Goal: Answer question/provide support: Share knowledge or assist other users

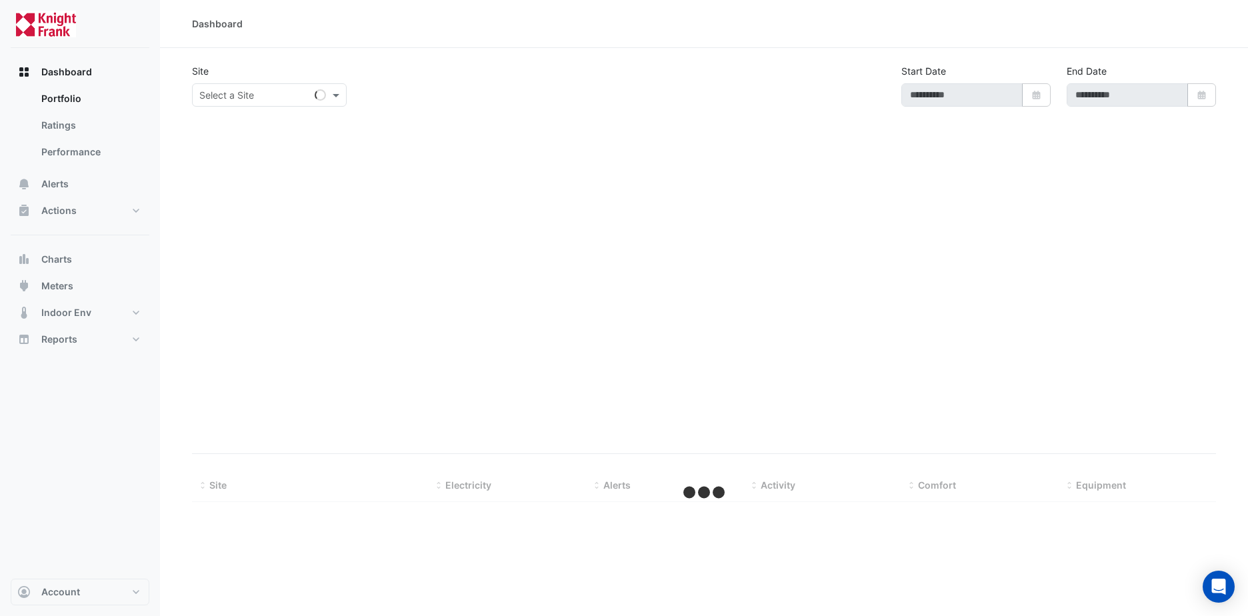
type input "**********"
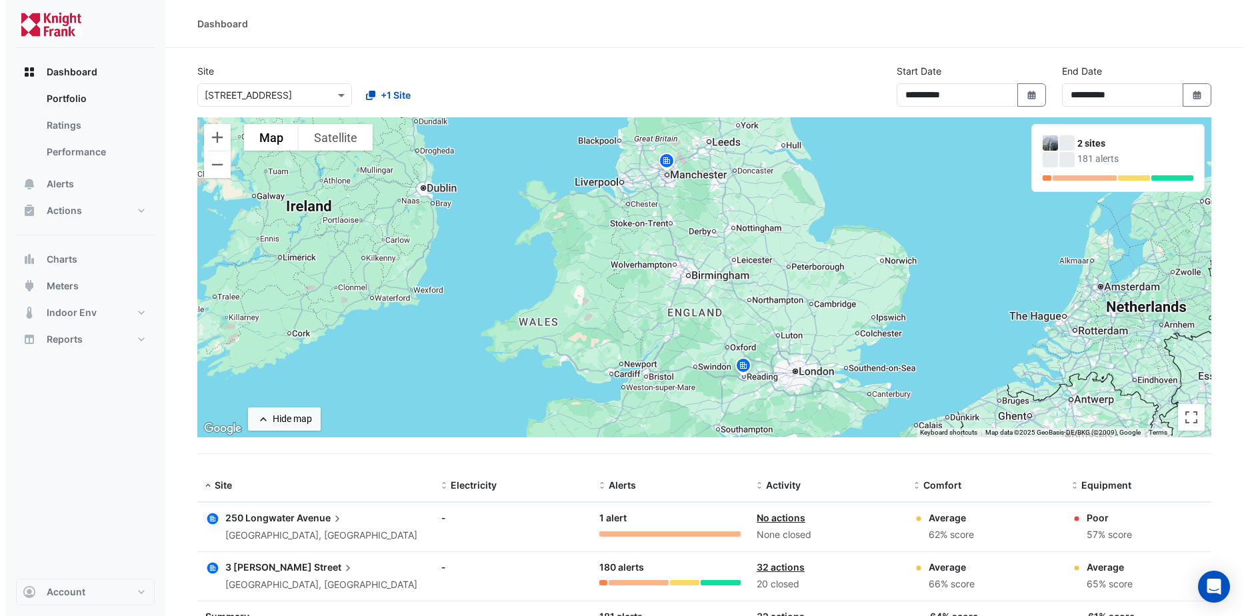
scroll to position [63, 0]
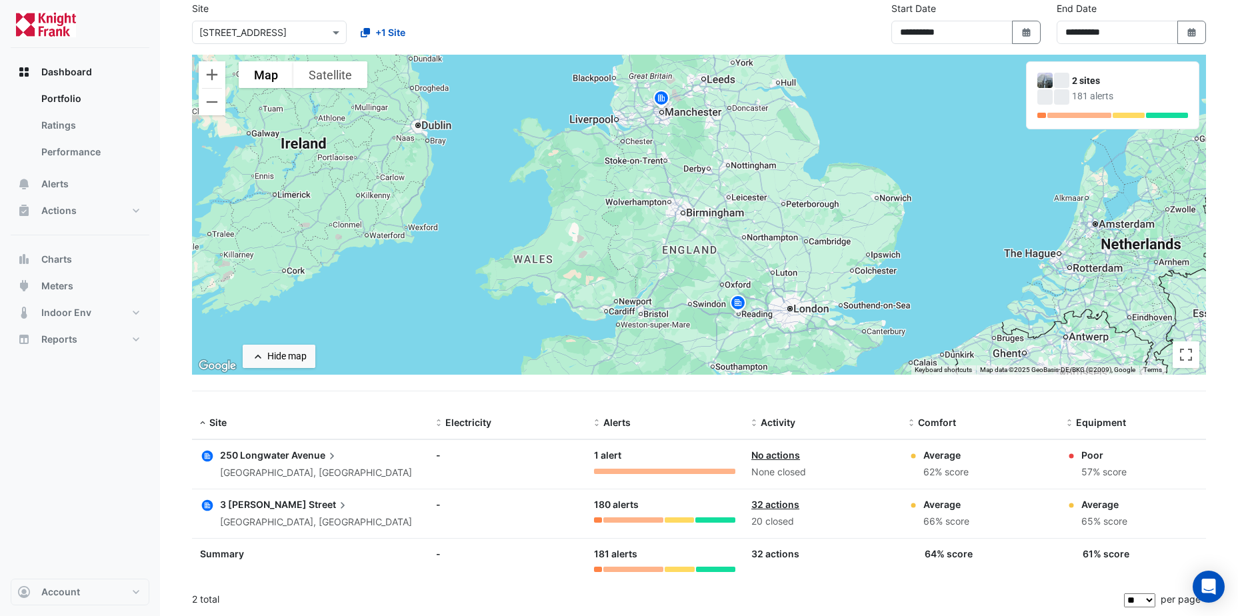
click at [254, 461] on div "250 Longwater Avenue" at bounding box center [316, 455] width 192 height 15
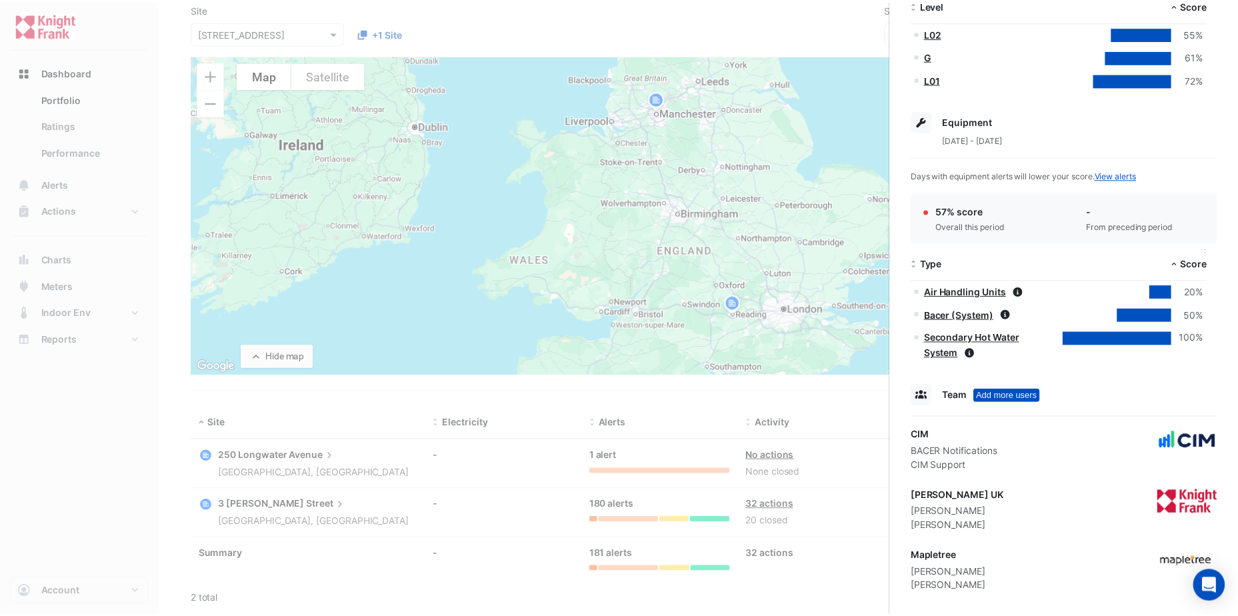
scroll to position [389, 0]
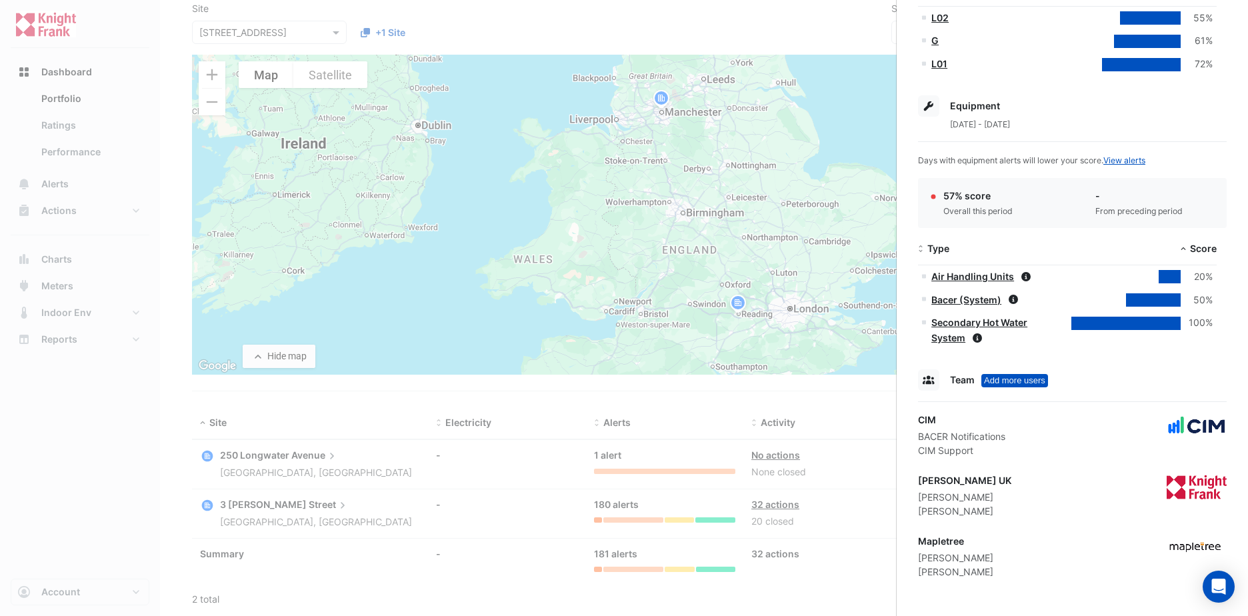
click at [532, 470] on ngb-offcanvas-backdrop at bounding box center [624, 308] width 1248 height 616
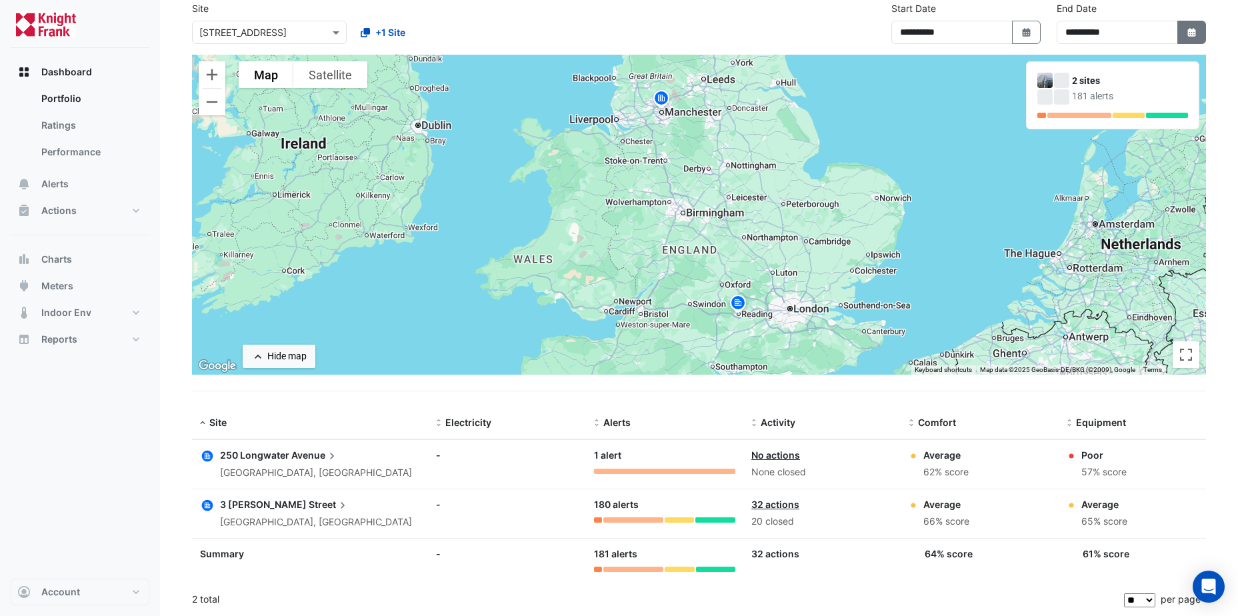
click at [1186, 34] on icon "Select Date" at bounding box center [1192, 32] width 12 height 9
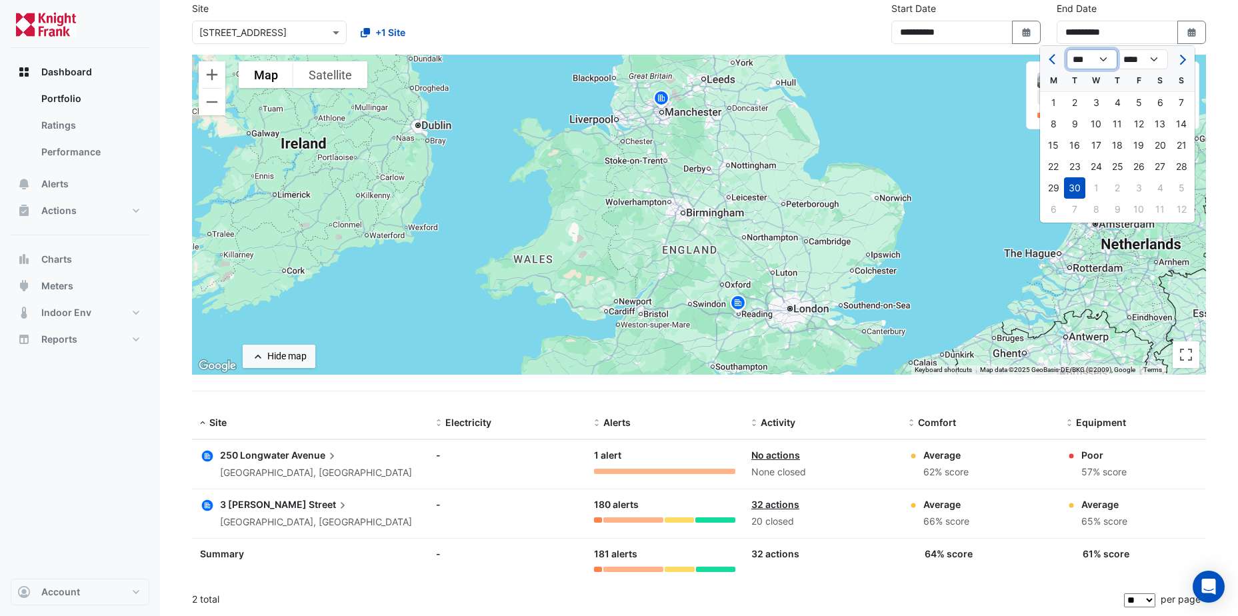
click at [1108, 59] on select "*** *** *** *** *** ***" at bounding box center [1091, 59] width 51 height 20
select select "**"
click at [1066, 49] on select "*** *** *** *** *** ***" at bounding box center [1091, 59] width 51 height 20
click at [1078, 145] on div "14" at bounding box center [1074, 145] width 21 height 21
type input "**********"
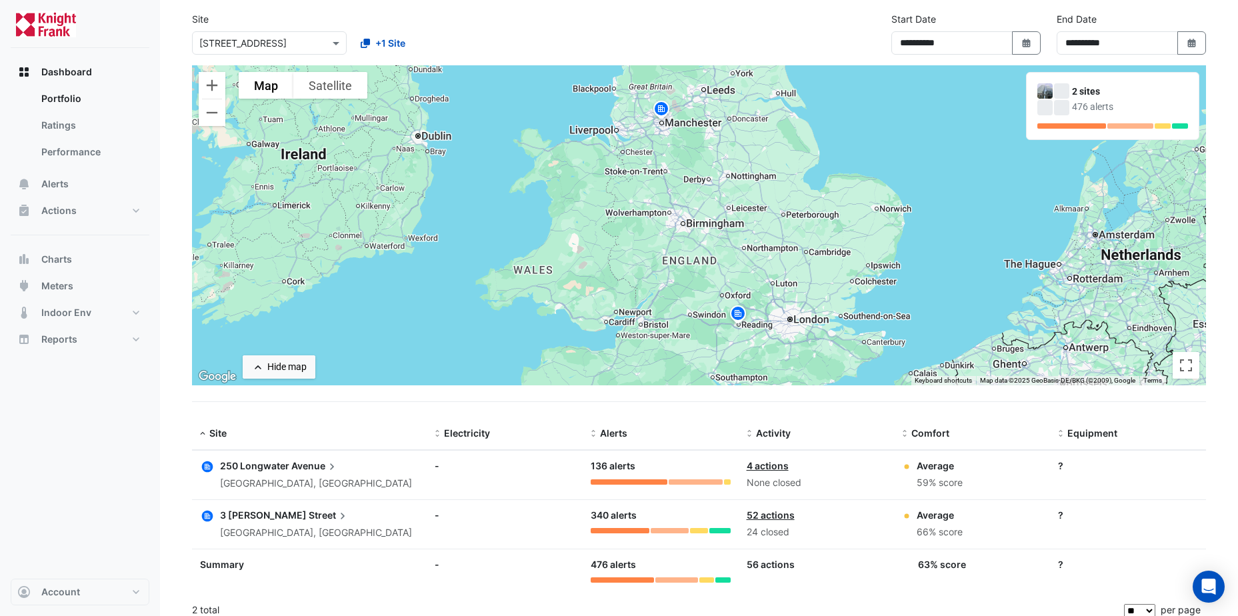
scroll to position [63, 0]
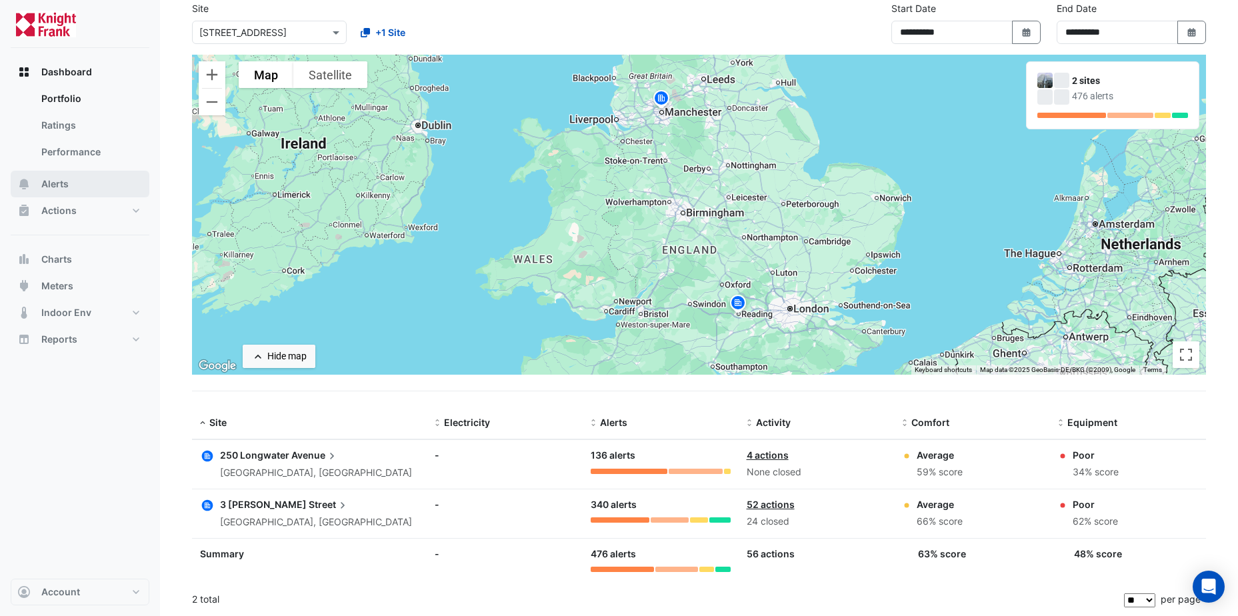
click at [50, 184] on span "Alerts" at bounding box center [54, 183] width 27 height 13
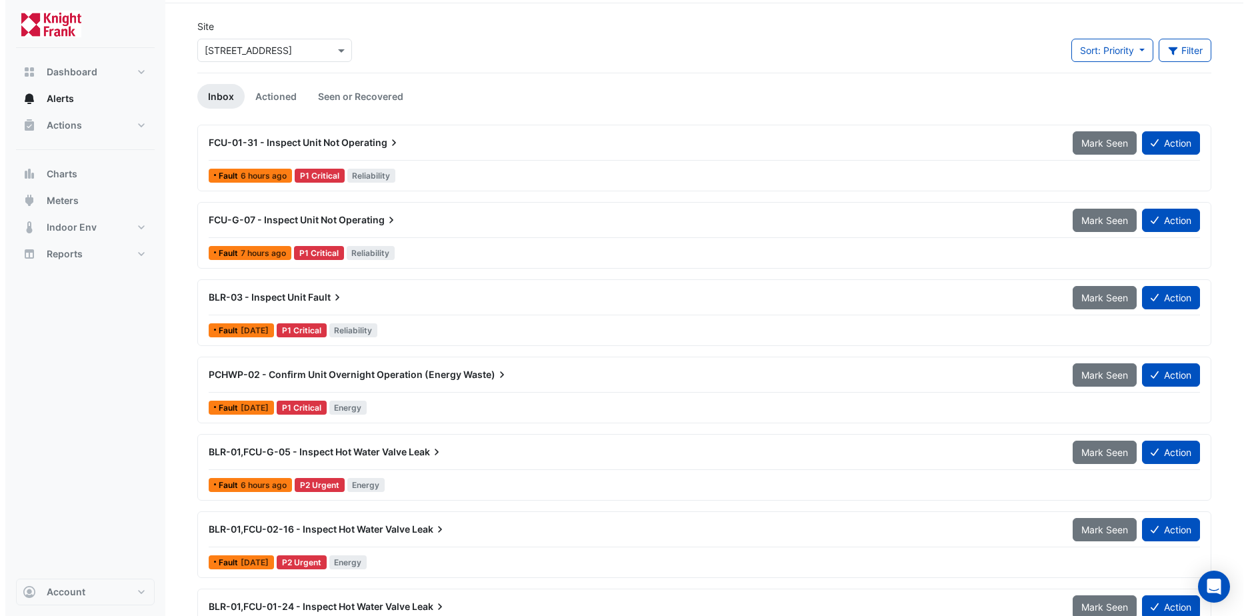
scroll to position [67, 0]
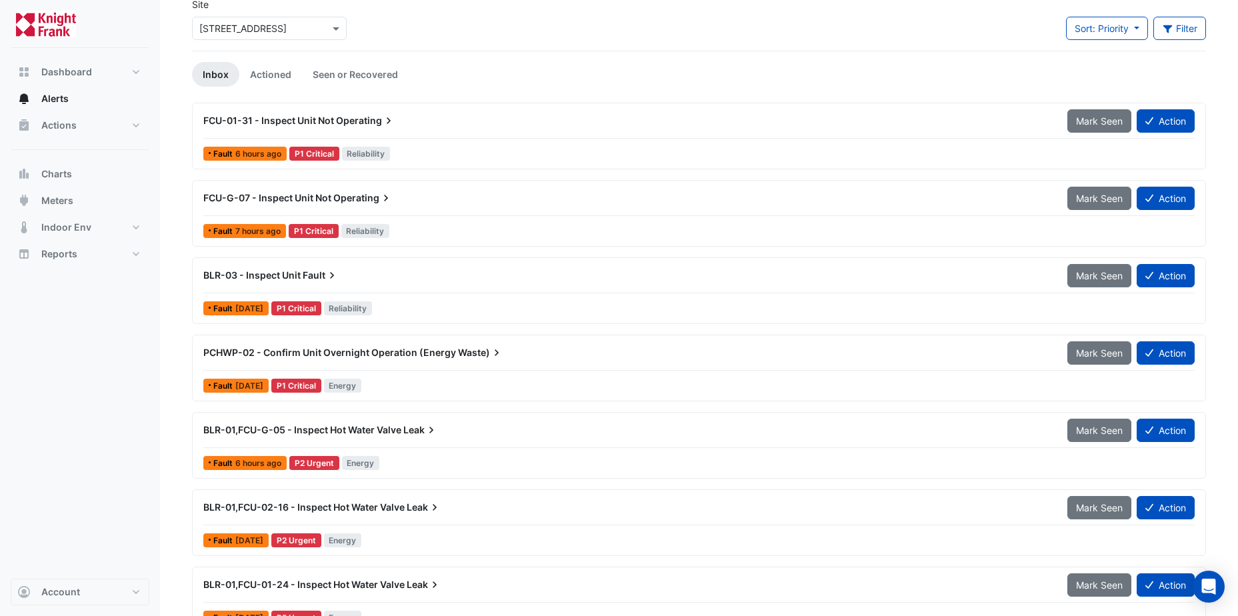
click at [326, 121] on span "FCU-01-31 - Inspect Unit Not" at bounding box center [268, 120] width 131 height 11
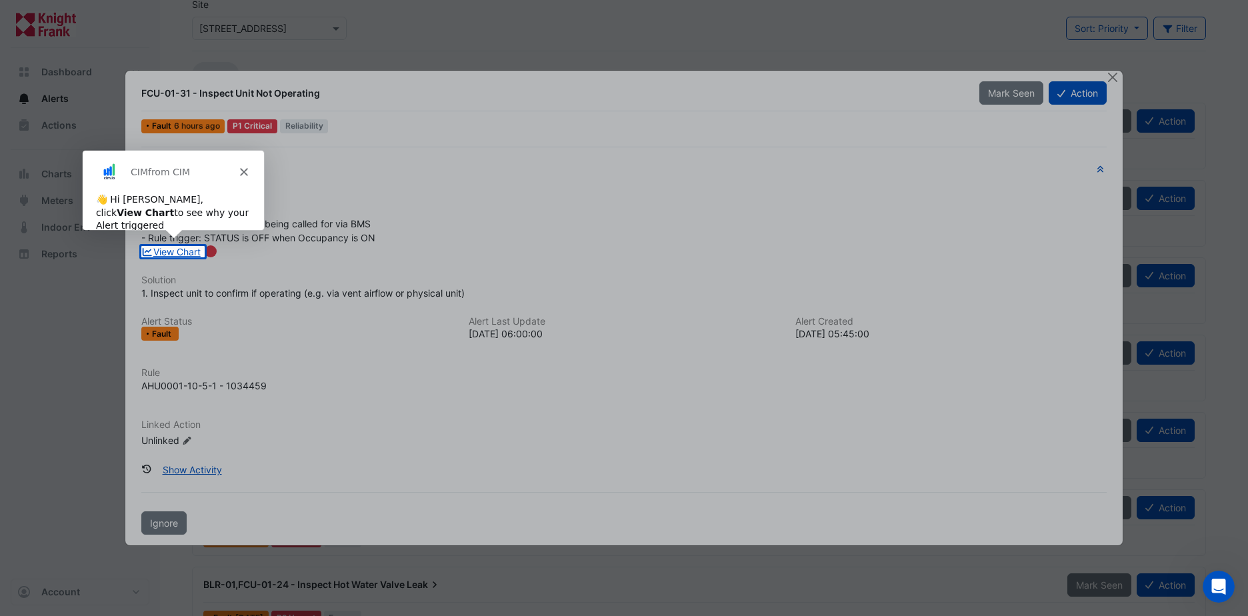
click at [239, 169] on icon "Close" at bounding box center [243, 171] width 8 height 8
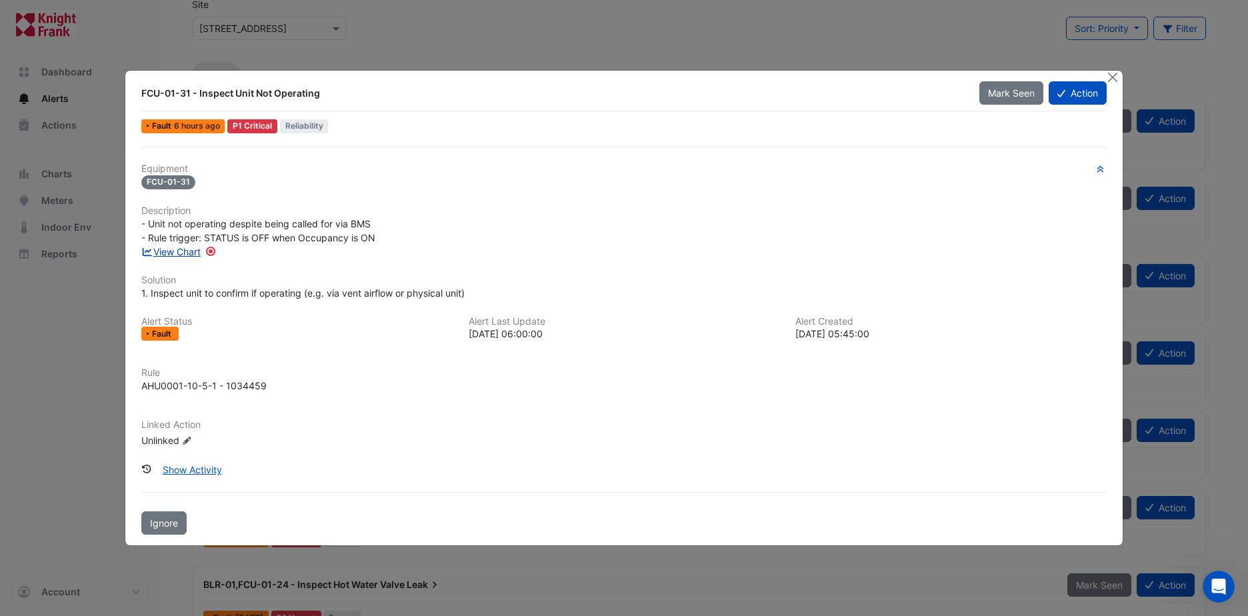
click at [195, 253] on link "View Chart" at bounding box center [170, 251] width 59 height 11
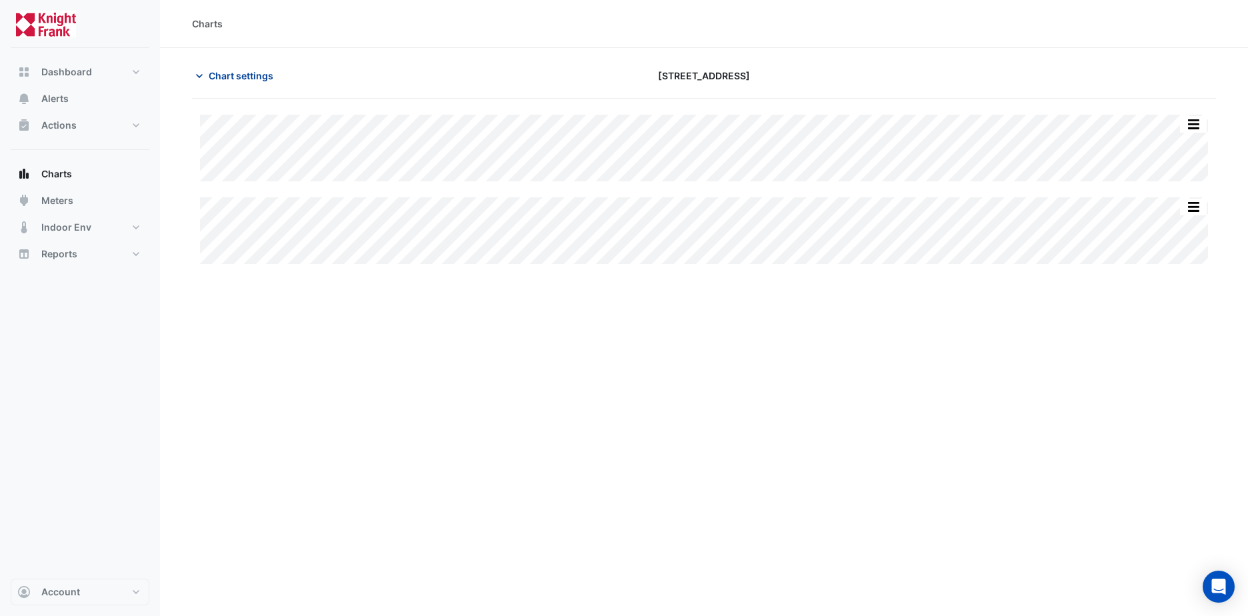
click at [243, 75] on span "Chart settings" at bounding box center [241, 76] width 65 height 14
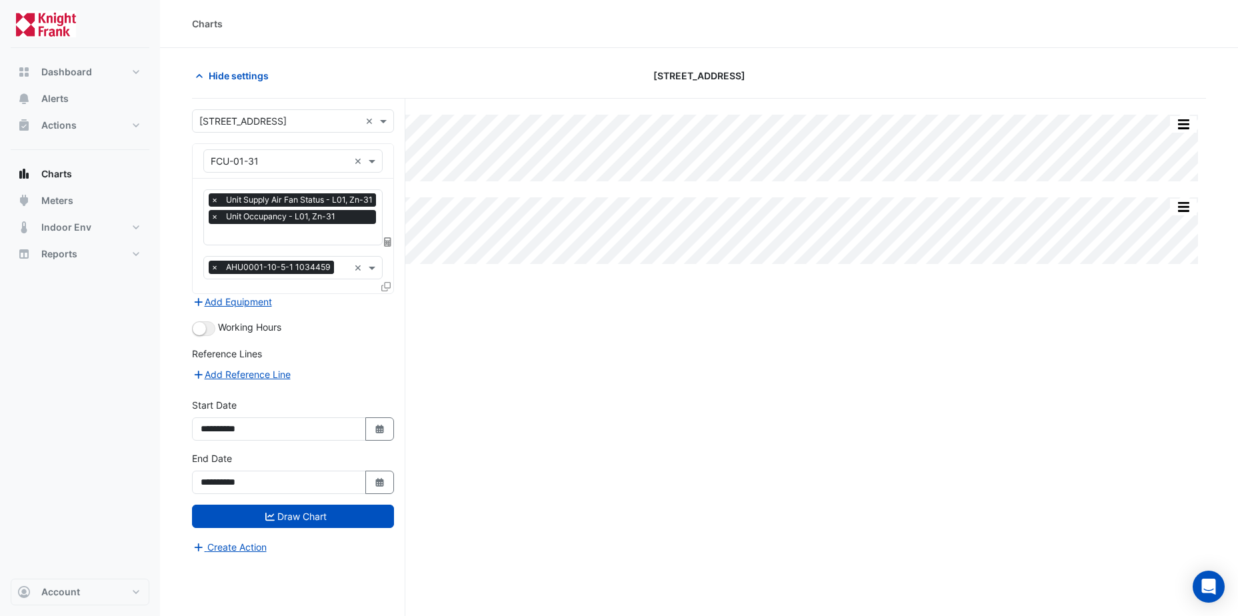
scroll to position [0, 1]
click at [245, 235] on input "text" at bounding box center [294, 236] width 169 height 14
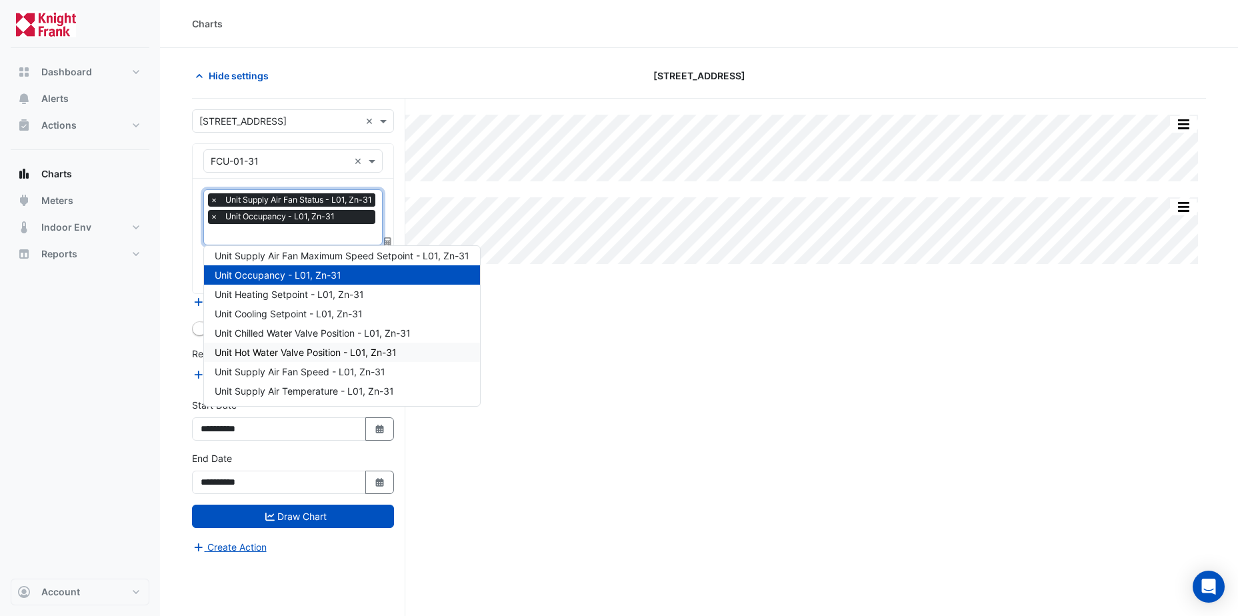
scroll to position [135, 0]
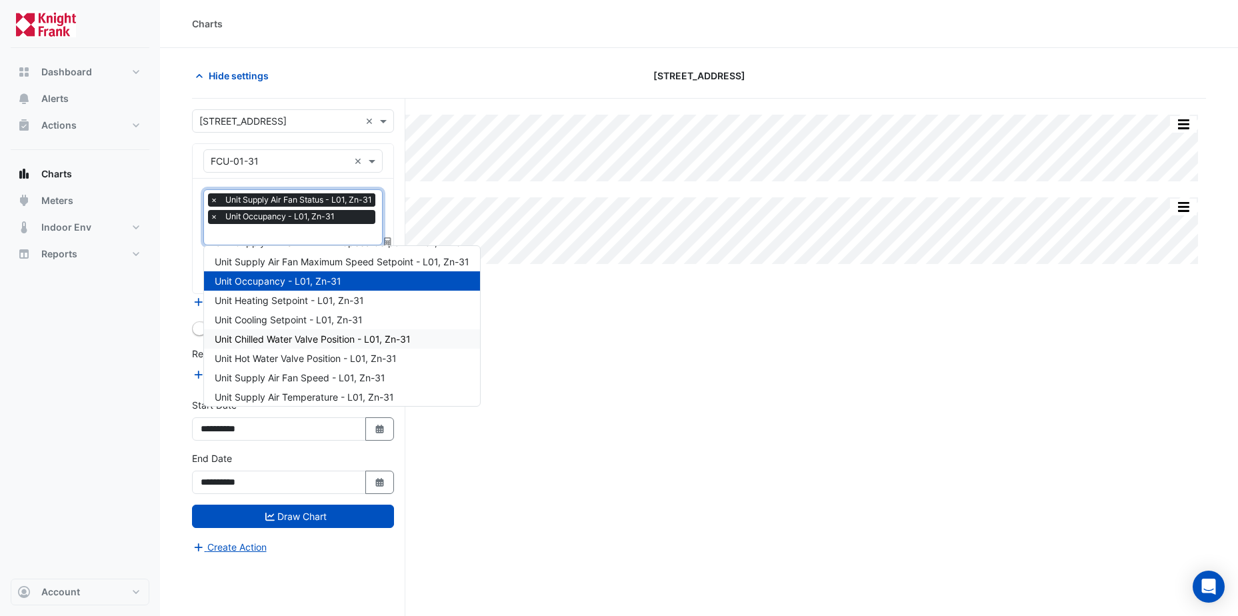
click at [300, 341] on span "Unit Chilled Water Valve Position - L01, Zn-31" at bounding box center [313, 338] width 196 height 11
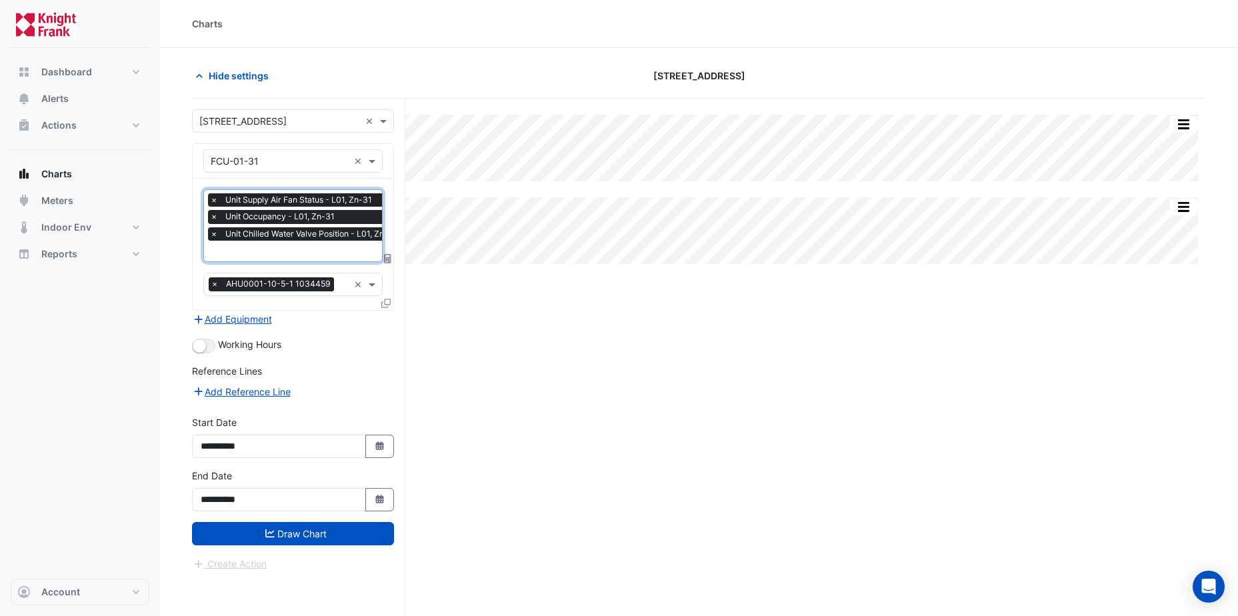
click at [240, 254] on input "text" at bounding box center [307, 252] width 194 height 14
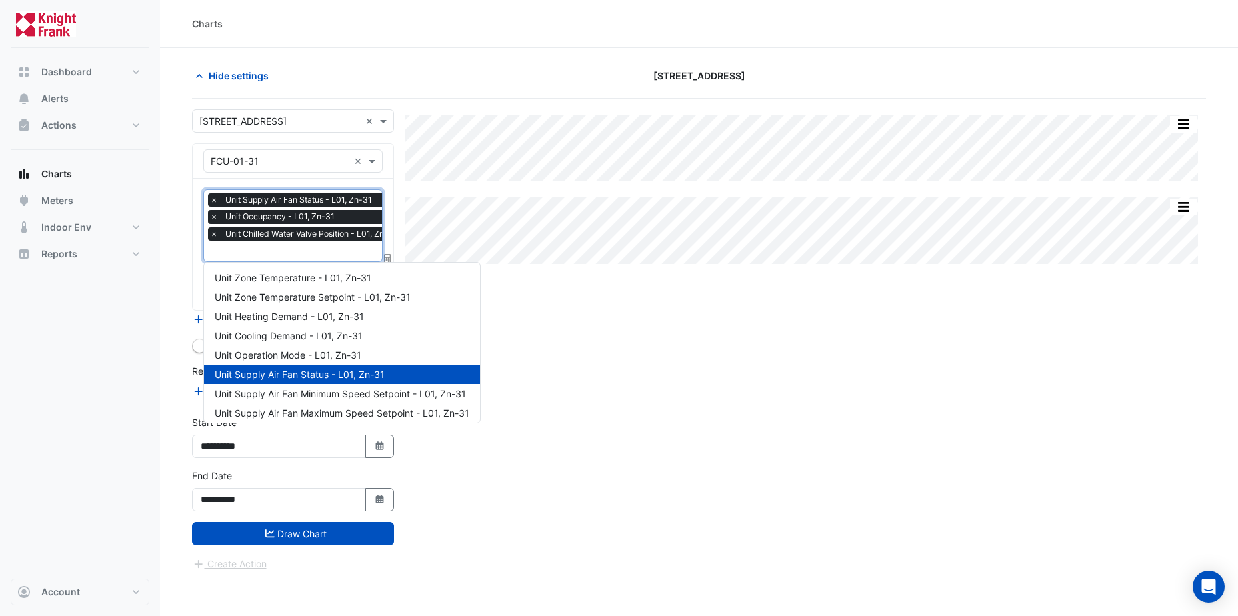
scroll to position [141, 0]
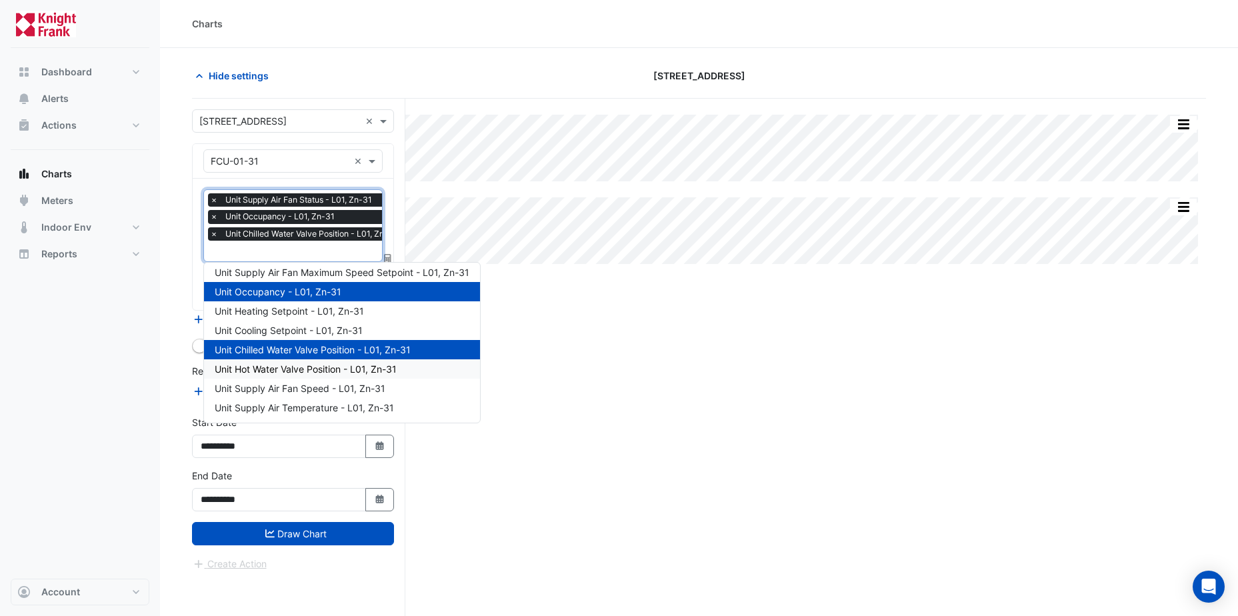
click at [281, 368] on span "Unit Hot Water Valve Position - L01, Zn-31" at bounding box center [306, 368] width 182 height 11
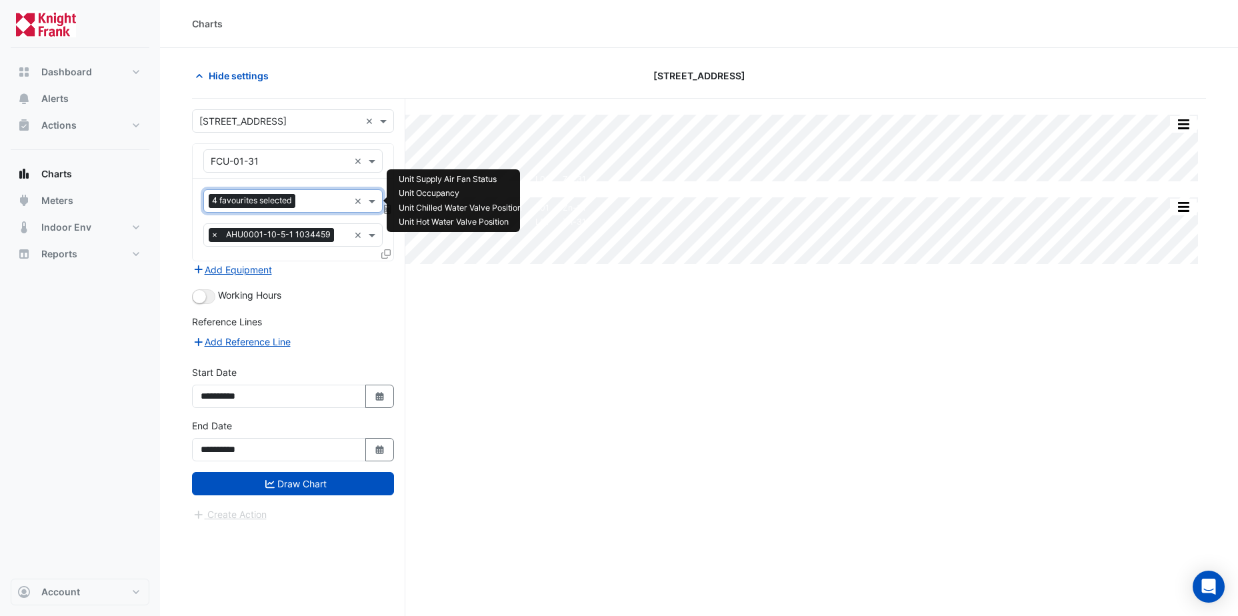
click at [331, 206] on input "text" at bounding box center [325, 202] width 48 height 14
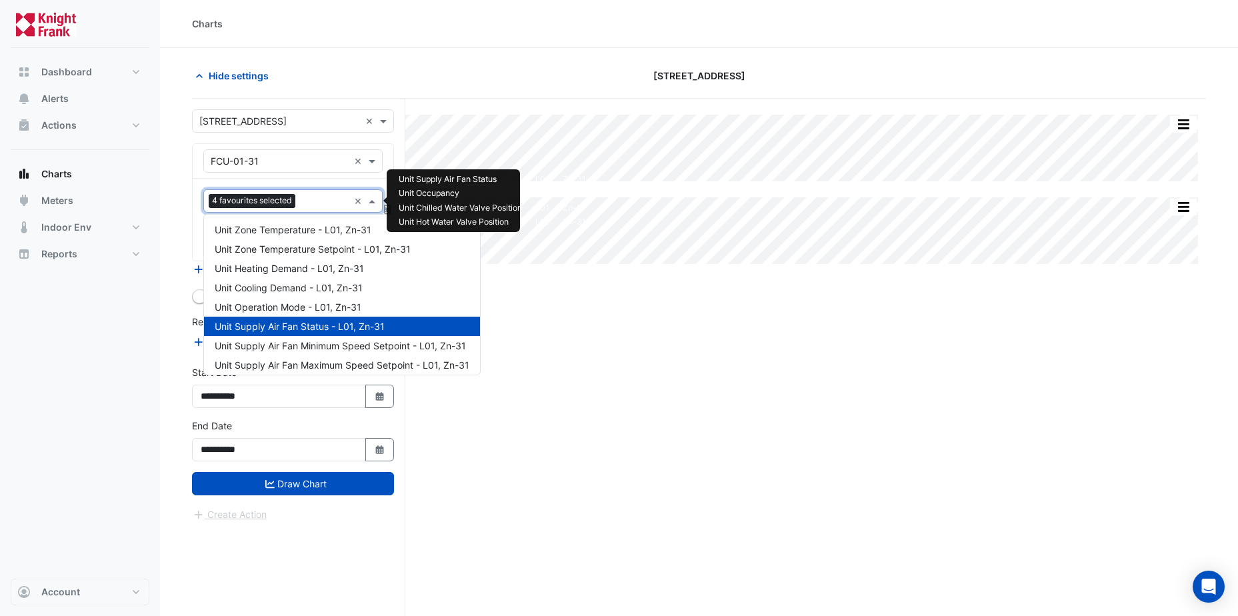
scroll to position [141, 0]
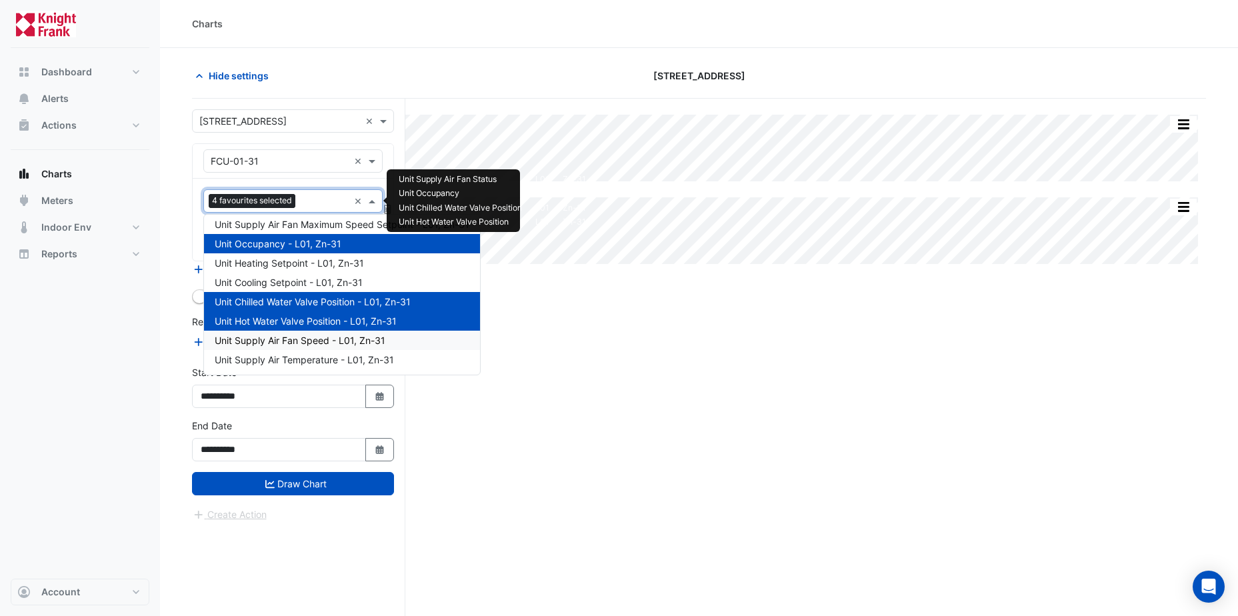
click at [303, 343] on span "Unit Supply Air Fan Speed - L01, Zn-31" at bounding box center [300, 340] width 171 height 11
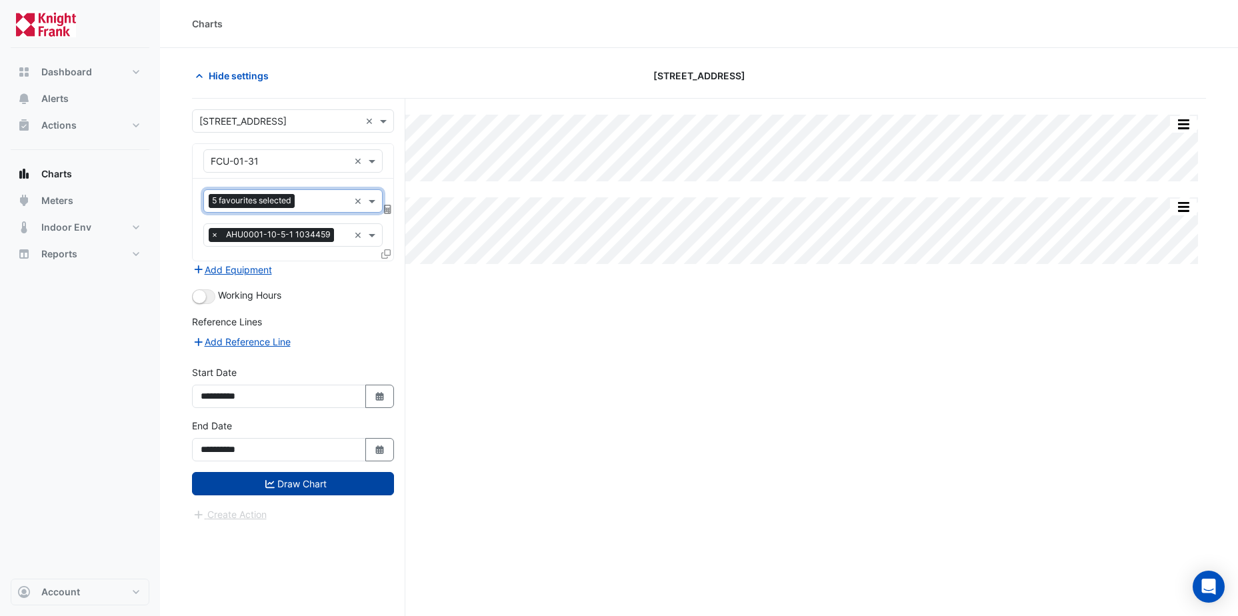
click at [290, 486] on button "Draw Chart" at bounding box center [293, 483] width 202 height 23
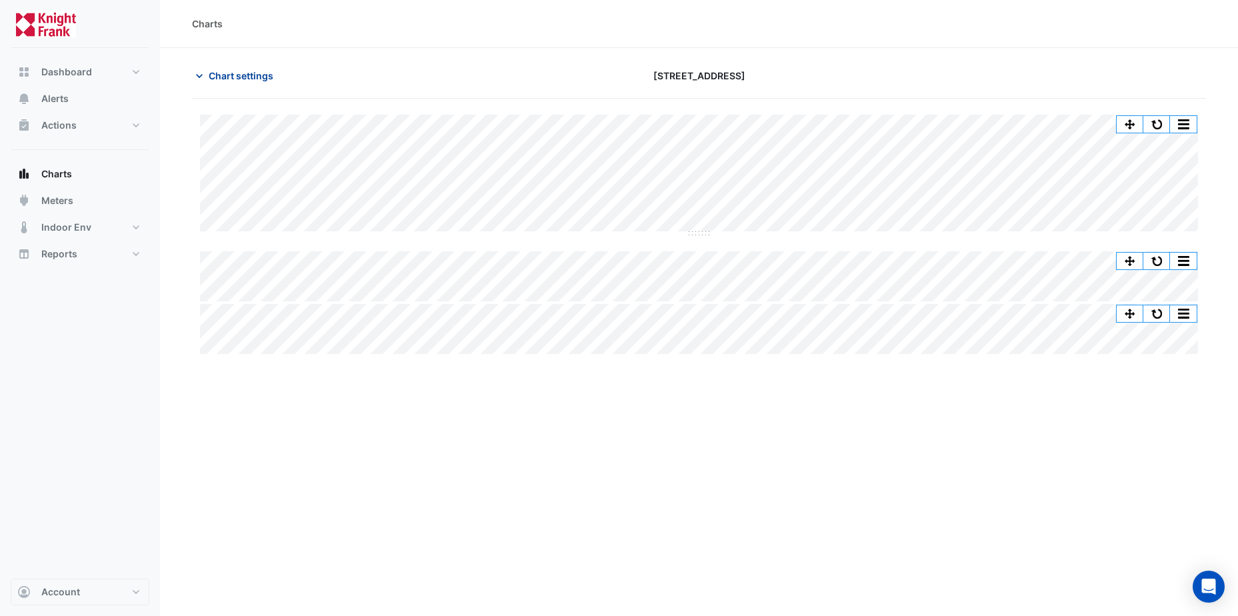
click at [221, 75] on span "Chart settings" at bounding box center [241, 76] width 65 height 14
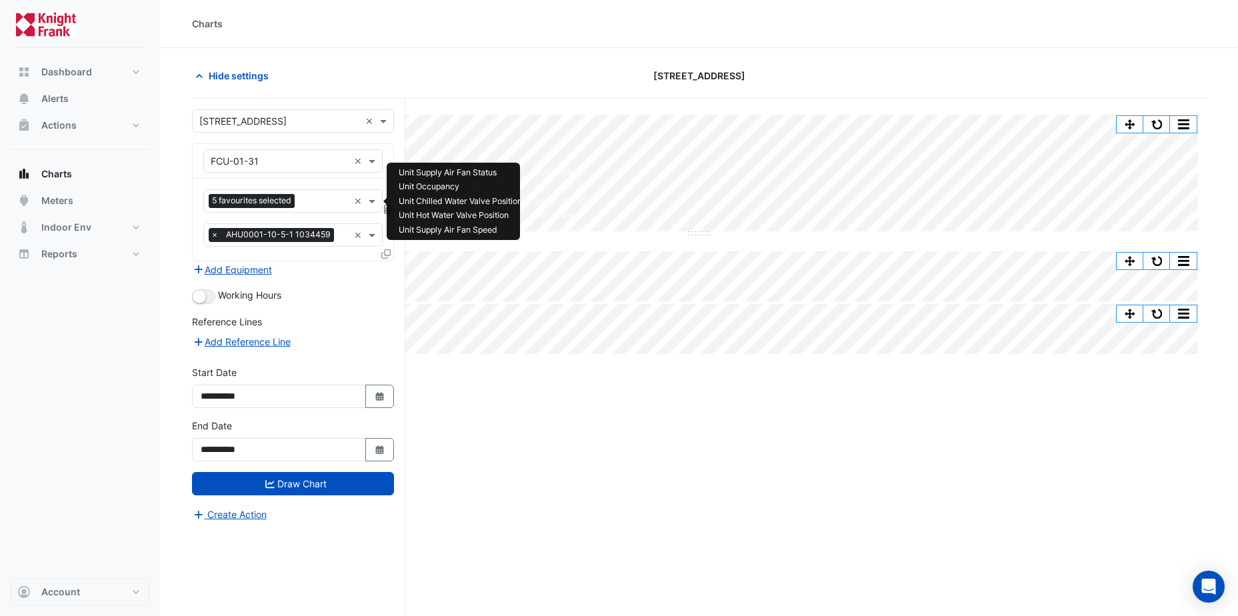
click at [313, 199] on input "text" at bounding box center [324, 202] width 49 height 14
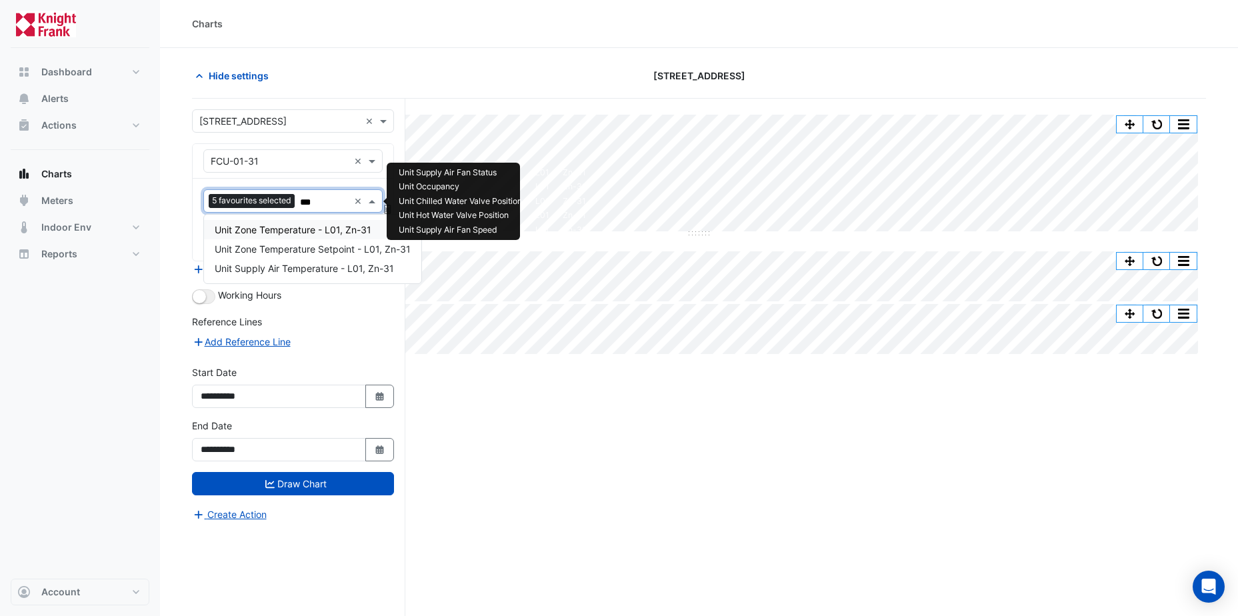
type input "****"
click at [285, 229] on span "Unit Zone Temperature - L01, Zn-31" at bounding box center [293, 229] width 157 height 11
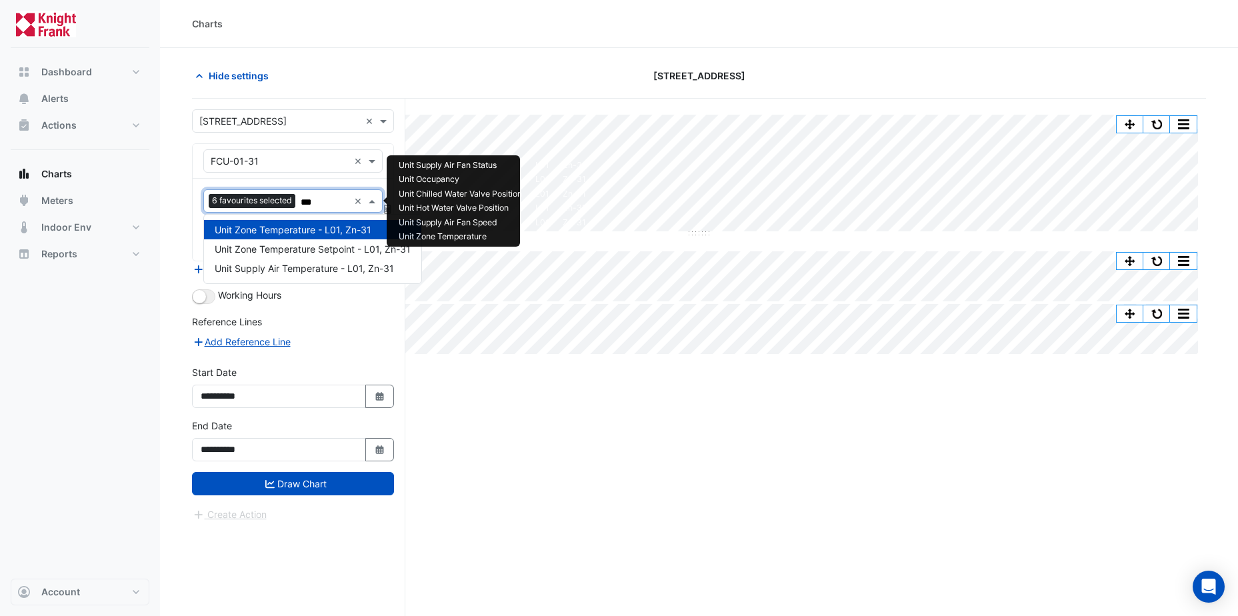
type input "****"
click at [279, 251] on span "Unit Zone Temperature Setpoint - L01, Zn-31" at bounding box center [313, 248] width 196 height 11
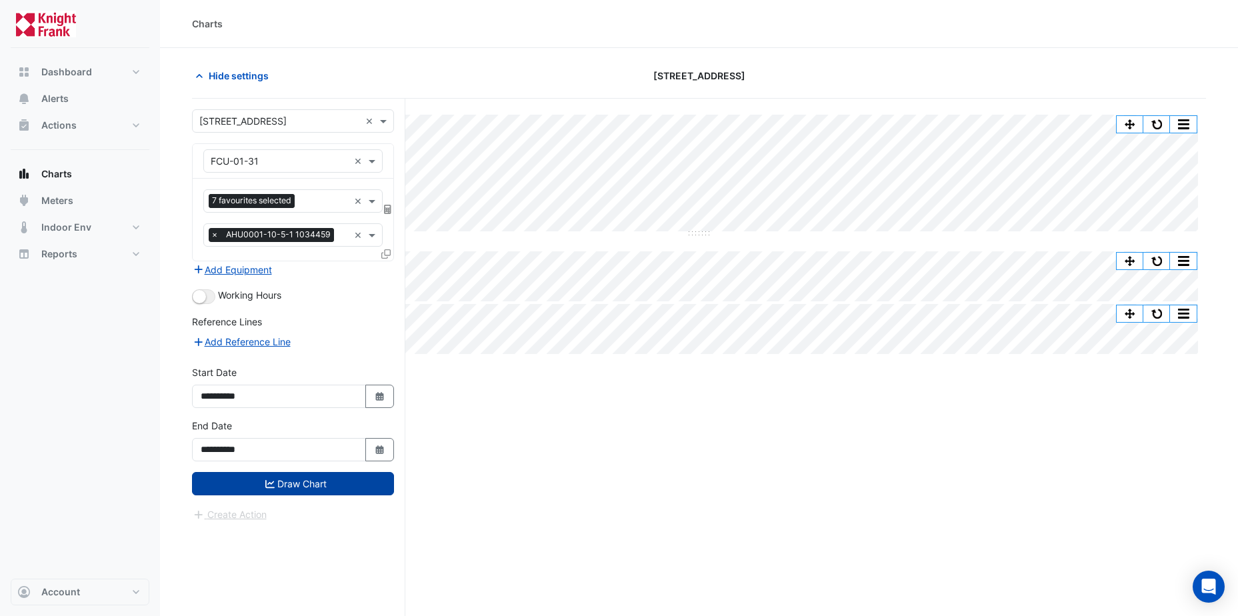
click at [314, 486] on button "Draw Chart" at bounding box center [293, 483] width 202 height 23
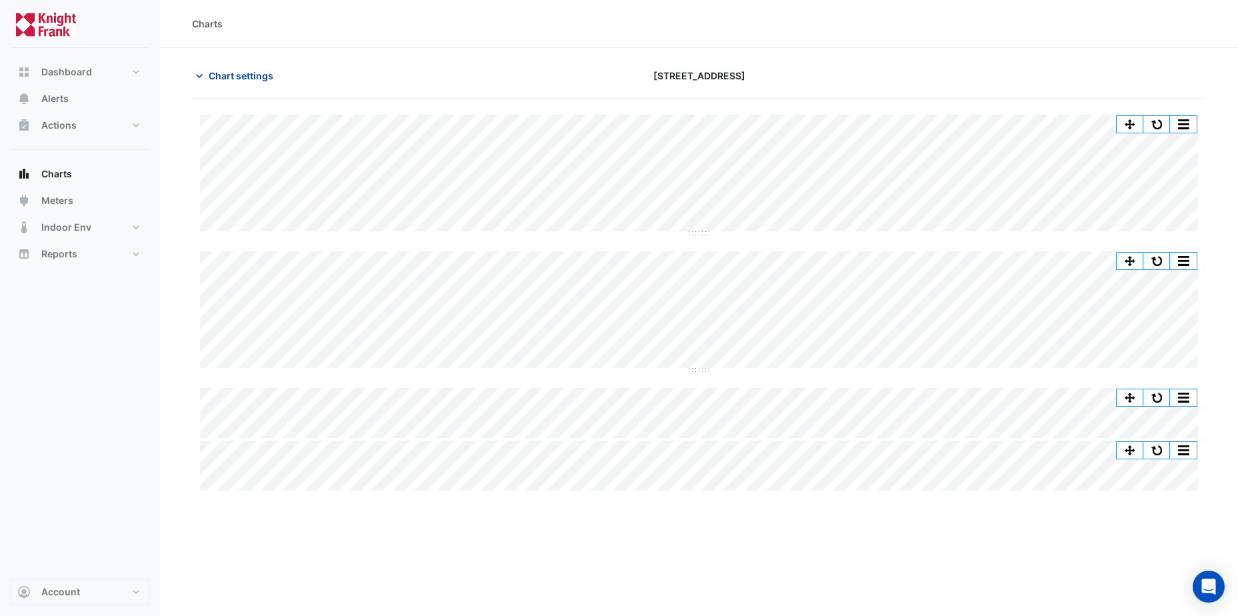
click at [221, 76] on span "Chart settings" at bounding box center [241, 76] width 65 height 14
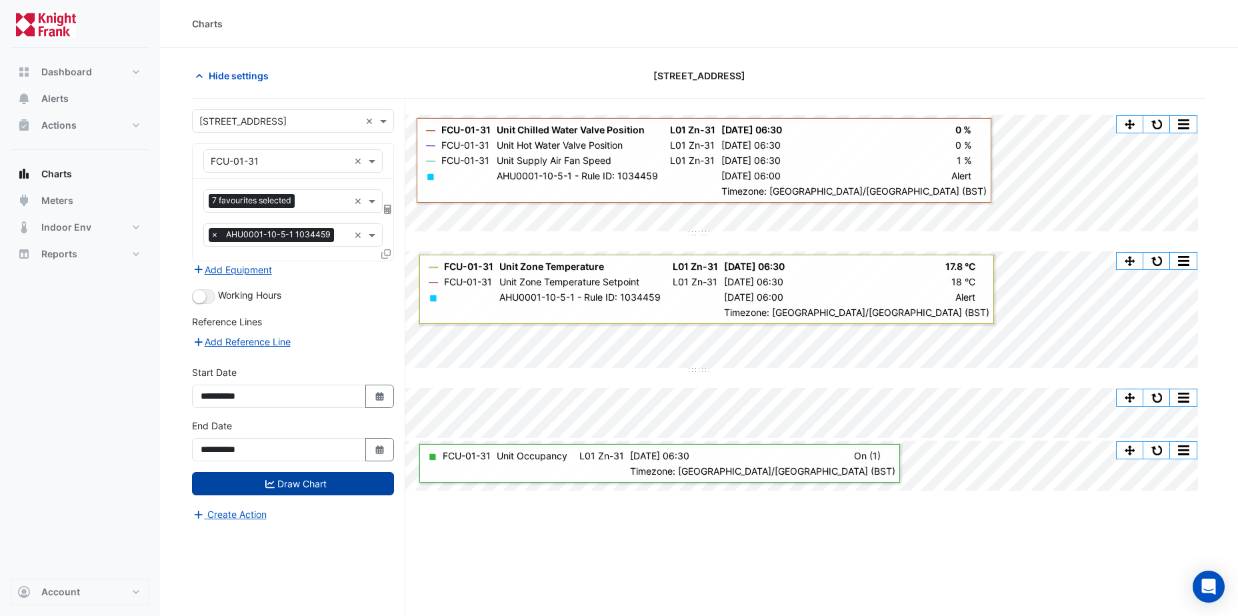
click at [282, 484] on button "Draw Chart" at bounding box center [293, 483] width 202 height 23
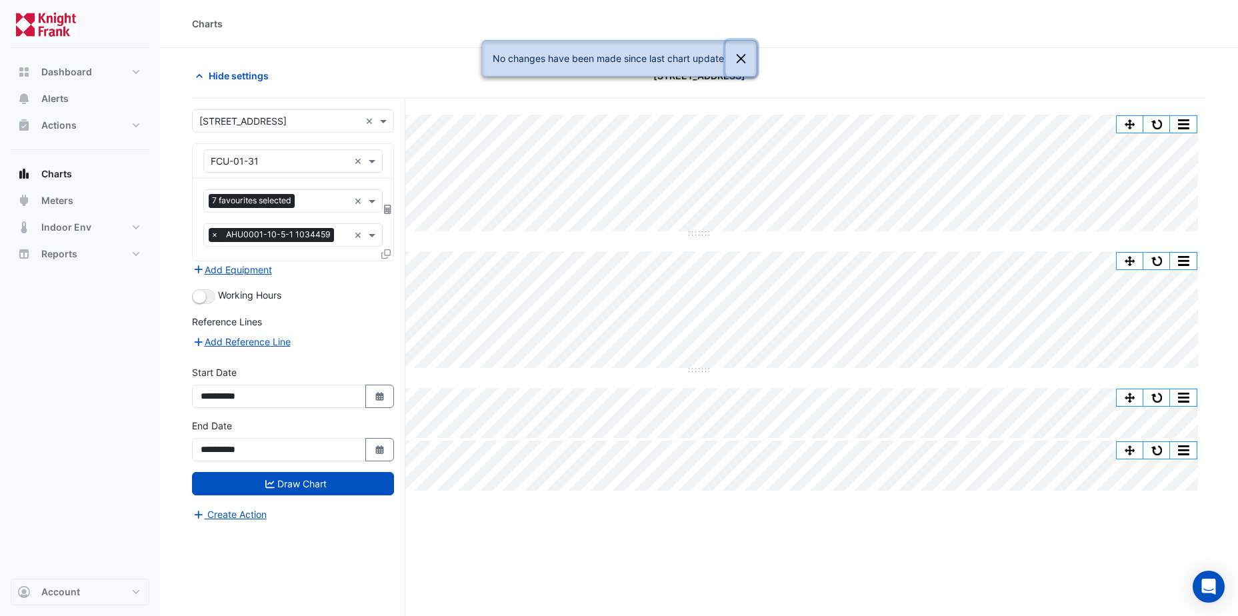
click at [740, 61] on button "Close" at bounding box center [740, 59] width 31 height 36
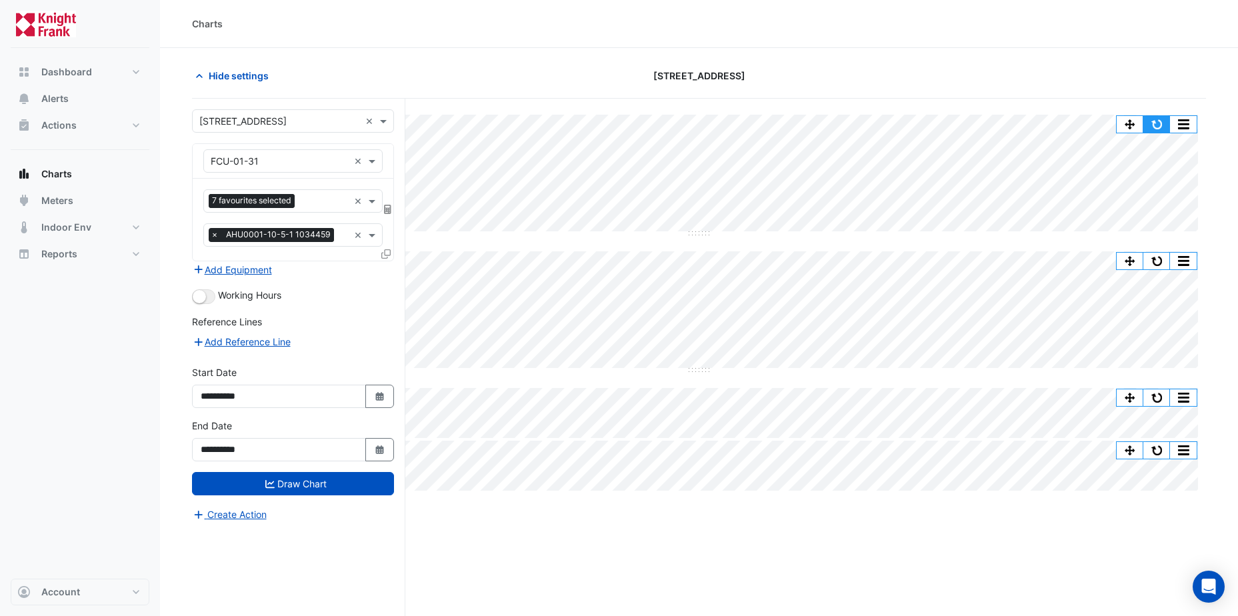
click at [1151, 125] on button "button" at bounding box center [1156, 124] width 27 height 17
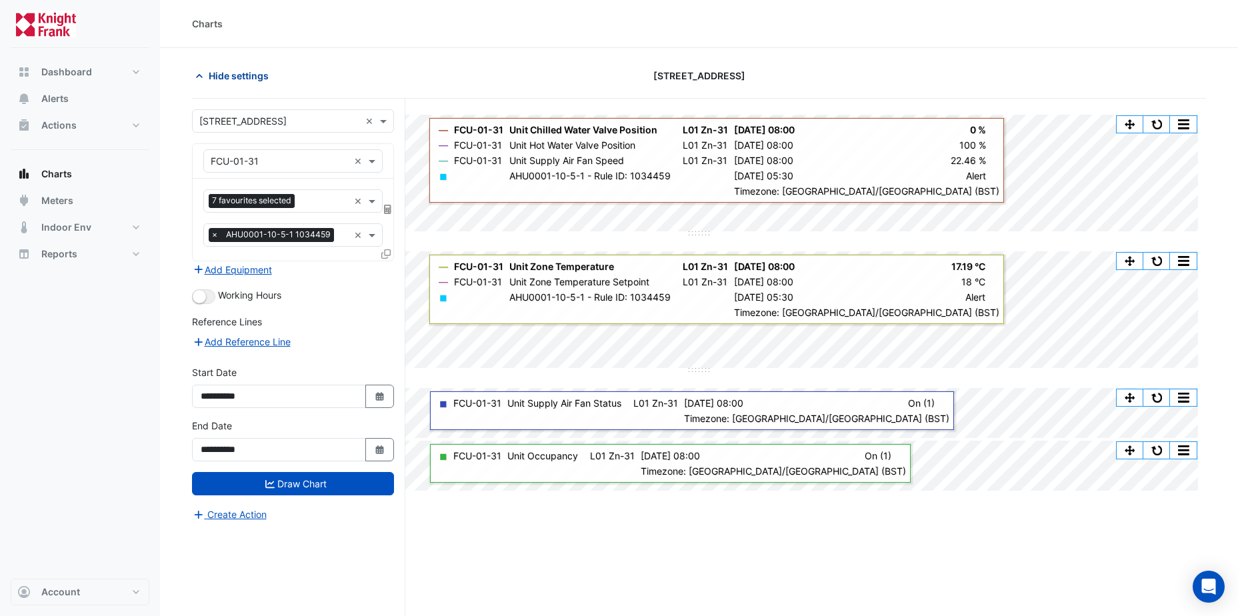
click at [218, 75] on span "Hide settings" at bounding box center [239, 76] width 60 height 14
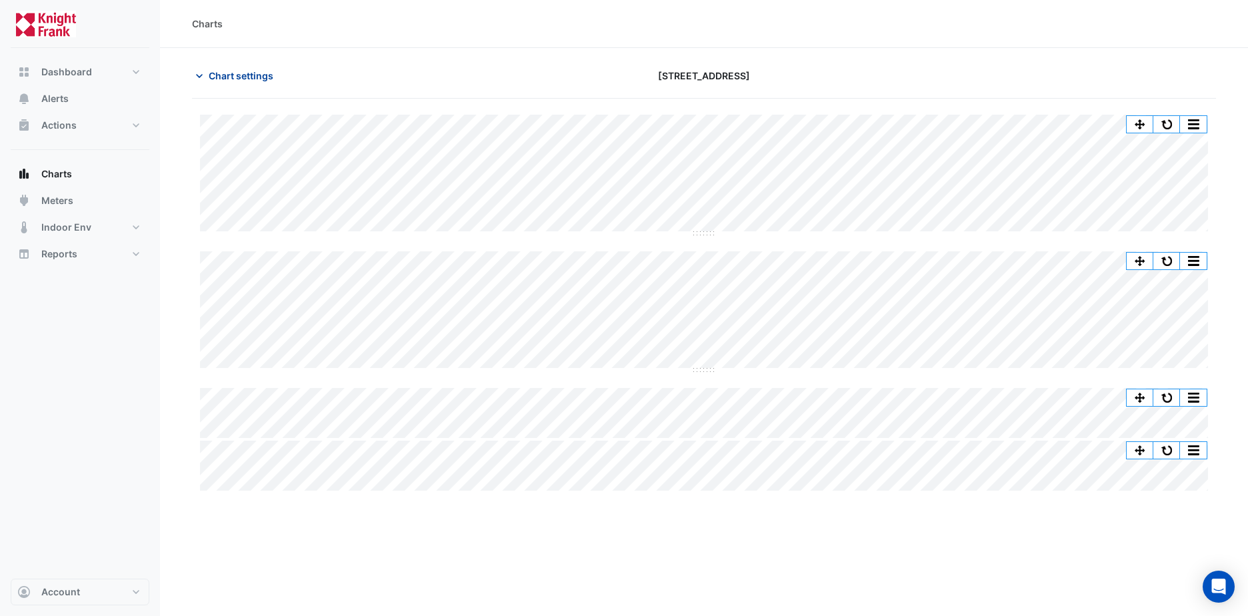
click at [231, 78] on span "Chart settings" at bounding box center [241, 76] width 65 height 14
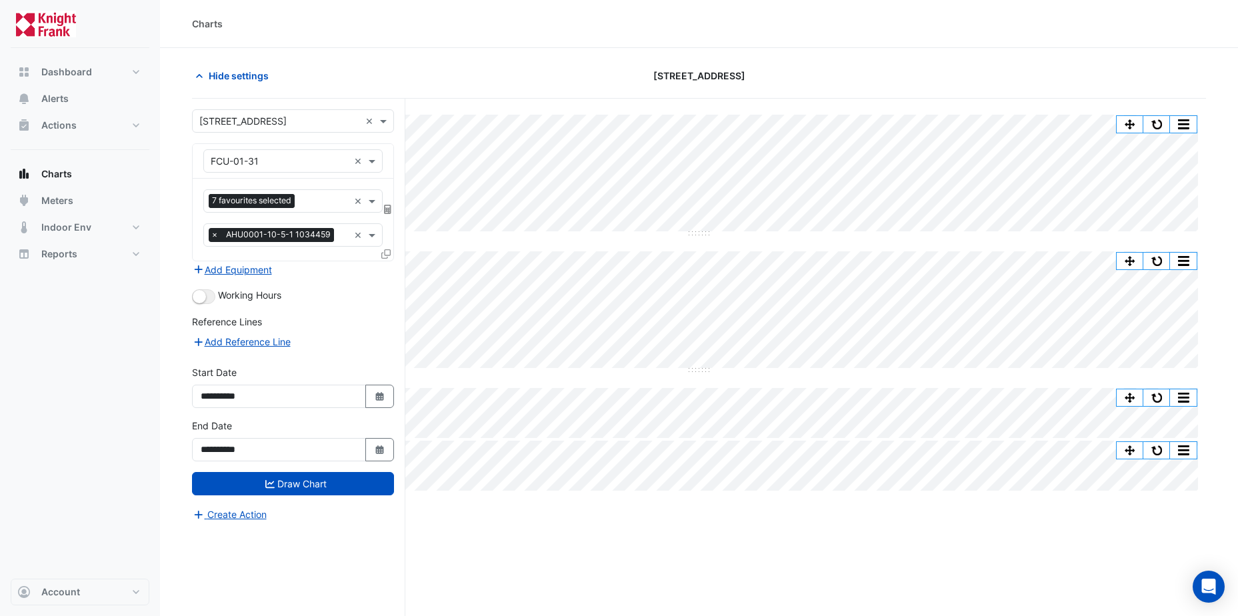
click at [386, 255] on icon at bounding box center [385, 253] width 9 height 9
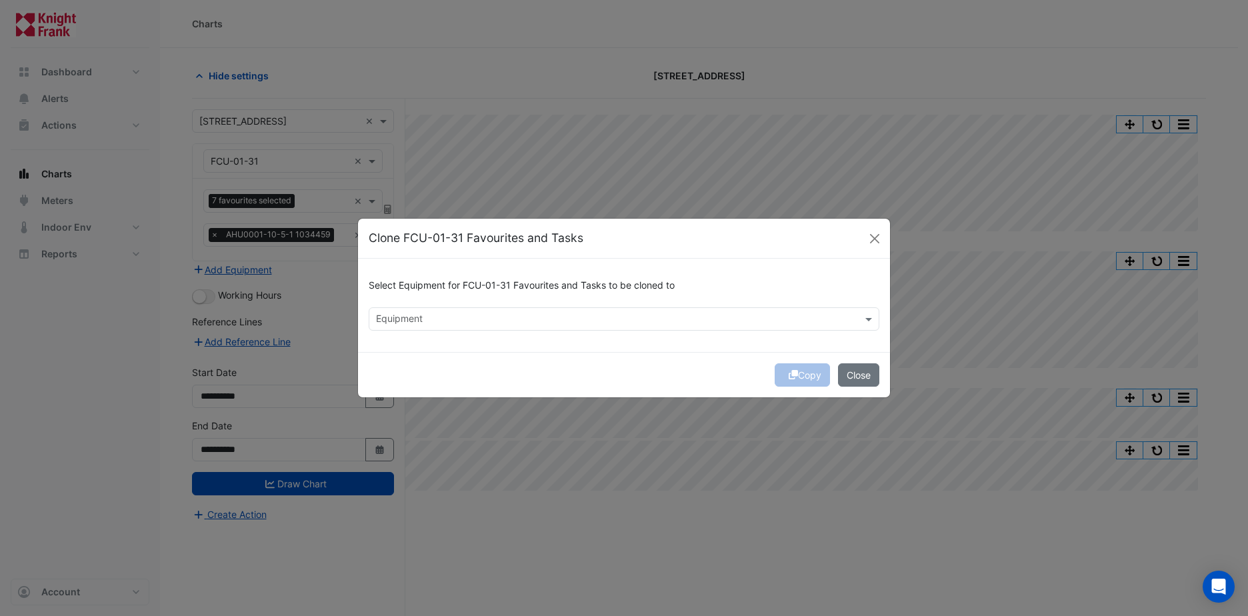
click at [423, 317] on input "text" at bounding box center [616, 320] width 480 height 14
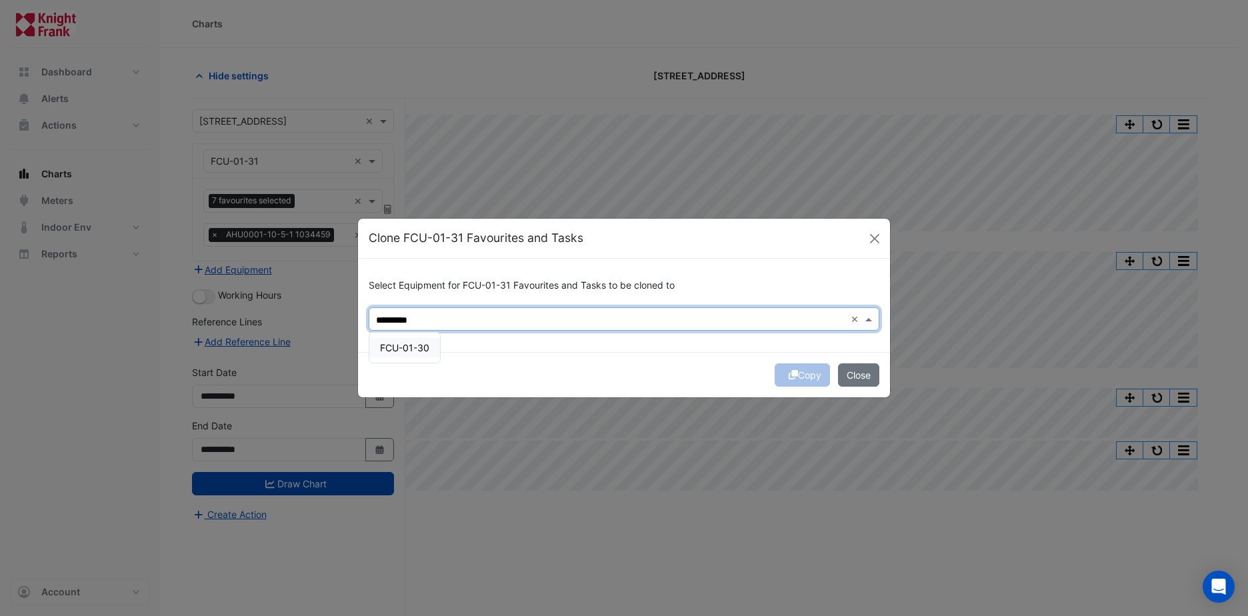
click at [416, 348] on span "FCU-01-30" at bounding box center [404, 347] width 49 height 11
click at [413, 349] on span "FCU-01-20" at bounding box center [404, 347] width 49 height 11
type input "*********"
click at [788, 377] on icon "submit" at bounding box center [792, 374] width 9 height 9
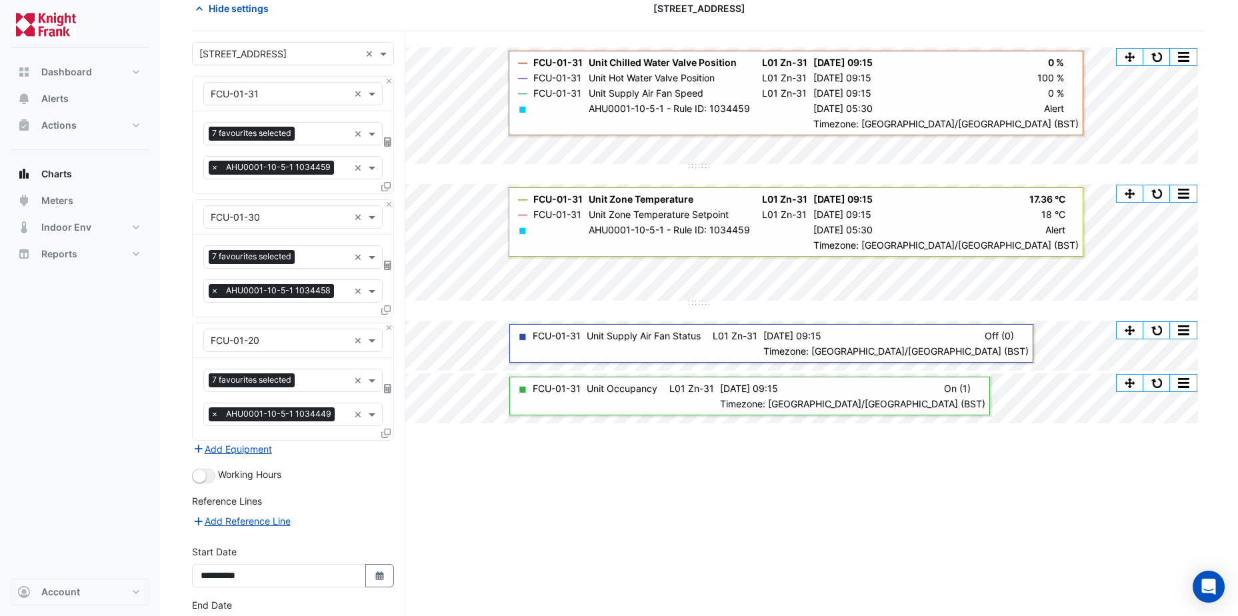
scroll to position [163, 0]
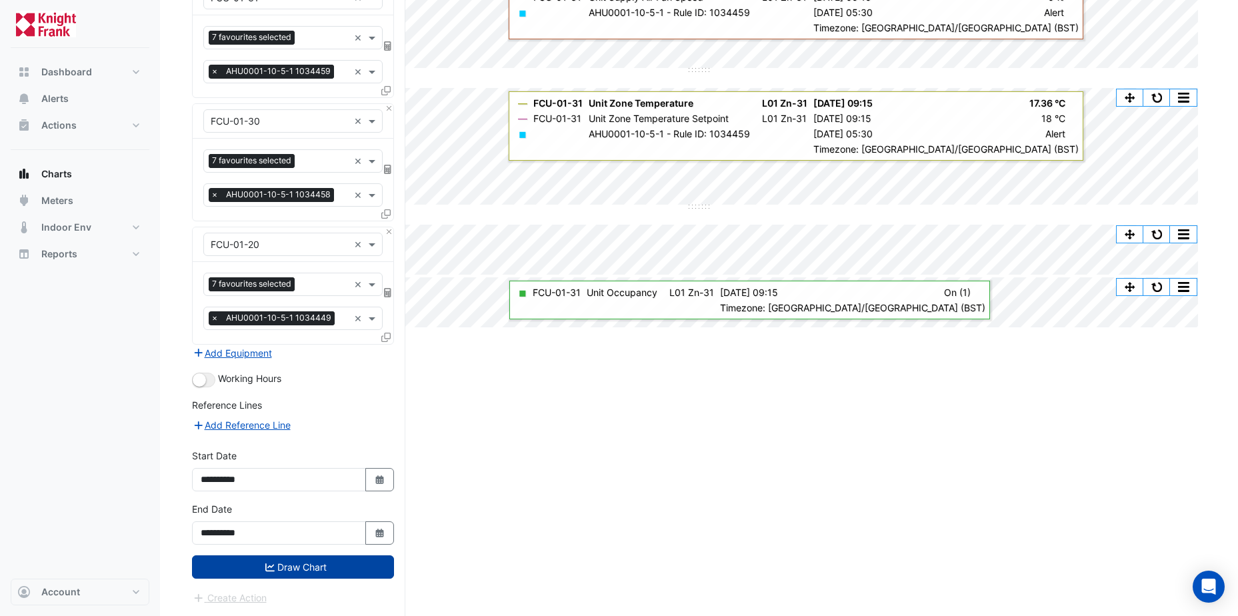
click at [312, 567] on button "Draw Chart" at bounding box center [293, 566] width 202 height 23
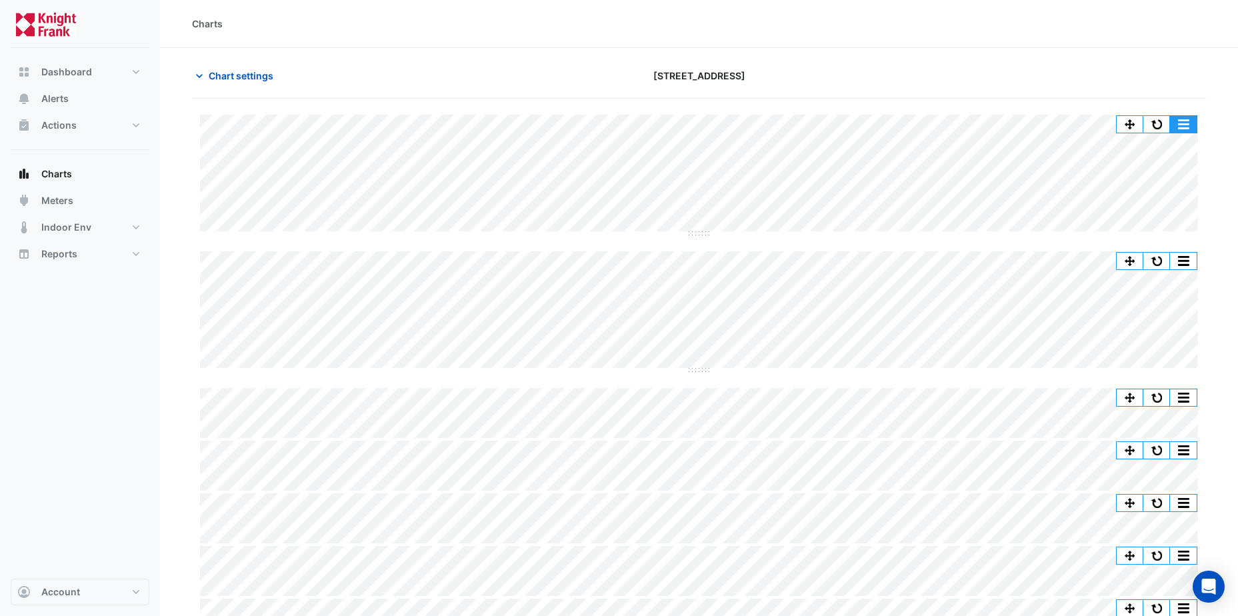
click at [1181, 123] on button "button" at bounding box center [1183, 124] width 27 height 17
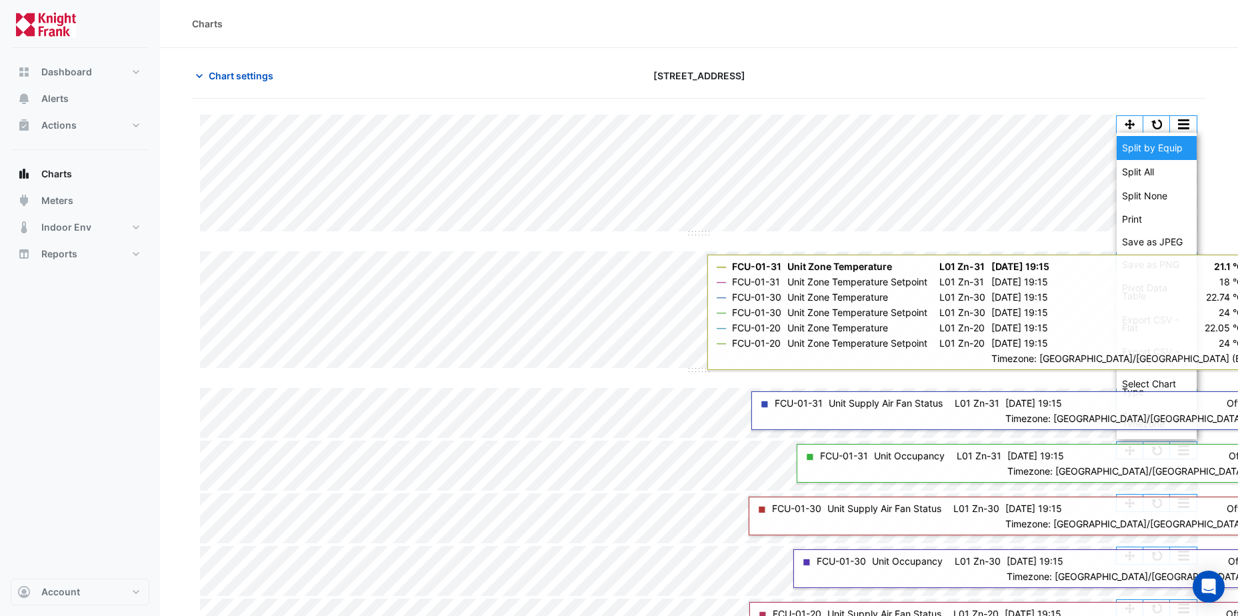
click at [1170, 145] on div "Split by Equip" at bounding box center [1156, 148] width 80 height 24
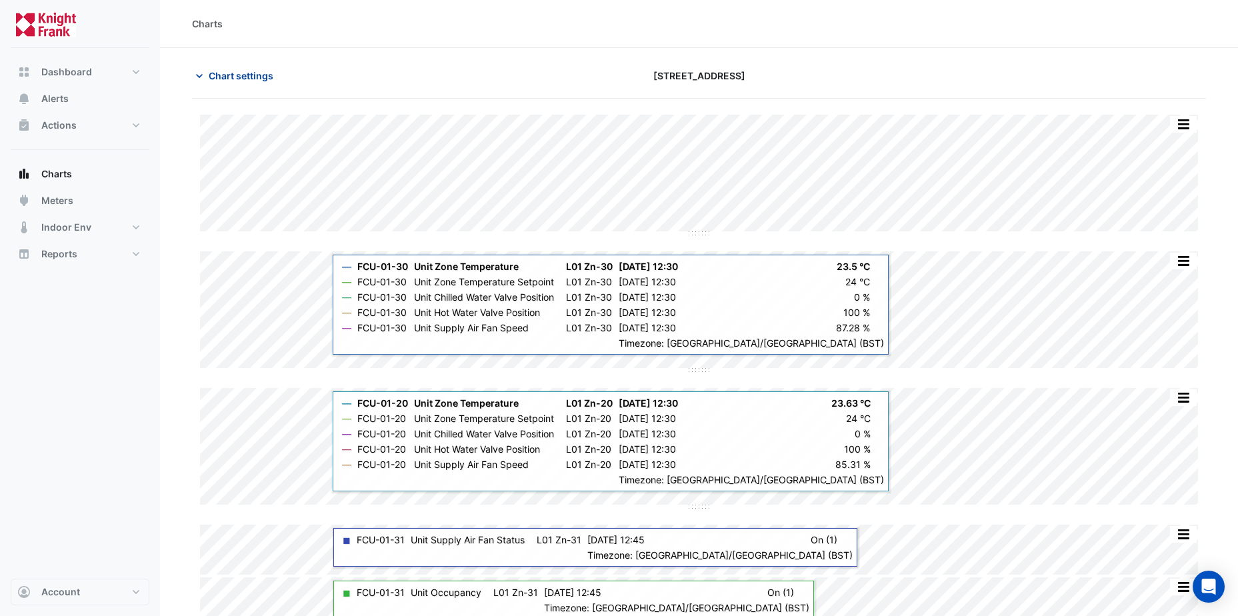
click at [227, 73] on span "Chart settings" at bounding box center [241, 76] width 65 height 14
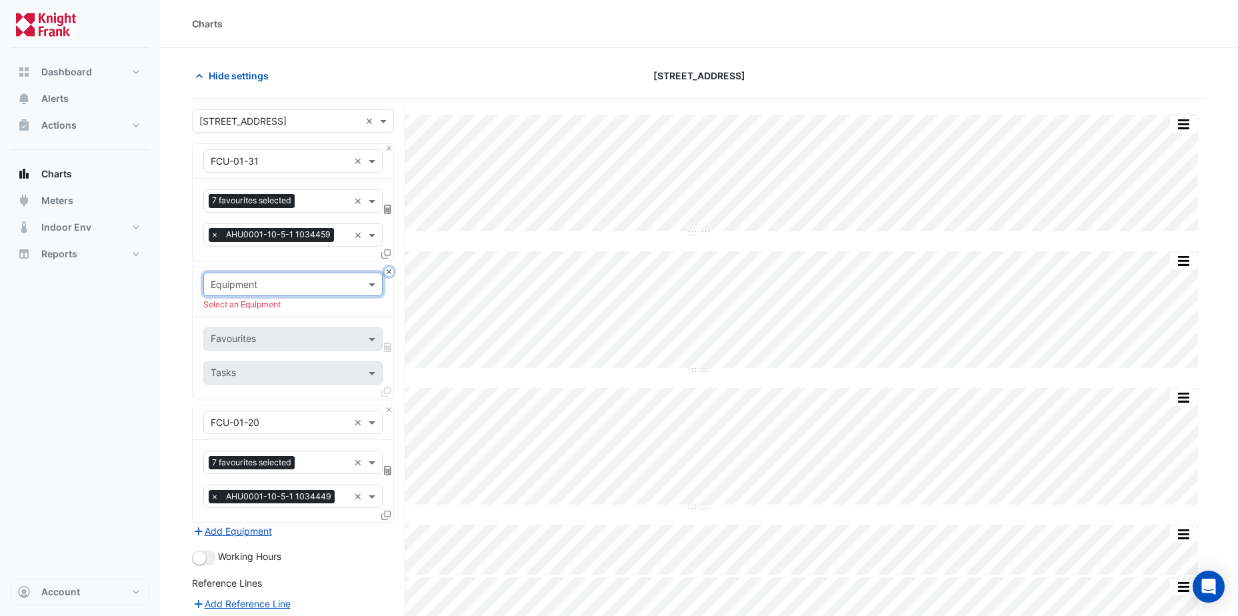
click at [391, 269] on button "Close" at bounding box center [389, 271] width 9 height 9
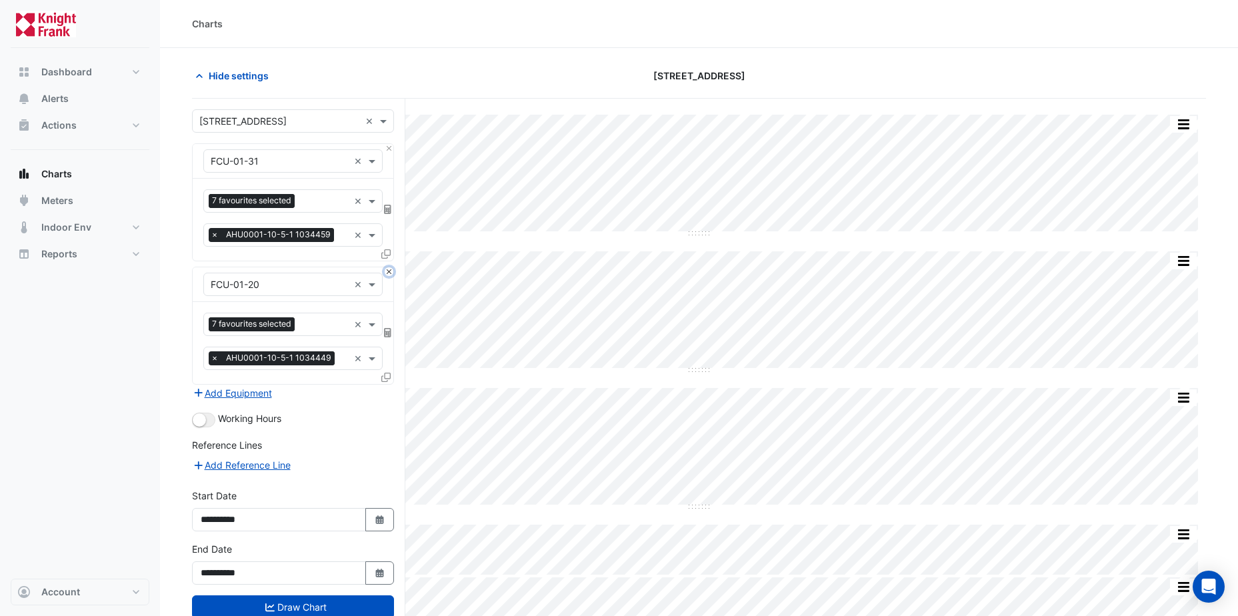
click at [387, 271] on button "Close" at bounding box center [389, 271] width 9 height 9
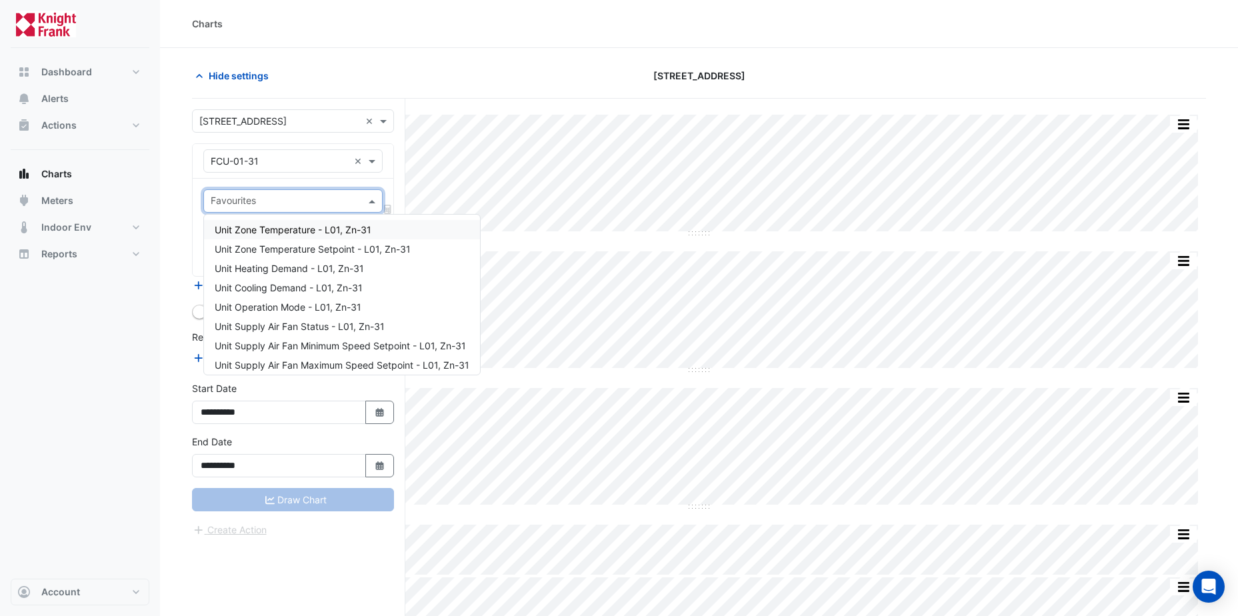
click at [371, 202] on span at bounding box center [373, 201] width 17 height 14
type input "*"
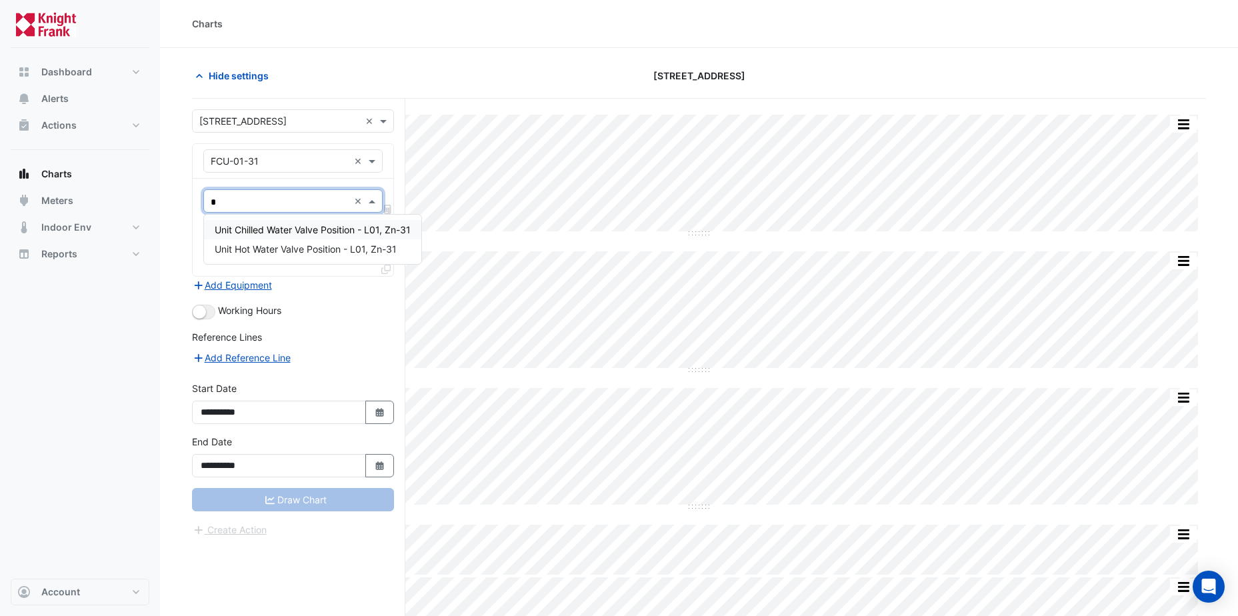
click at [323, 229] on span "Unit Chilled Water Valve Position - L01, Zn-31" at bounding box center [313, 229] width 196 height 11
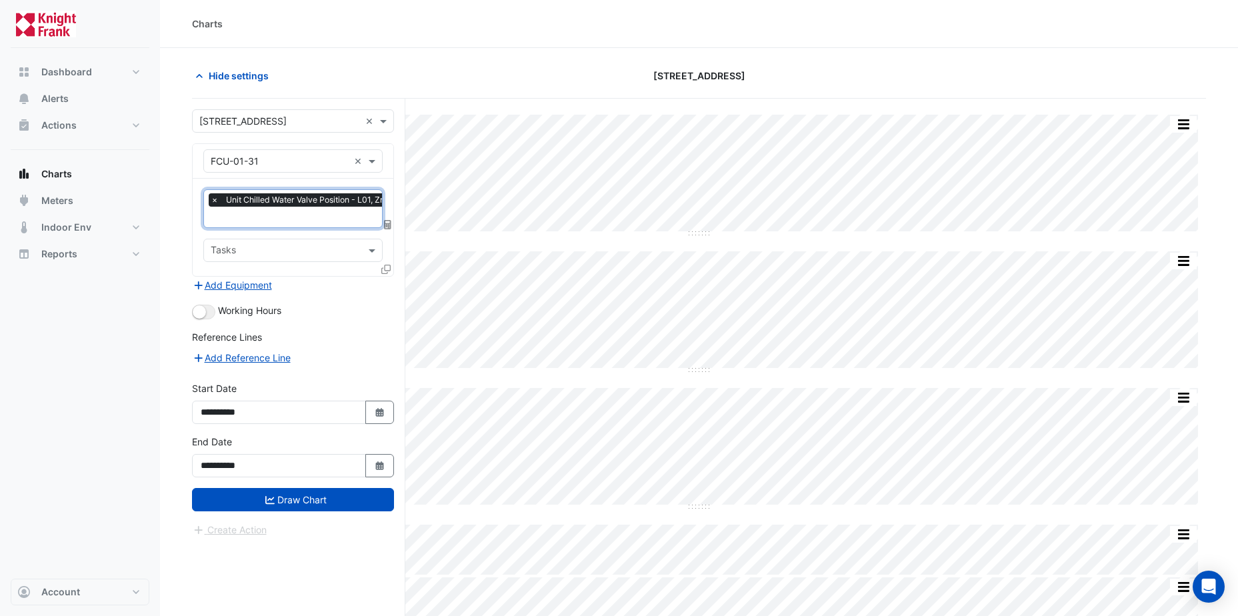
type input "*"
click at [293, 263] on span "Unit Hot Water Valve Position - L01, Zn-31" at bounding box center [306, 262] width 182 height 11
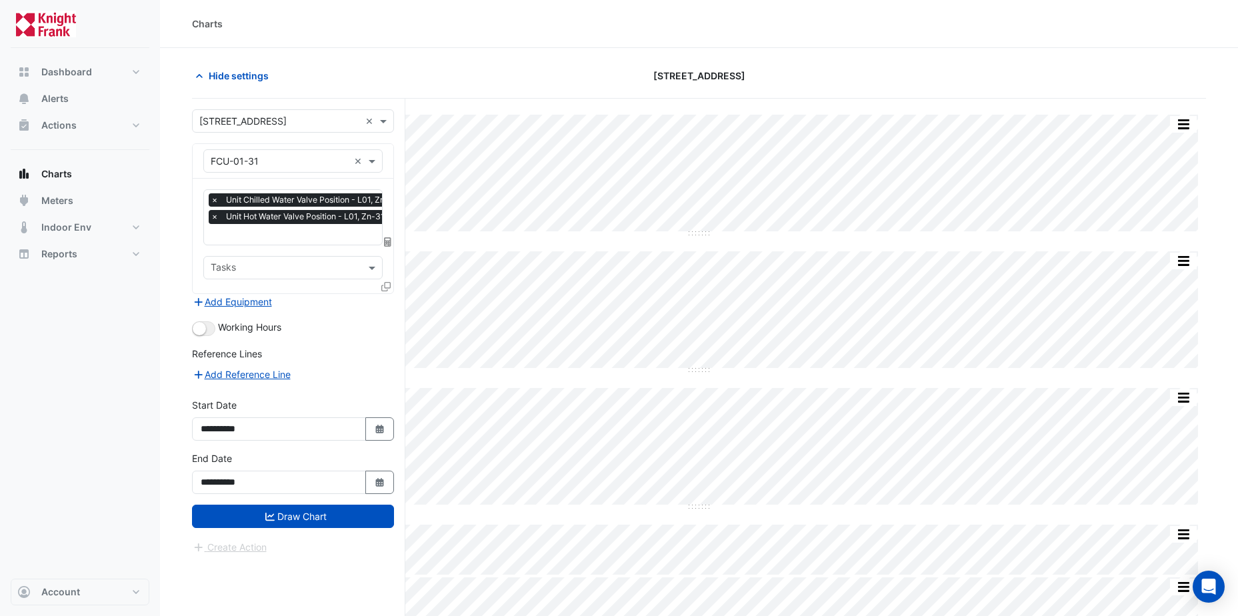
click at [387, 285] on icon at bounding box center [385, 286] width 9 height 9
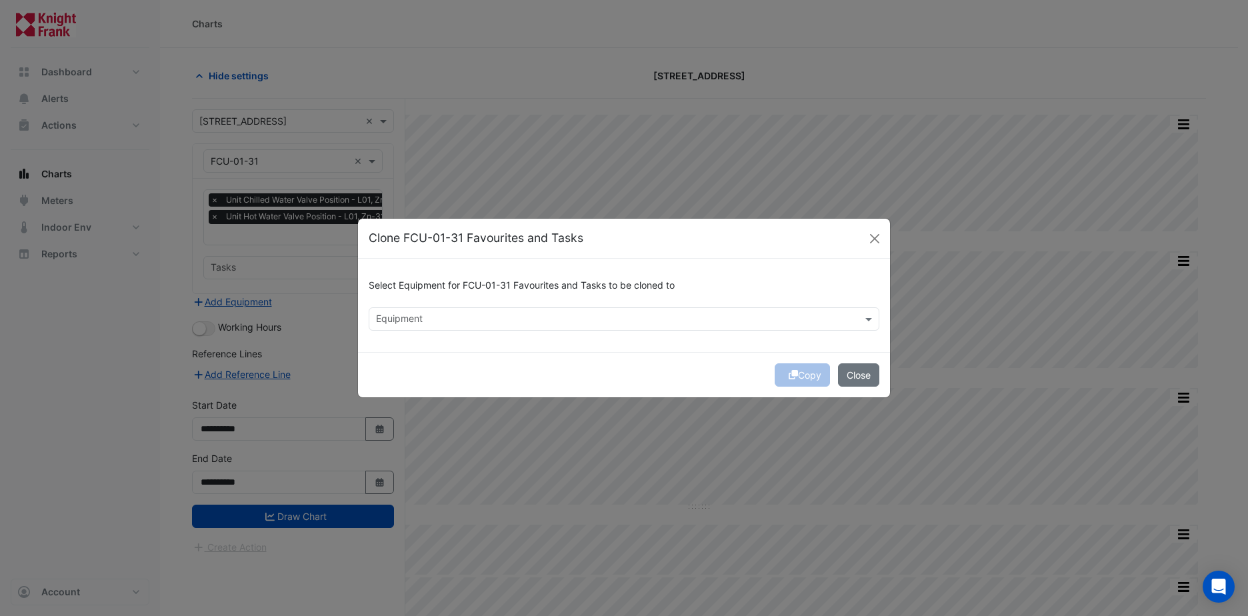
click at [415, 317] on input "text" at bounding box center [616, 320] width 480 height 14
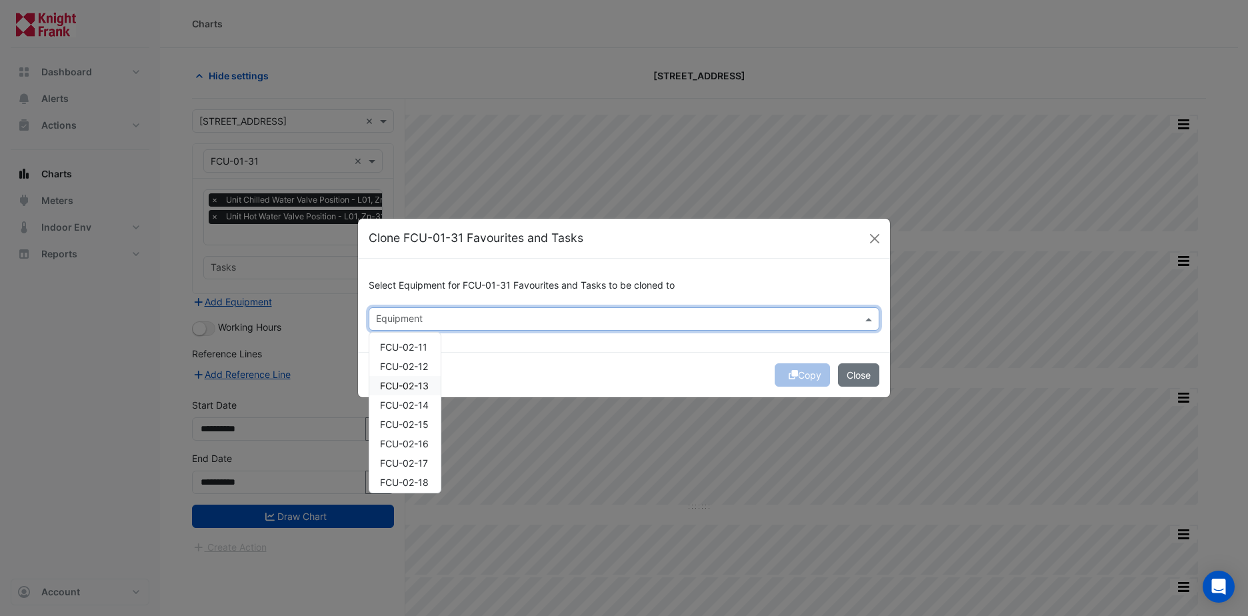
scroll to position [533, 0]
click at [409, 352] on span "FCU-02-08" at bounding box center [405, 355] width 50 height 11
click at [387, 412] on span "FCU-02-11" at bounding box center [403, 413] width 47 height 11
click at [389, 365] on span "FCU-02-19" at bounding box center [404, 368] width 49 height 11
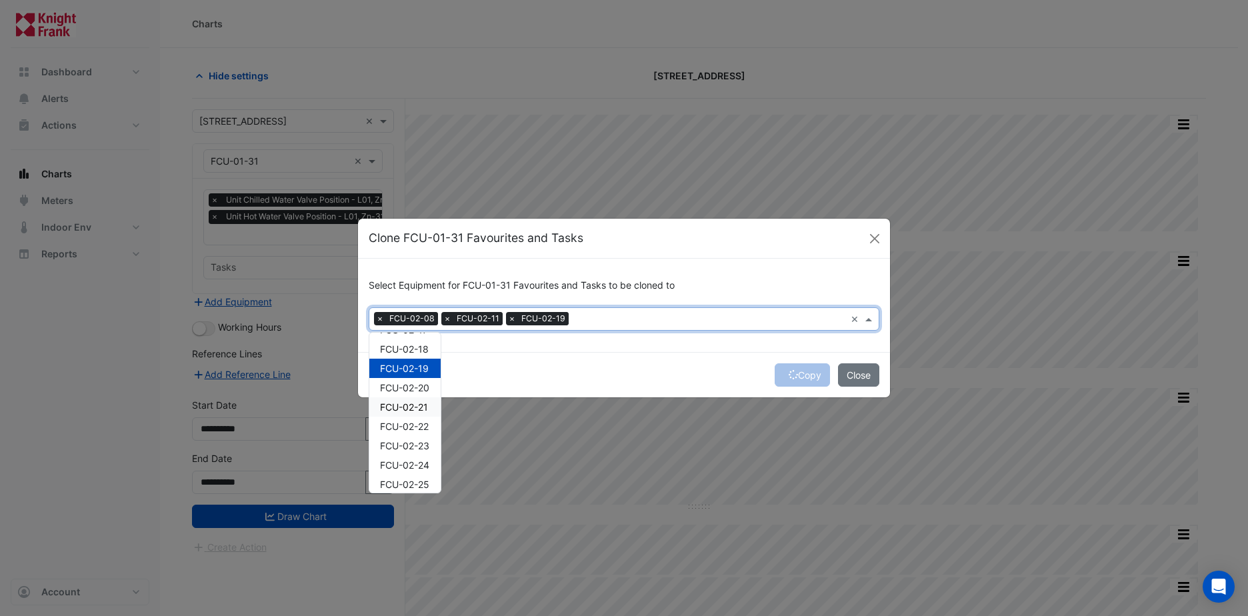
click at [391, 398] on div "FCU-02-21" at bounding box center [404, 406] width 71 height 19
click at [394, 422] on span "FCU-02-22" at bounding box center [404, 426] width 49 height 11
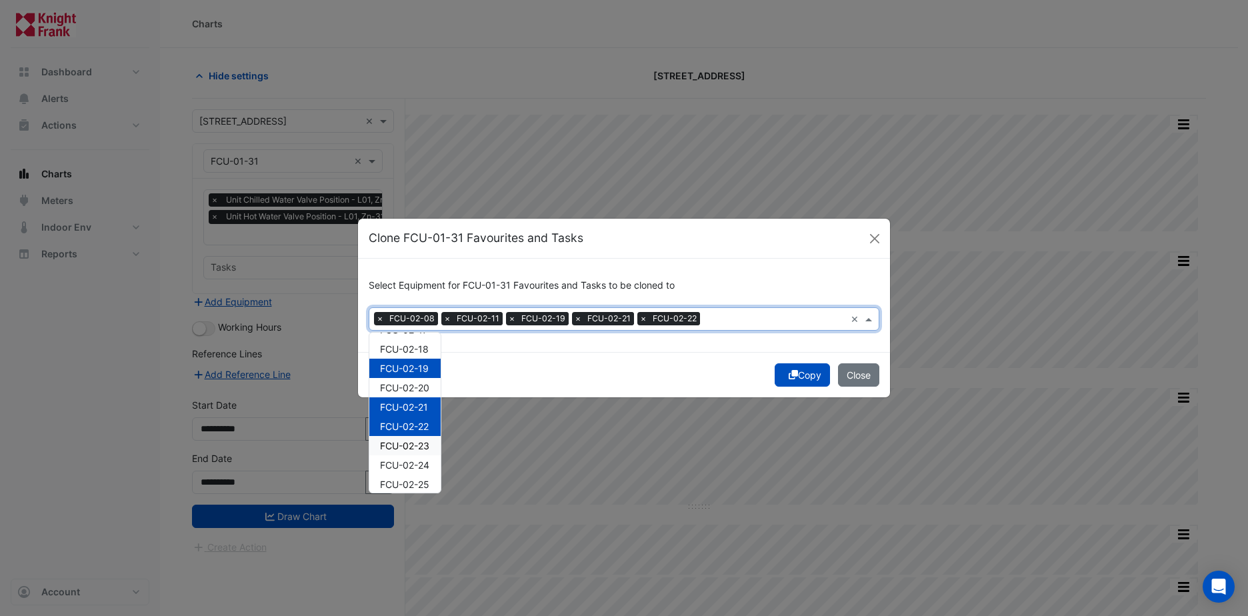
click at [392, 444] on span "FCU-02-23" at bounding box center [404, 445] width 49 height 11
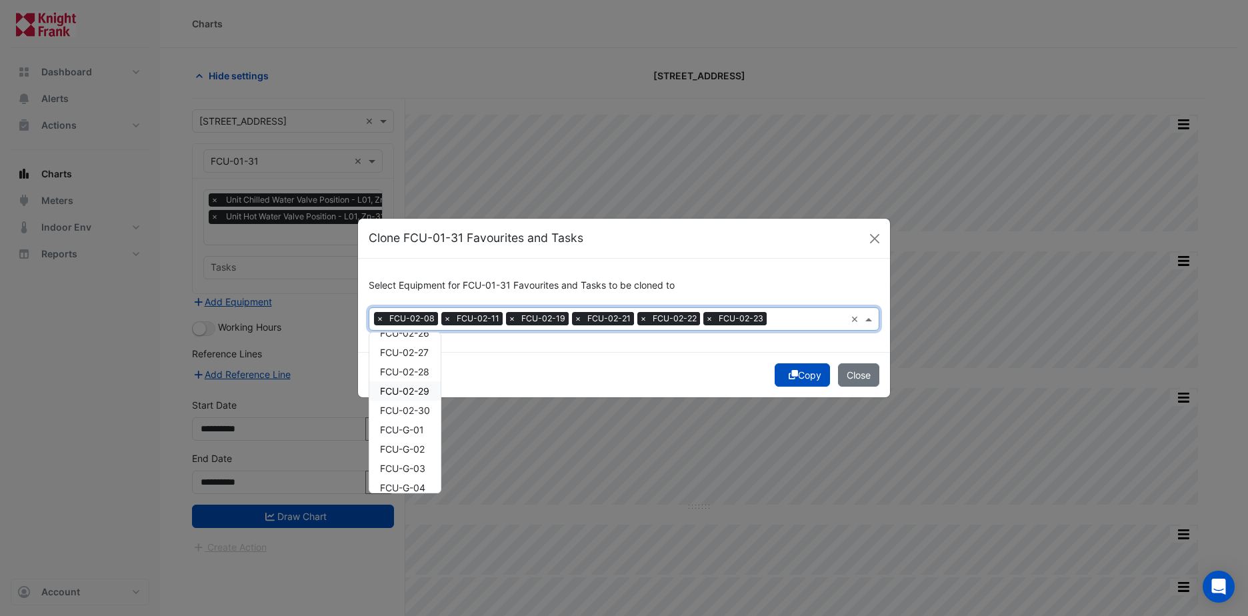
scroll to position [933, 0]
click at [401, 361] on span "FCU-02-29" at bounding box center [404, 361] width 49 height 11
click at [409, 380] on span "FCU-02-30" at bounding box center [405, 380] width 50 height 11
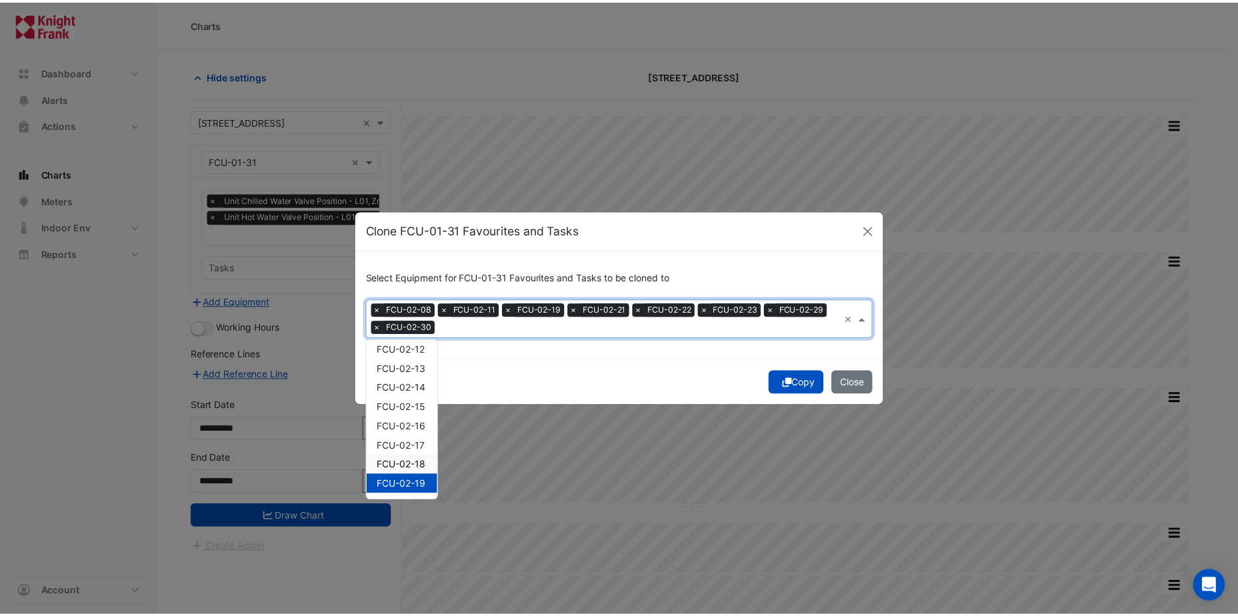
scroll to position [600, 0]
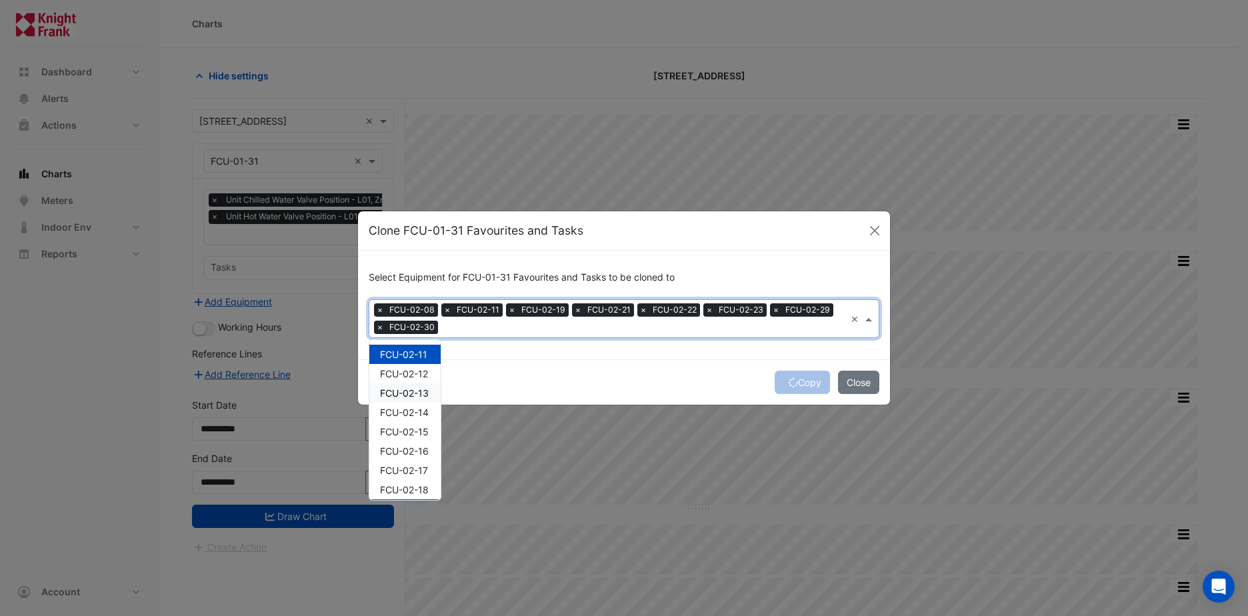
click at [401, 389] on span "FCU-02-13" at bounding box center [404, 392] width 49 height 11
click at [403, 407] on span "FCU-02-14" at bounding box center [404, 412] width 49 height 11
click at [409, 452] on span "FCU-02-16" at bounding box center [404, 450] width 49 height 11
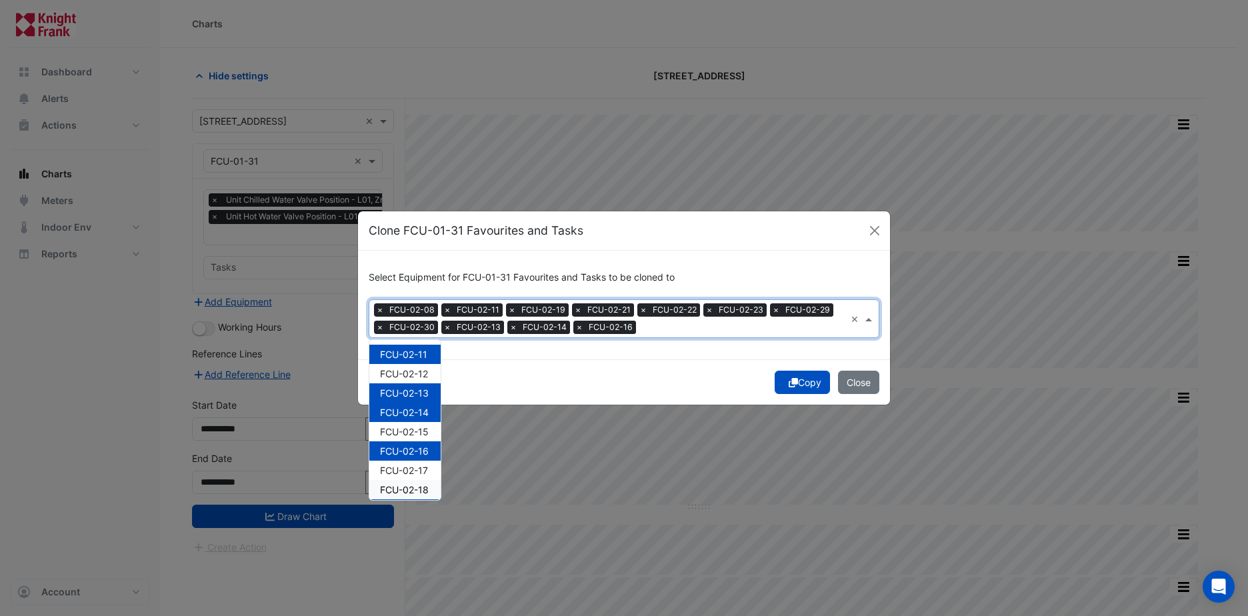
click at [419, 488] on span "FCU-02-18" at bounding box center [404, 489] width 49 height 11
click at [788, 387] on div "Copy Close" at bounding box center [624, 381] width 532 height 45
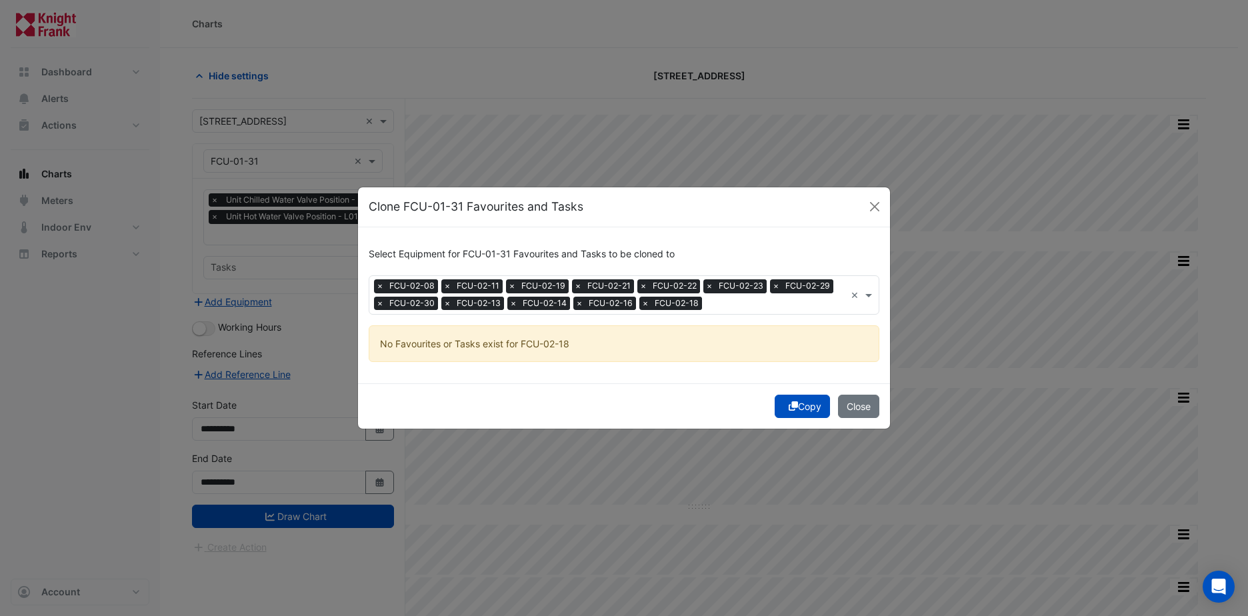
click at [641, 304] on span "×" at bounding box center [645, 303] width 12 height 13
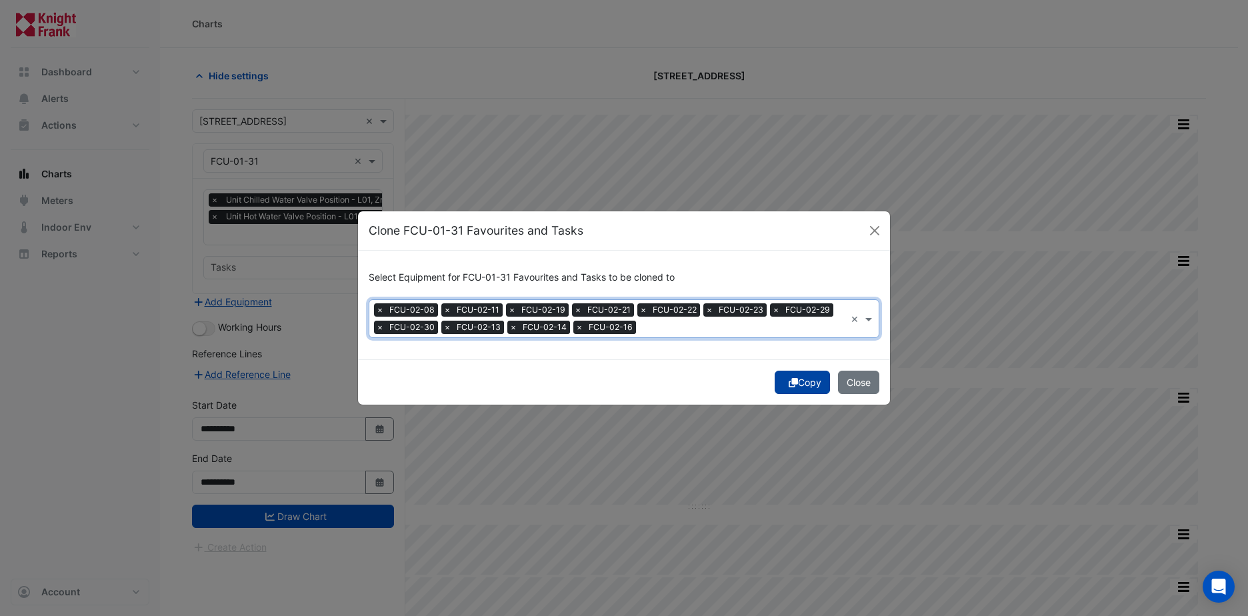
click at [784, 403] on div "Copy Close" at bounding box center [624, 381] width 532 height 45
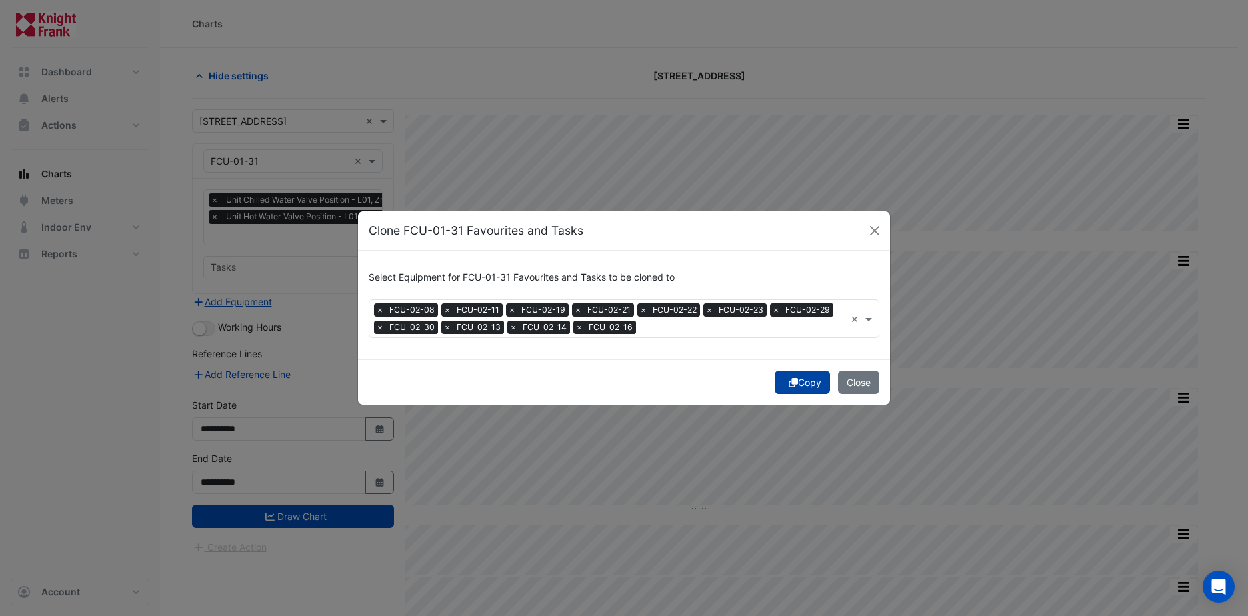
click at [792, 382] on icon "submit" at bounding box center [792, 382] width 9 height 9
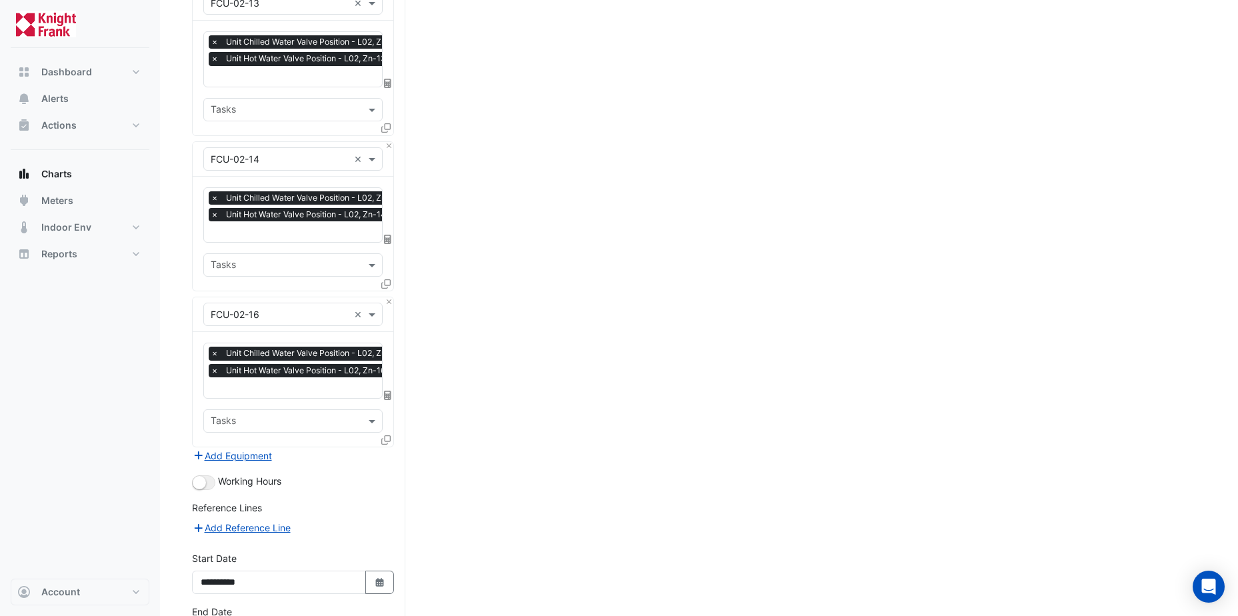
scroll to position [1647, 0]
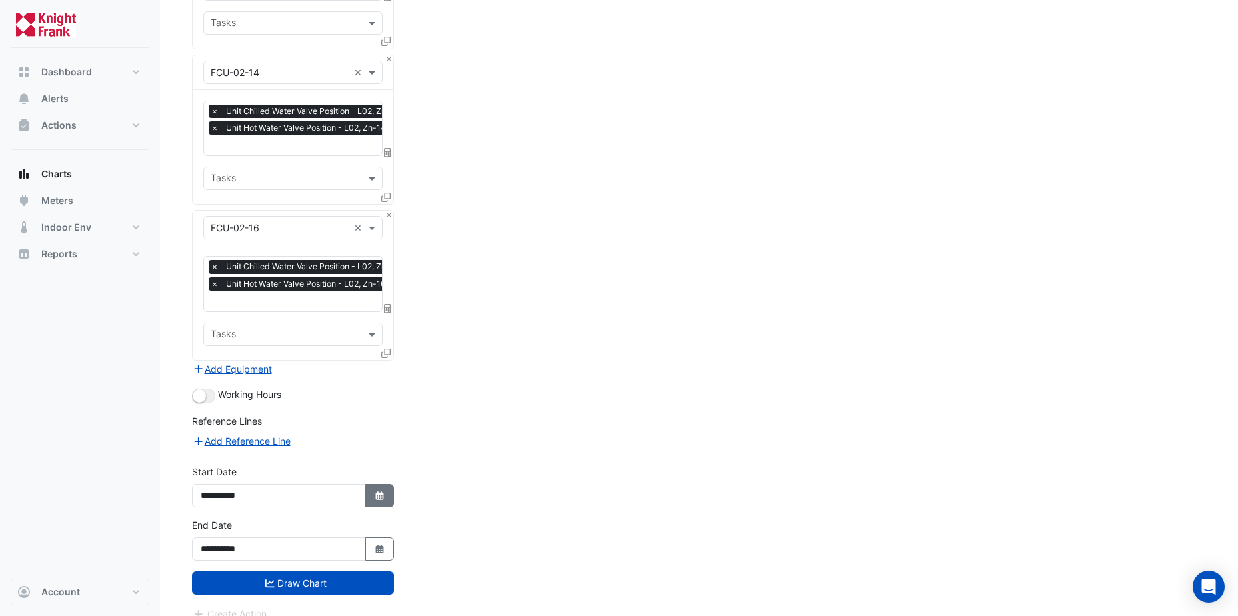
click at [379, 491] on icon "button" at bounding box center [379, 495] width 8 height 9
select select "**"
select select "****"
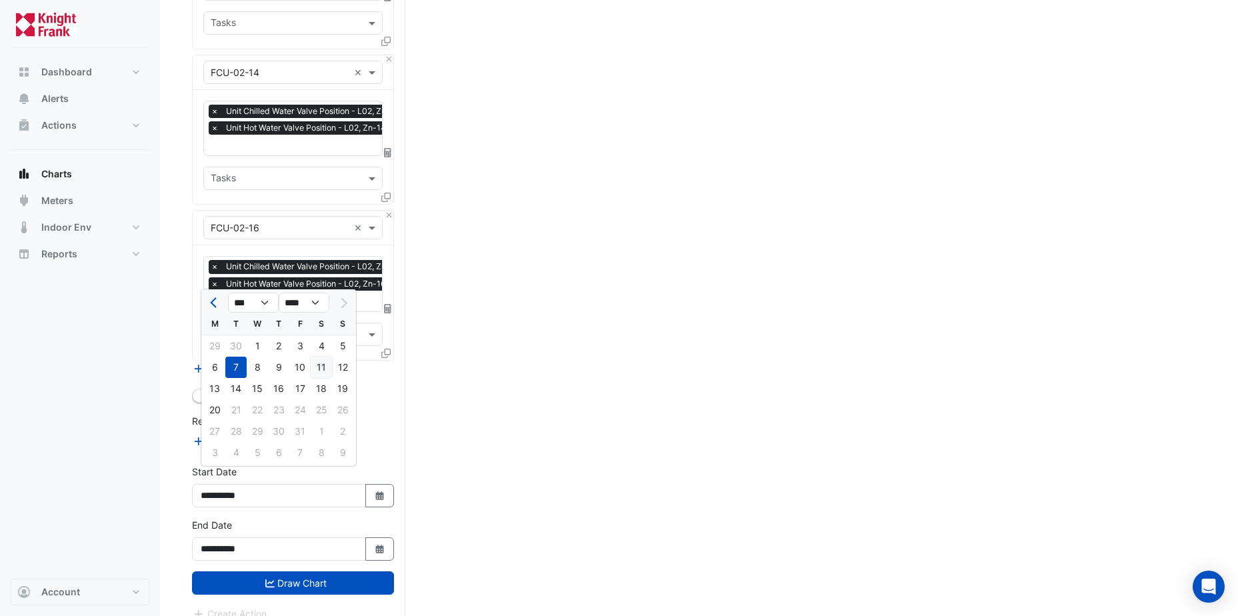
click at [325, 366] on div "11" at bounding box center [321, 367] width 21 height 21
type input "**********"
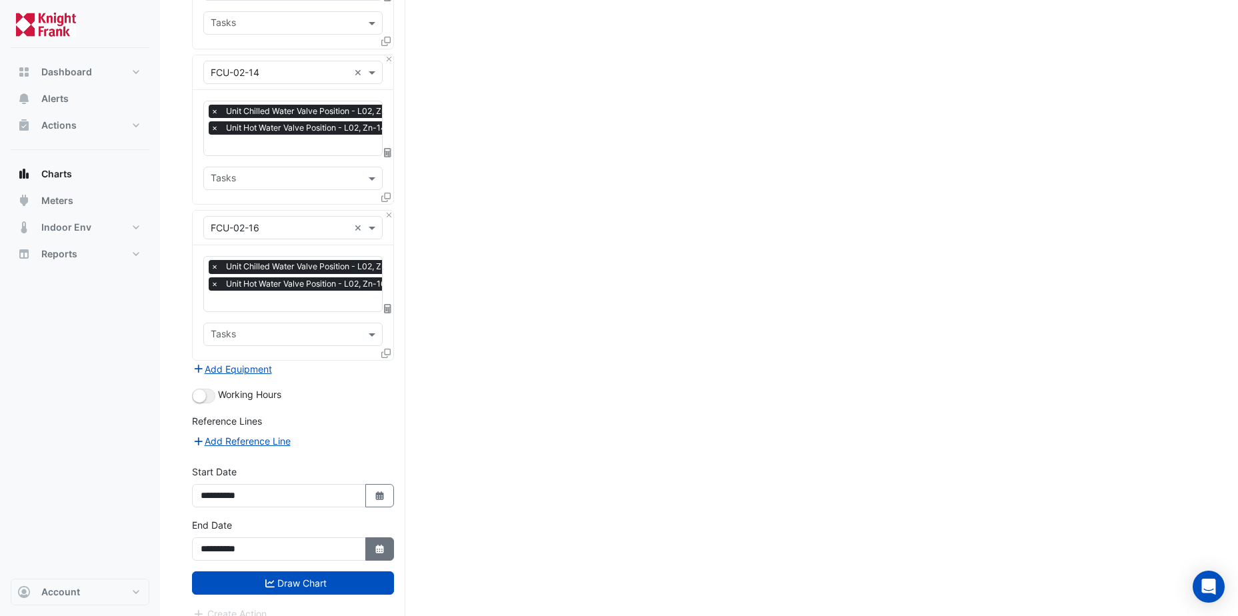
click at [376, 544] on icon "button" at bounding box center [379, 548] width 8 height 9
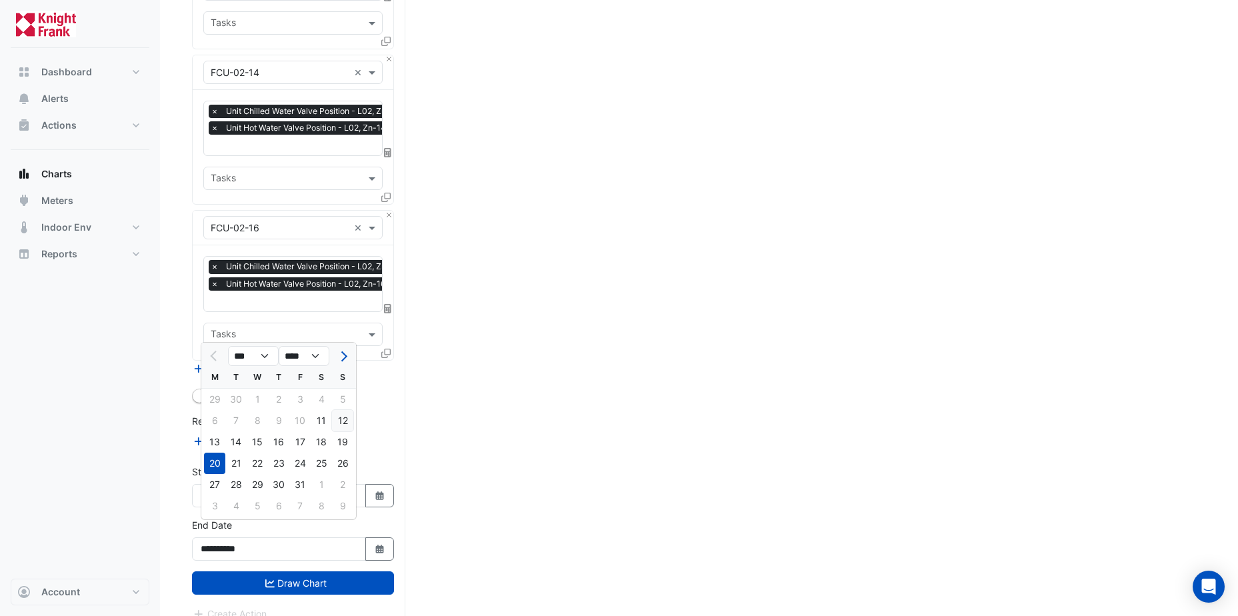
click at [345, 419] on div "12" at bounding box center [342, 420] width 21 height 21
type input "**********"
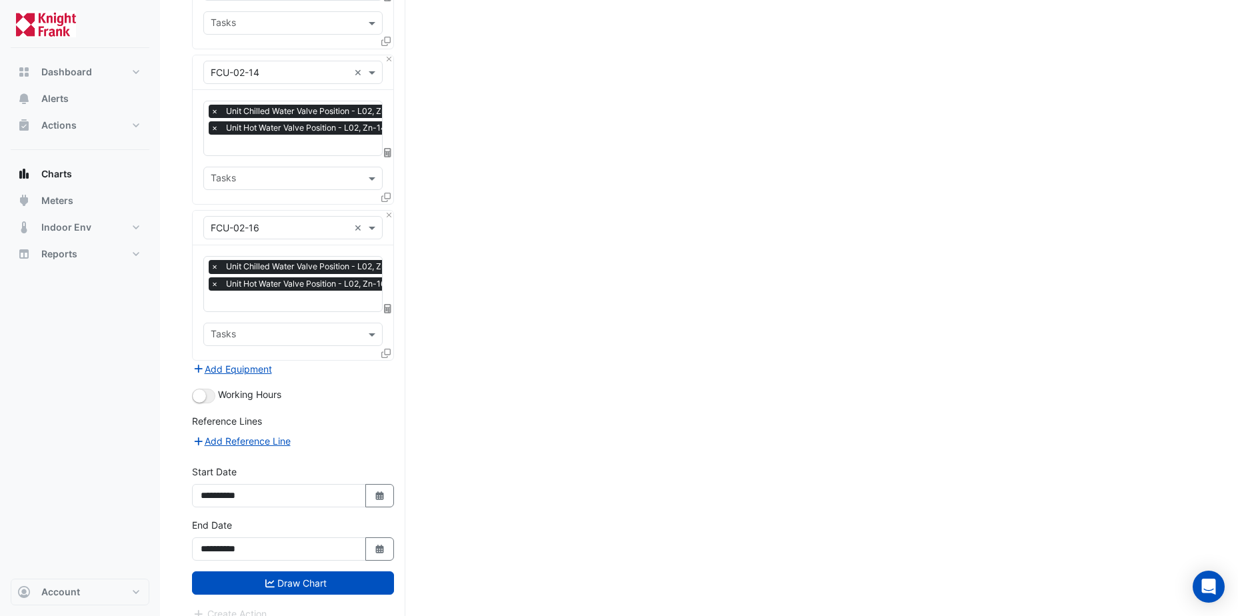
drag, startPoint x: 305, startPoint y: 568, endPoint x: 409, endPoint y: 546, distance: 106.3
click at [305, 571] on button "Draw Chart" at bounding box center [293, 582] width 202 height 23
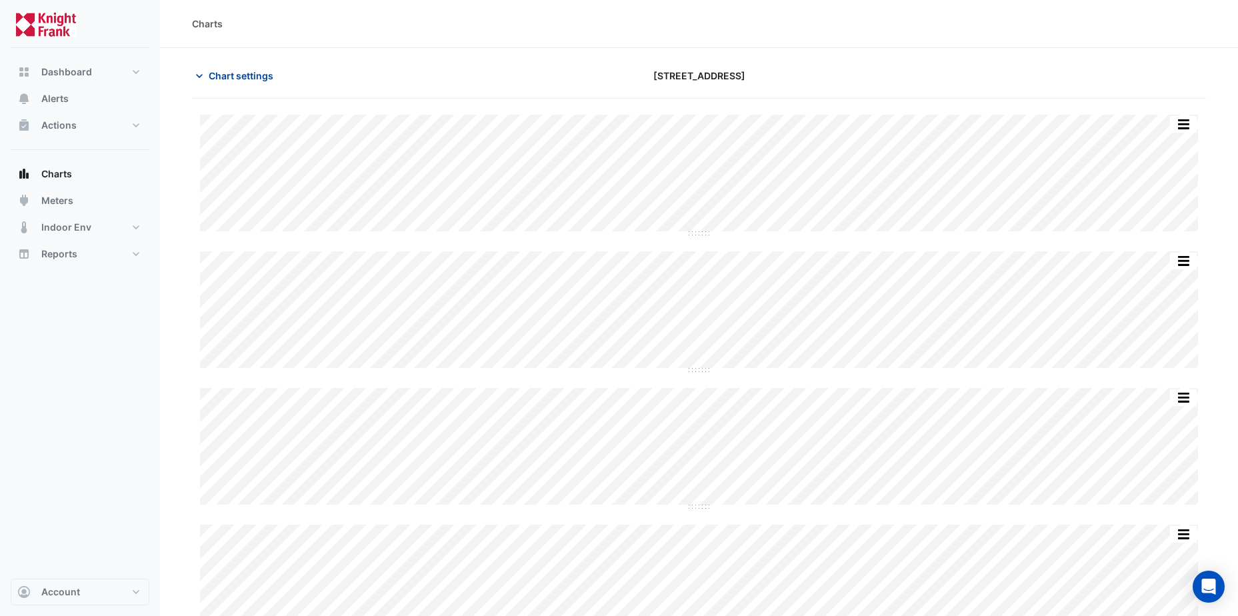
click at [235, 77] on span "Chart settings" at bounding box center [241, 76] width 65 height 14
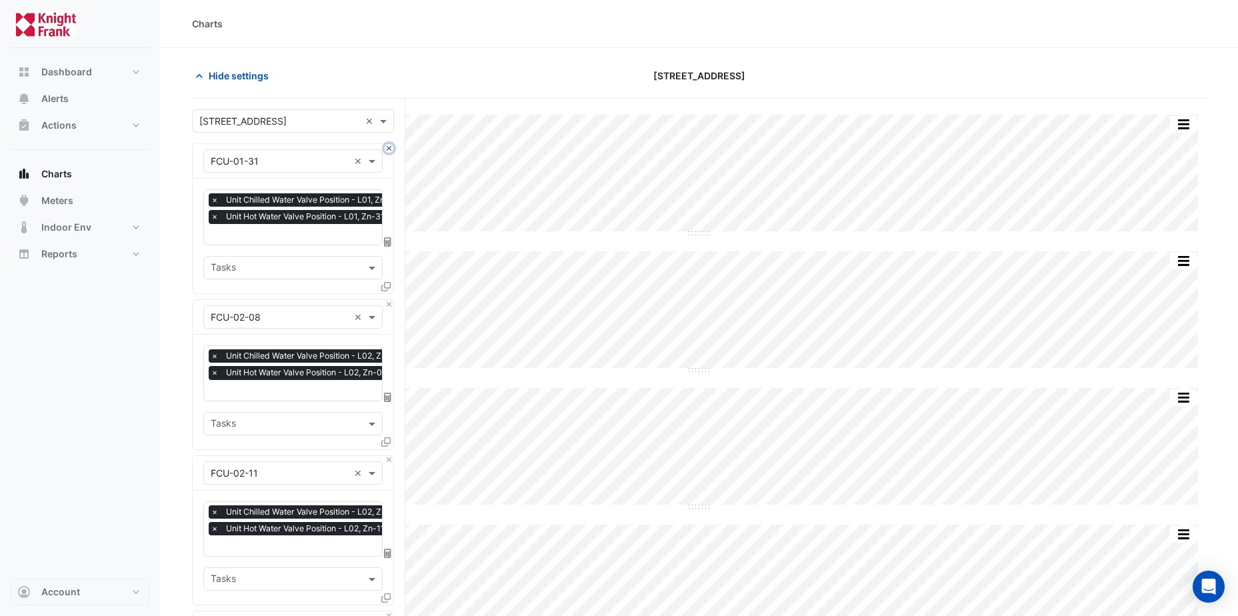
click at [387, 147] on button "Close" at bounding box center [389, 148] width 9 height 9
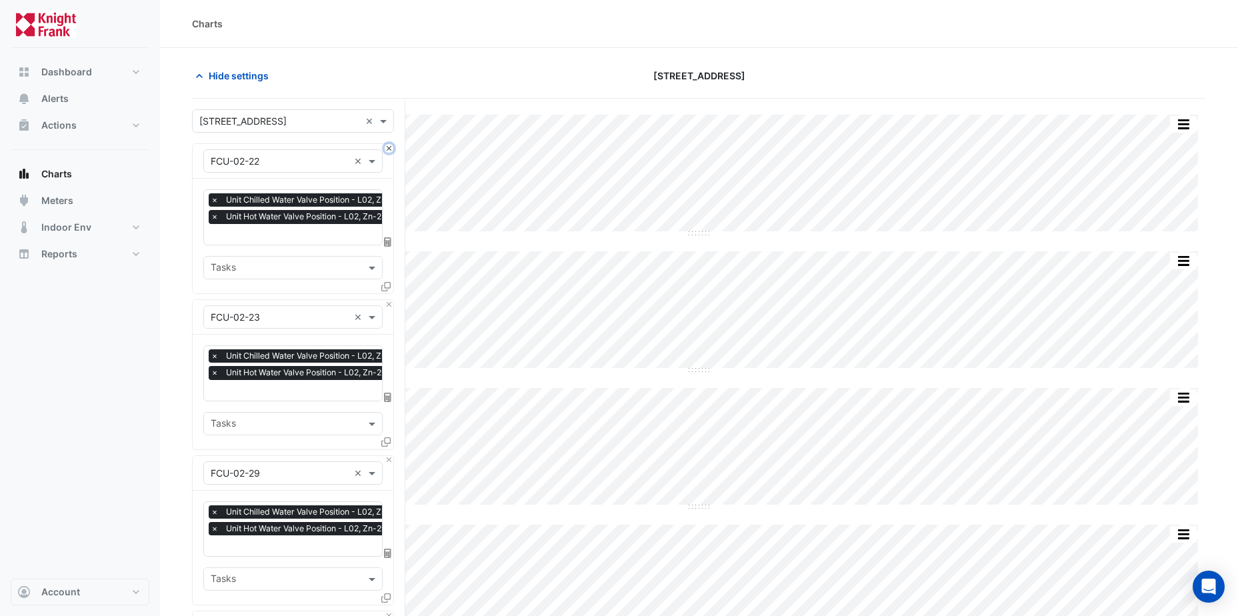
click at [387, 147] on button "Close" at bounding box center [389, 148] width 9 height 9
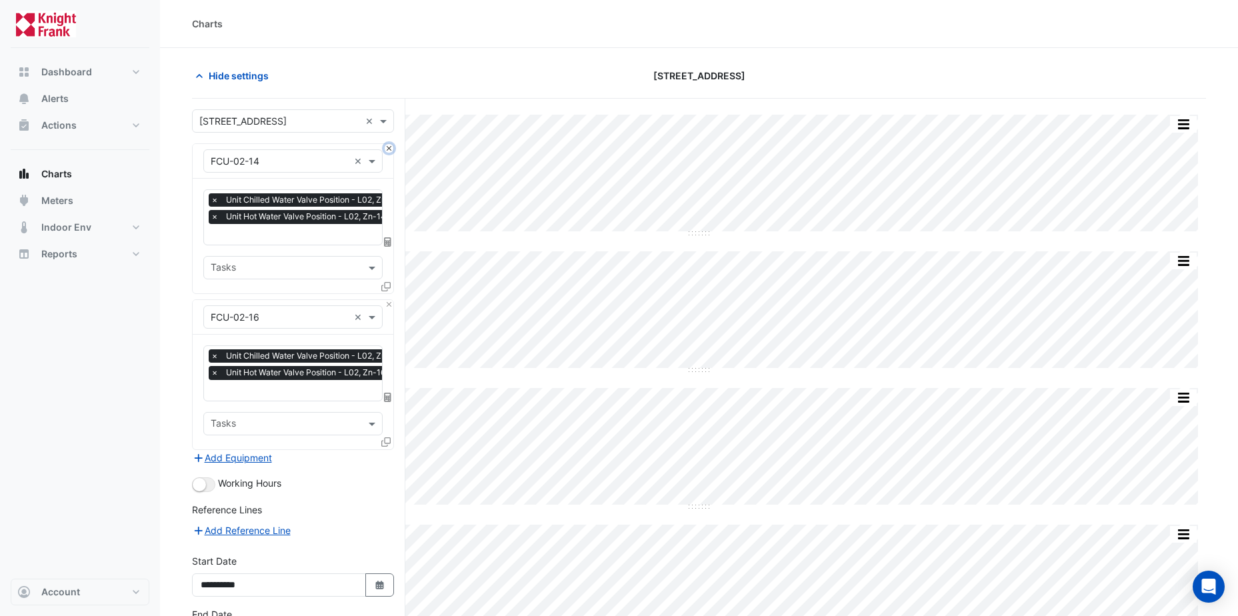
click at [387, 147] on button "Close" at bounding box center [389, 148] width 9 height 9
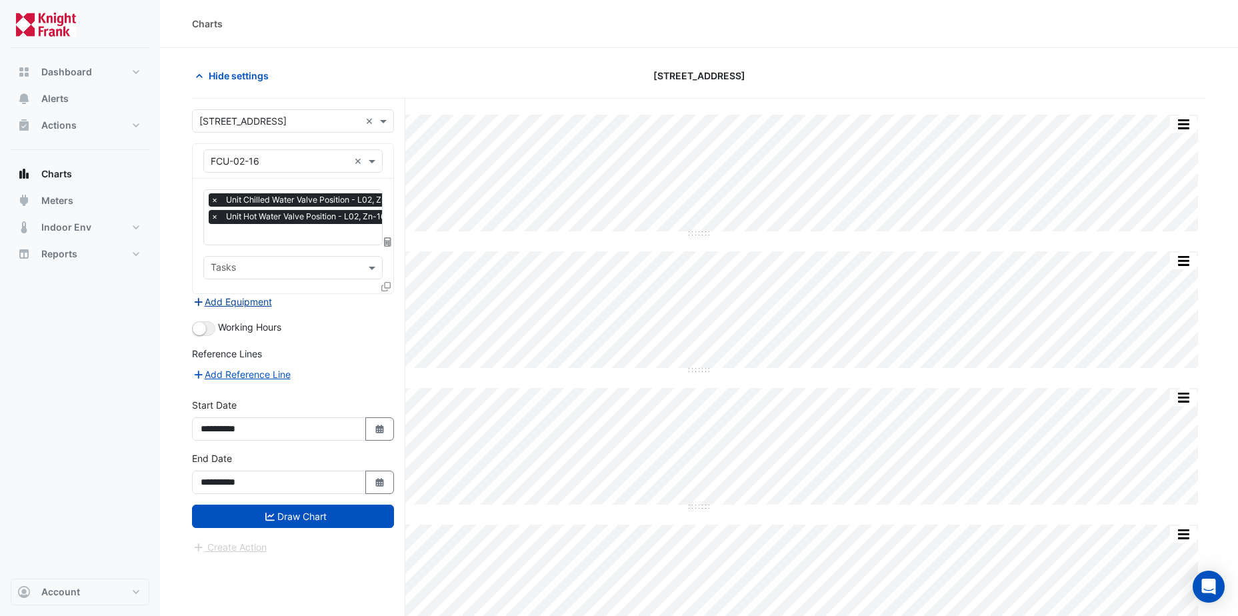
click at [255, 301] on button "Add Equipment" at bounding box center [232, 301] width 81 height 15
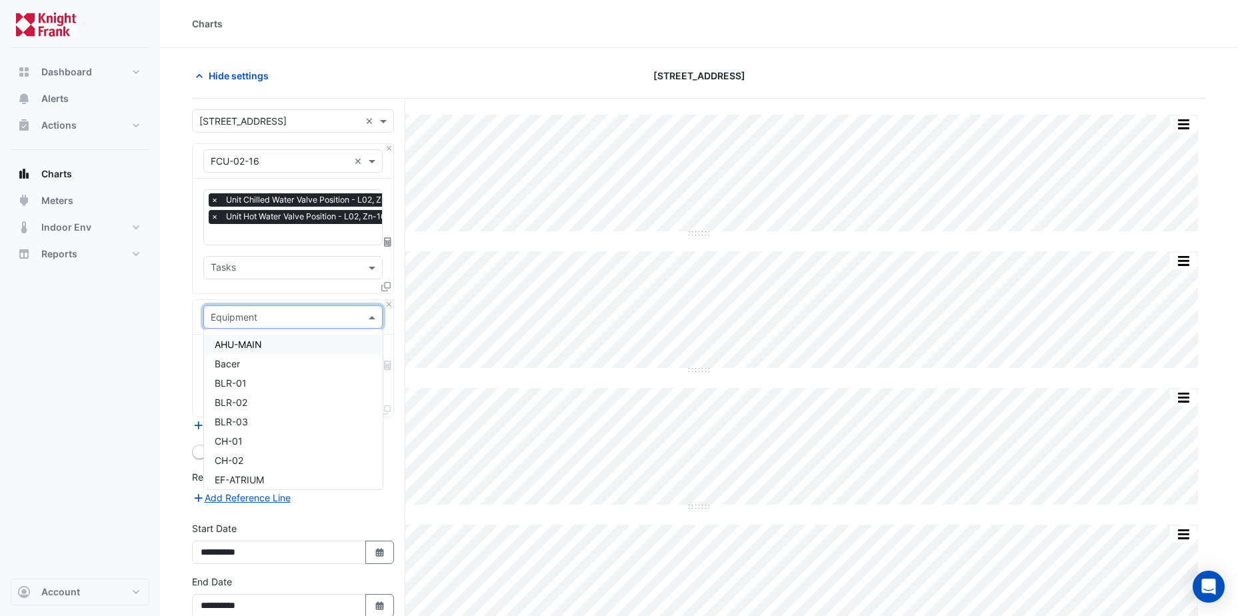
click at [369, 313] on span at bounding box center [373, 317] width 17 height 14
click at [239, 385] on span "BLR-01" at bounding box center [231, 382] width 32 height 11
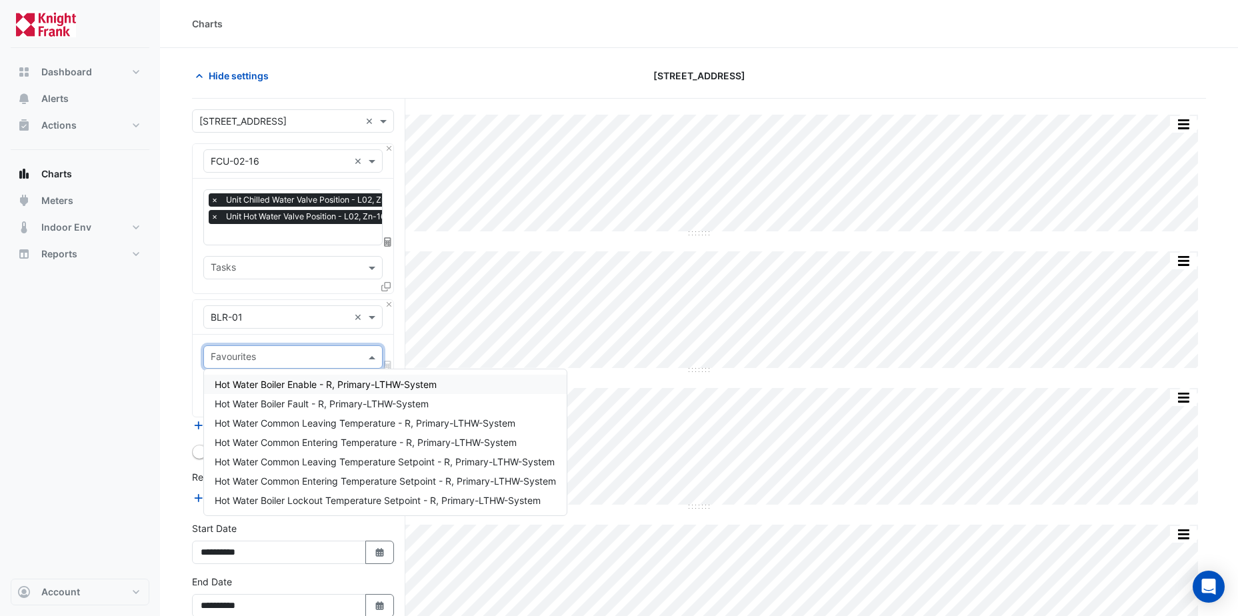
click at [367, 357] on span at bounding box center [373, 357] width 17 height 14
click at [279, 387] on span "Hot Water Boiler Enable - R, Primary-LTHW-System" at bounding box center [326, 384] width 222 height 11
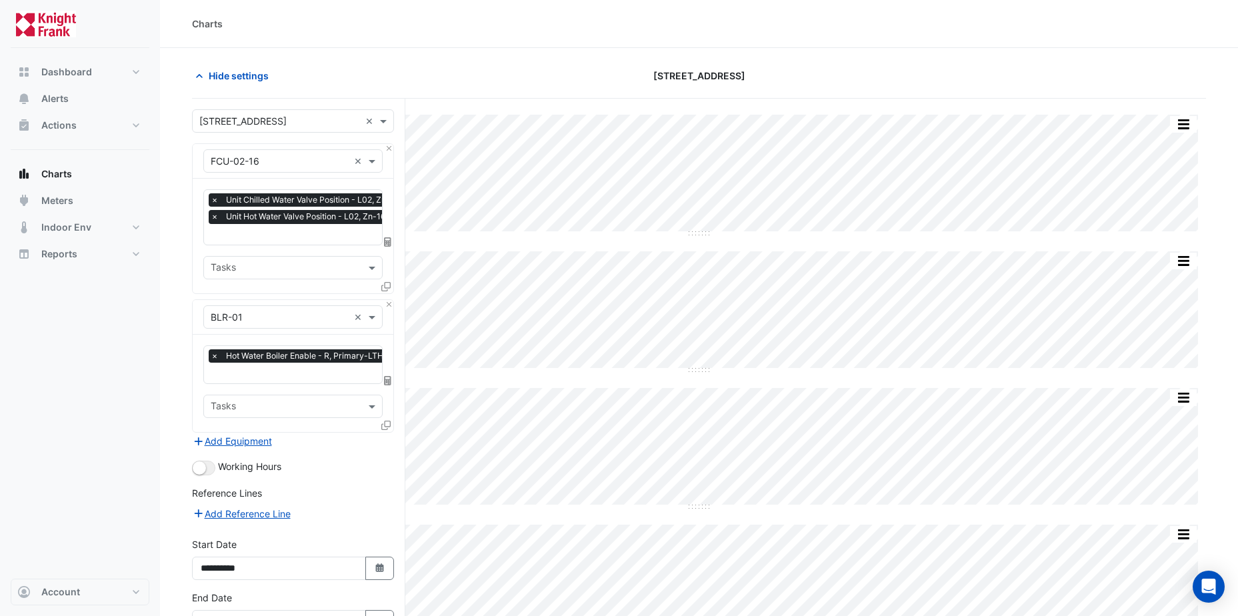
click at [387, 421] on icon at bounding box center [385, 425] width 9 height 9
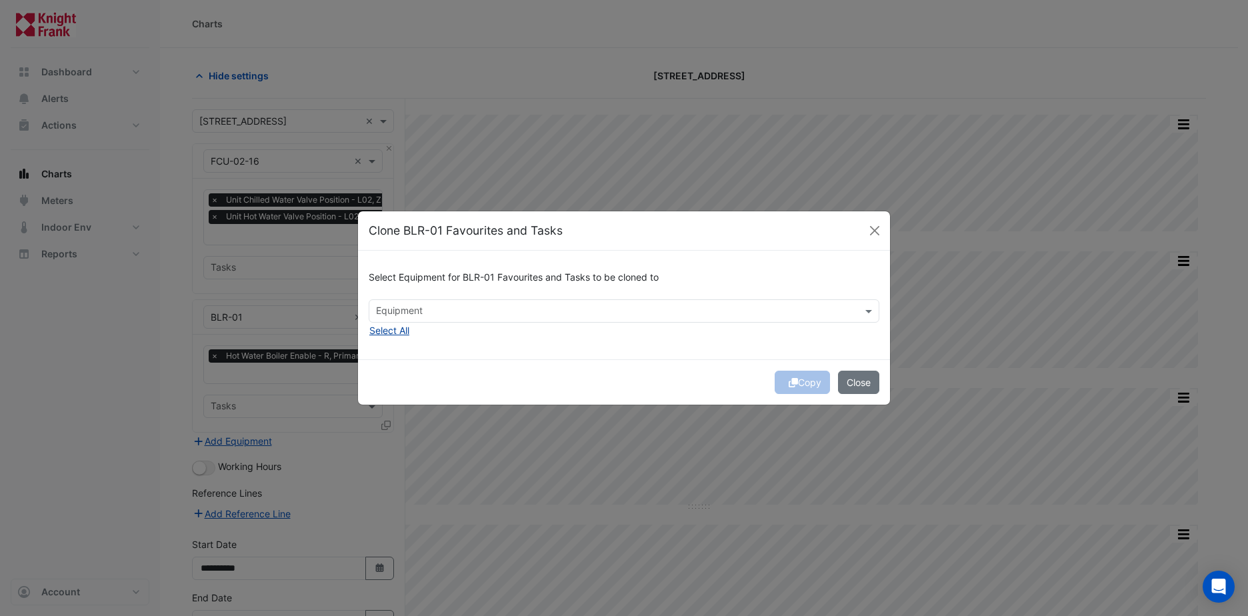
click at [386, 335] on button "Select All" at bounding box center [389, 330] width 41 height 15
click at [794, 383] on icon "submit" at bounding box center [792, 382] width 9 height 9
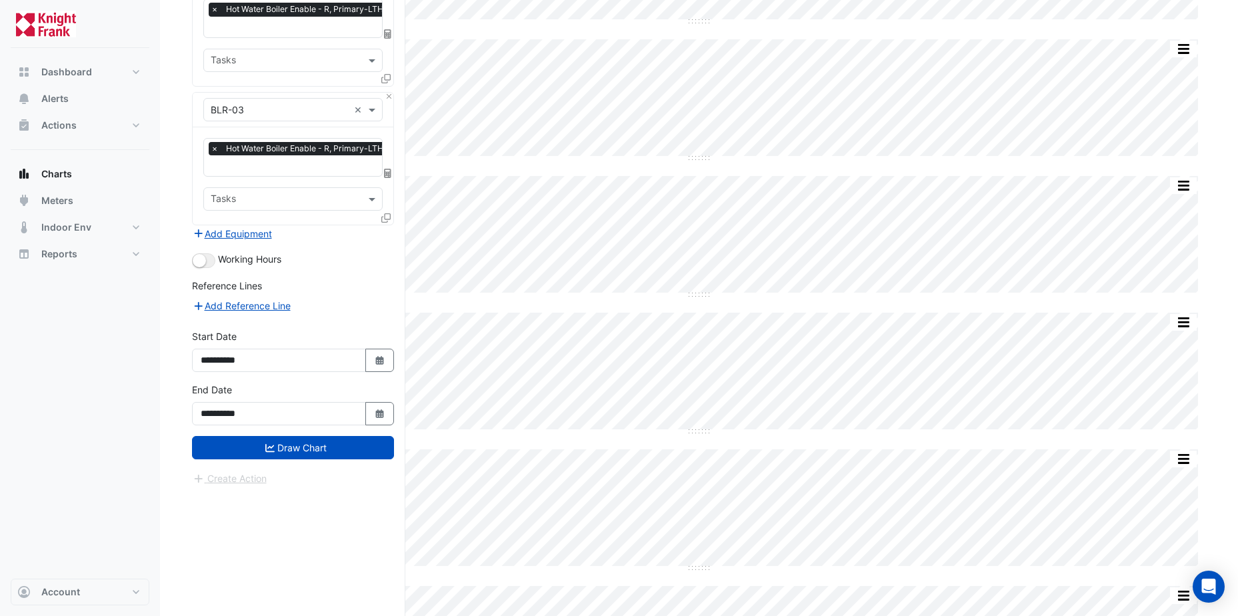
scroll to position [466, 0]
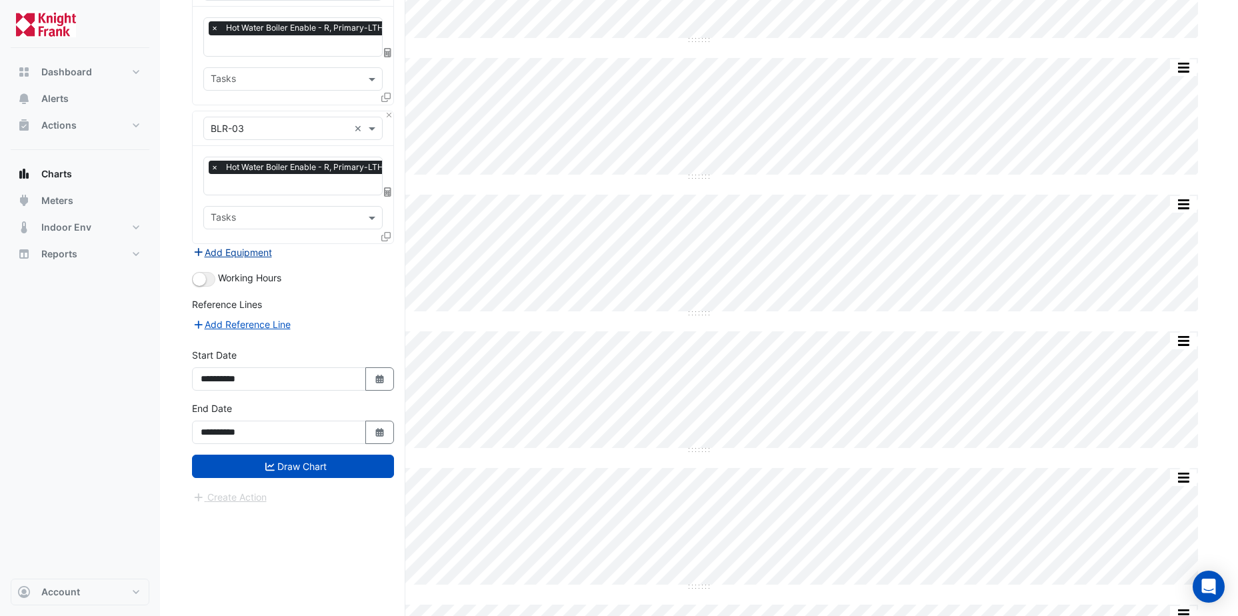
click at [227, 247] on button "Add Equipment" at bounding box center [232, 252] width 81 height 15
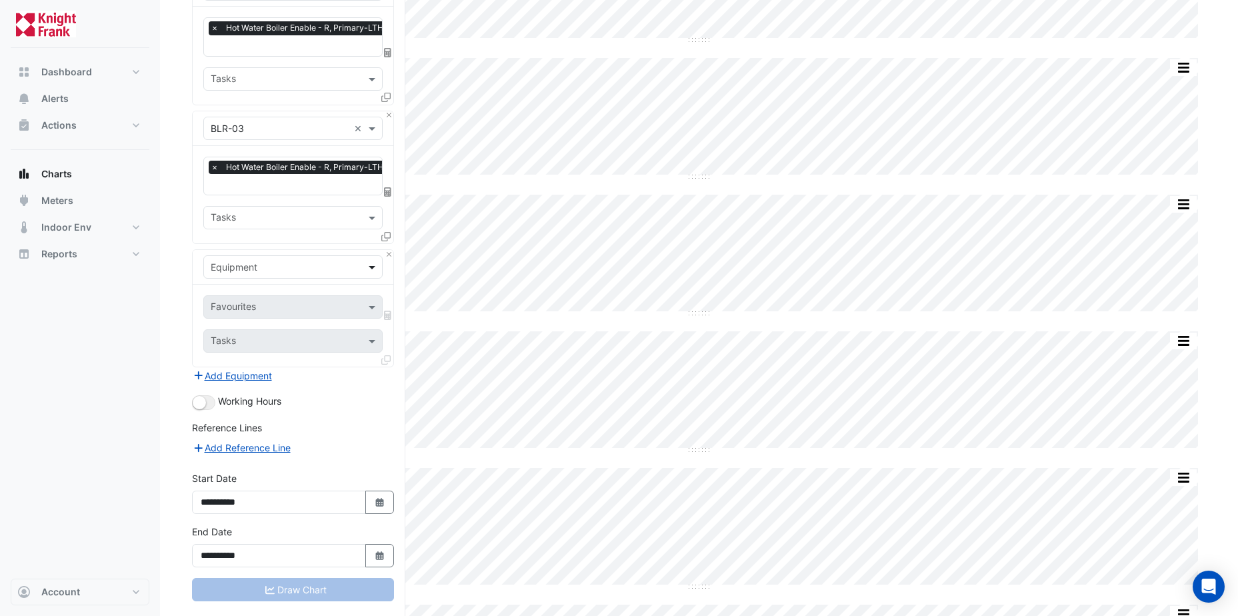
click at [367, 262] on span at bounding box center [373, 267] width 17 height 14
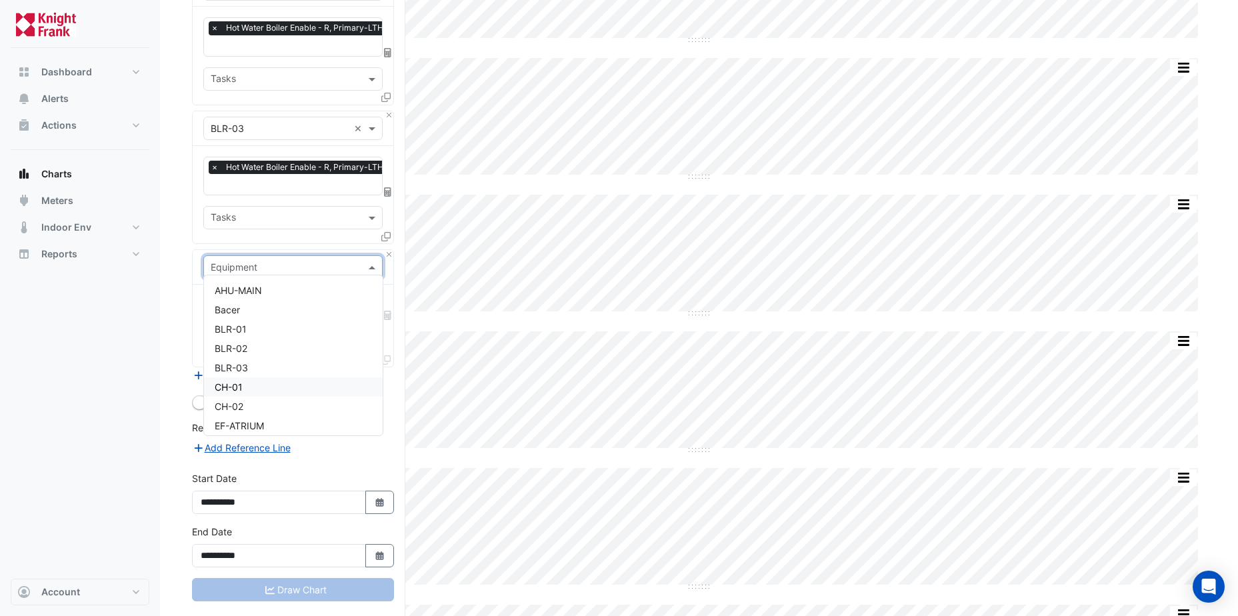
click at [237, 388] on span "CH-01" at bounding box center [229, 386] width 28 height 11
click at [311, 302] on input "text" at bounding box center [285, 308] width 149 height 14
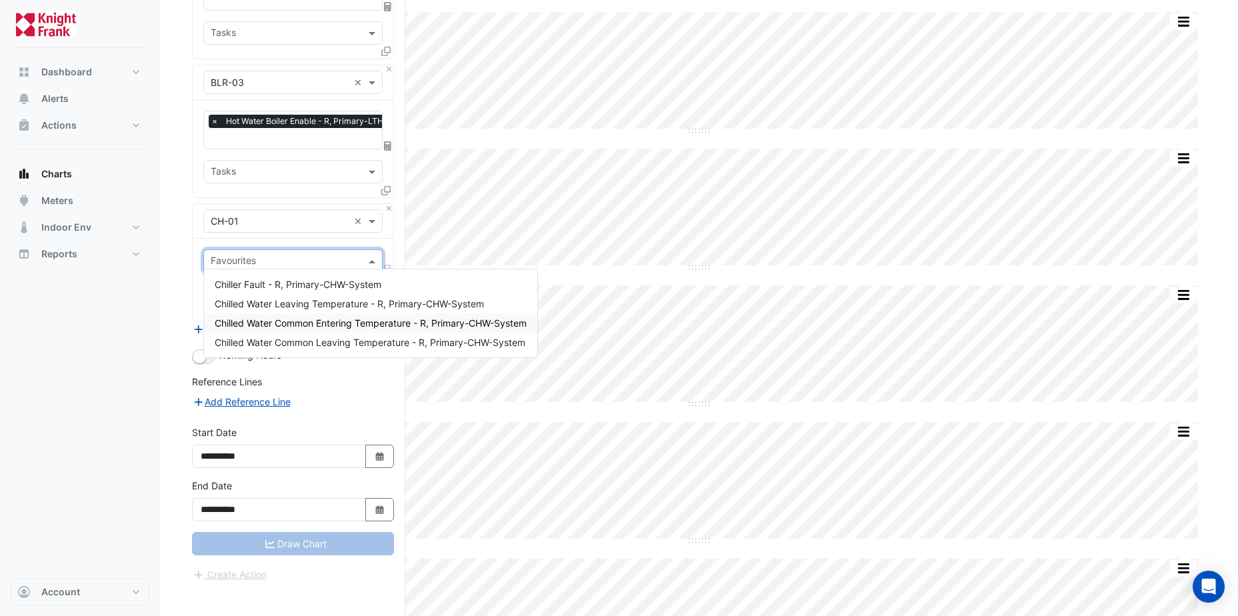
scroll to position [533, 0]
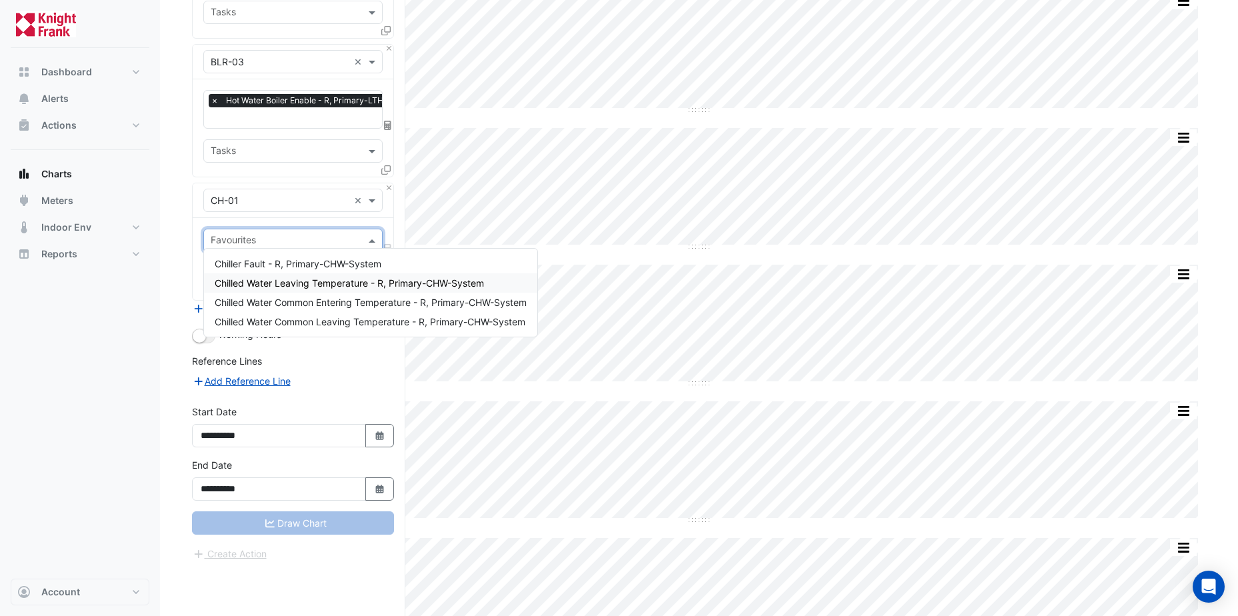
click at [269, 285] on span "Chilled Water Leaving Temperature - R, Primary-CHW-System" at bounding box center [349, 282] width 269 height 11
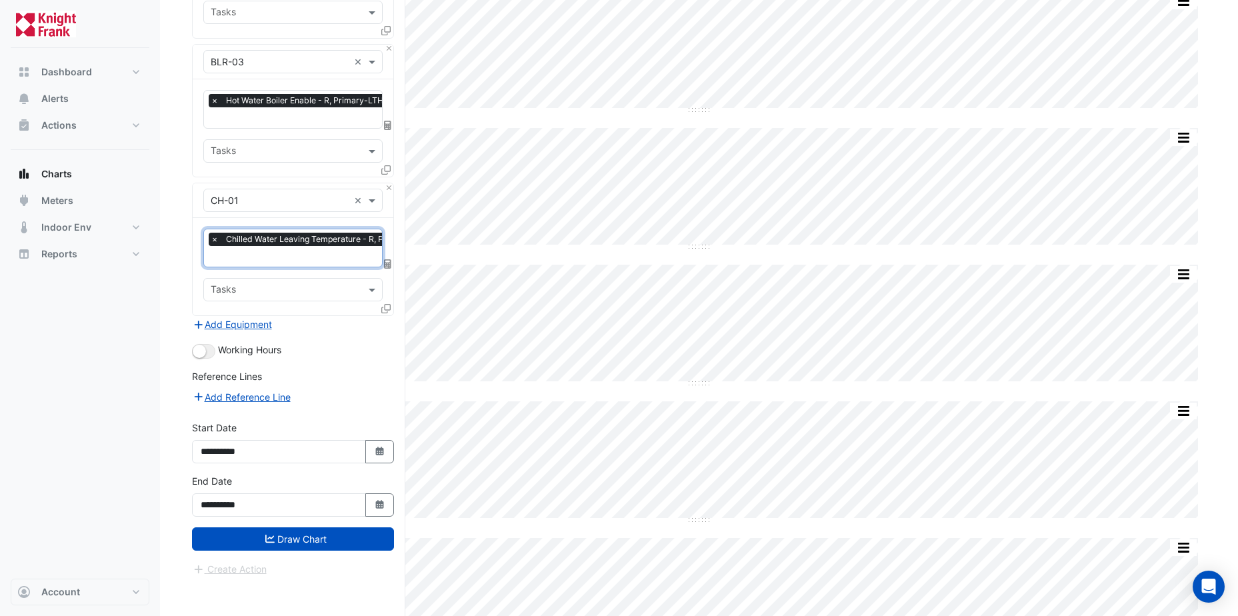
click at [386, 304] on icon at bounding box center [385, 308] width 9 height 9
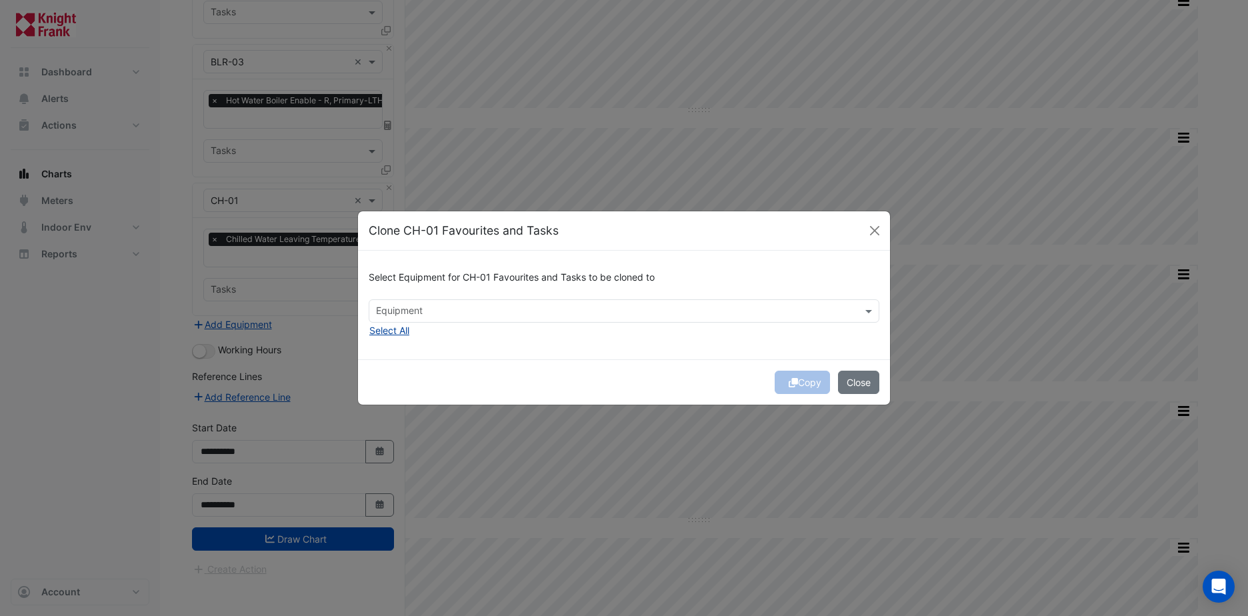
click at [389, 329] on button "Select All" at bounding box center [389, 330] width 41 height 15
click at [788, 385] on icon "submit" at bounding box center [792, 382] width 9 height 9
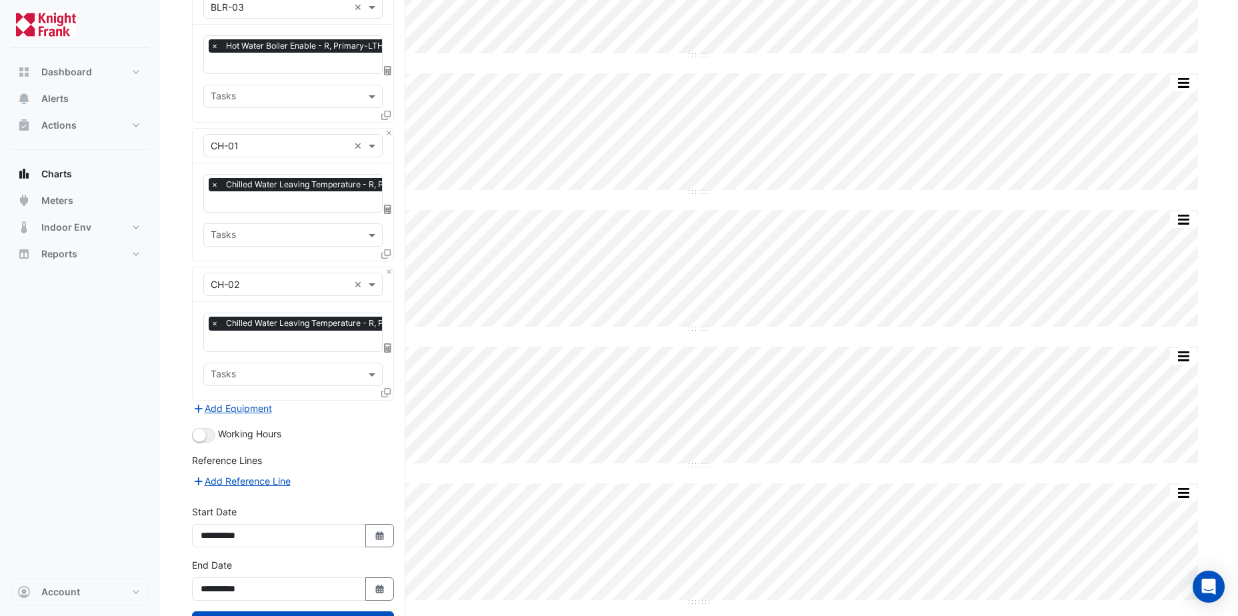
scroll to position [800, 0]
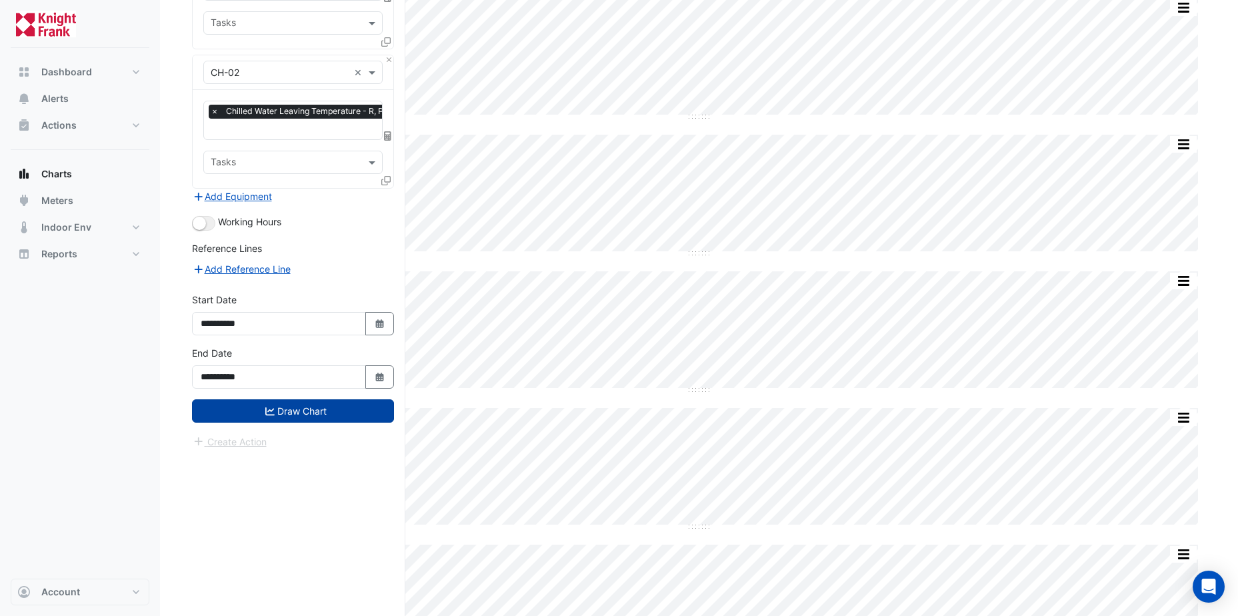
click at [287, 399] on button "Draw Chart" at bounding box center [293, 410] width 202 height 23
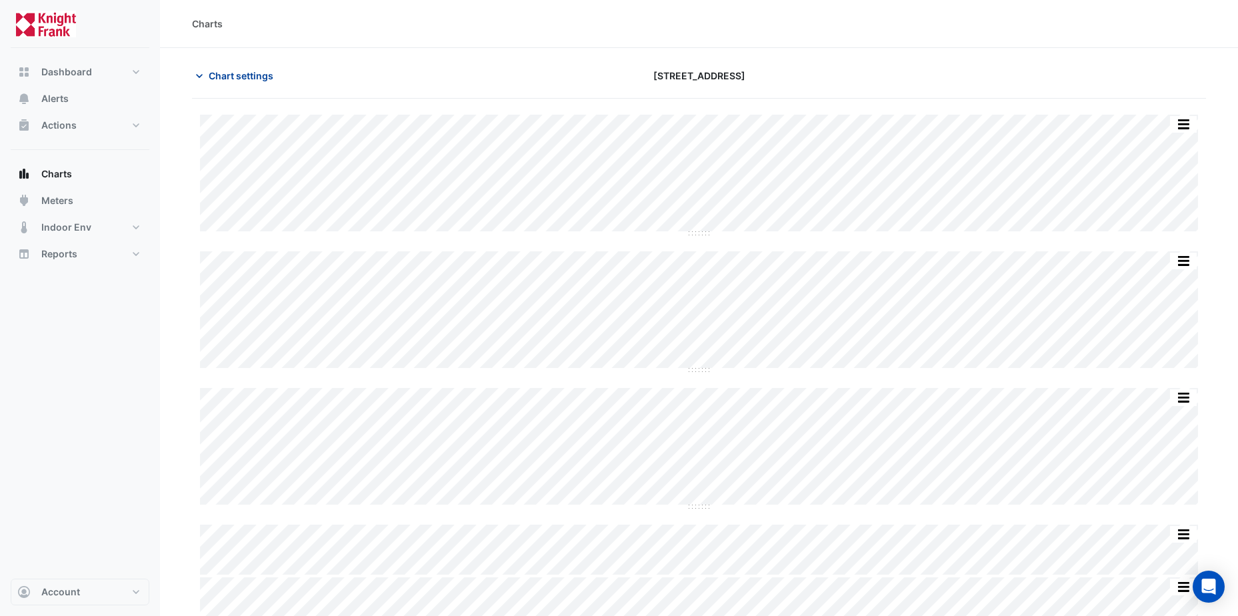
click at [235, 75] on span "Chart settings" at bounding box center [241, 76] width 65 height 14
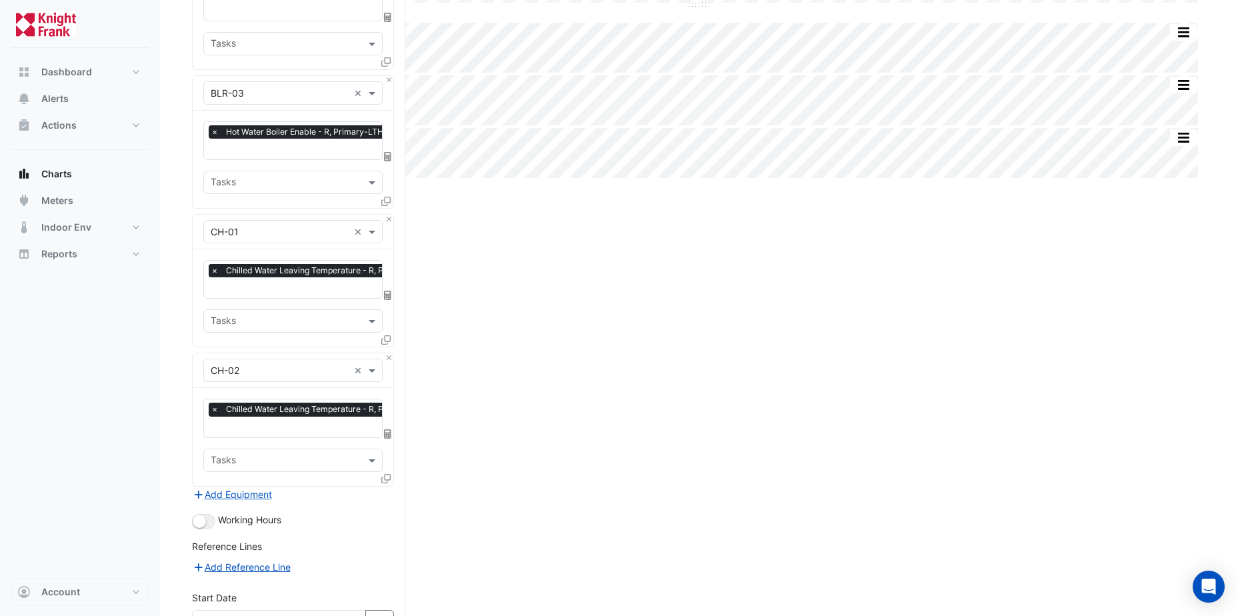
scroll to position [533, 0]
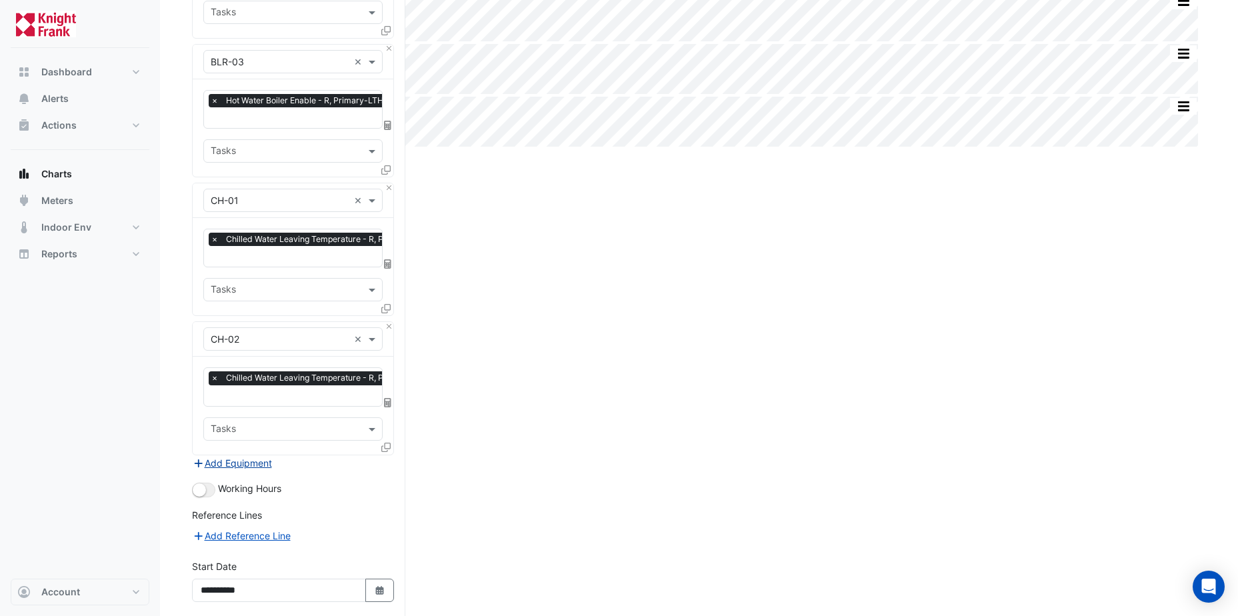
click at [241, 456] on button "Add Equipment" at bounding box center [232, 462] width 81 height 15
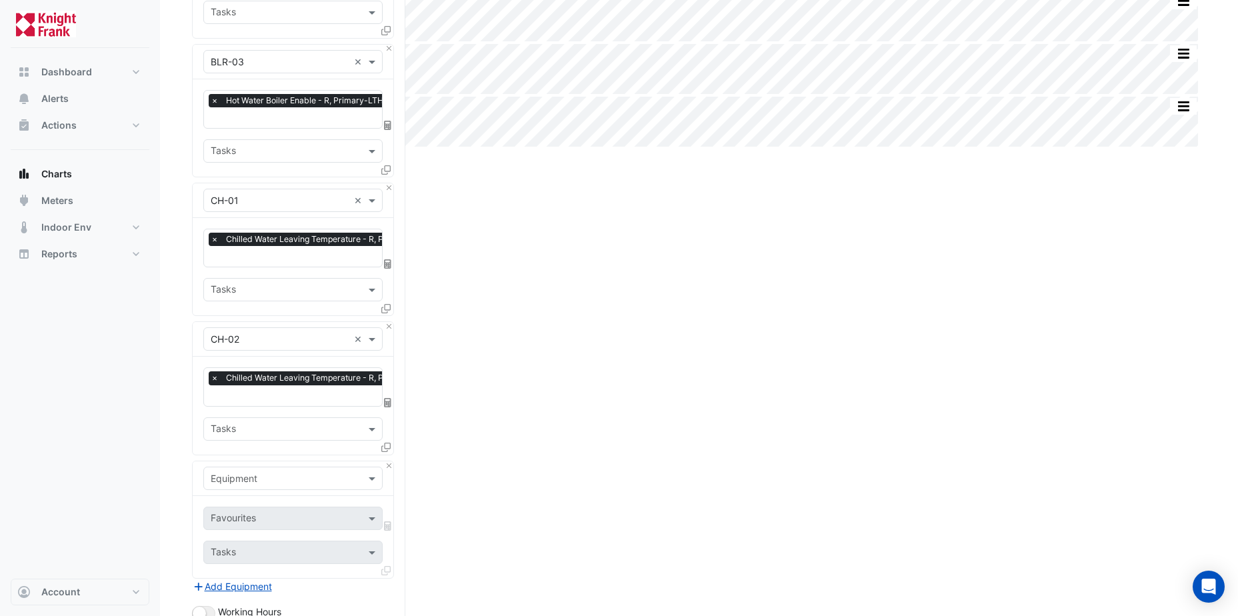
click at [254, 472] on input "text" at bounding box center [280, 479] width 138 height 14
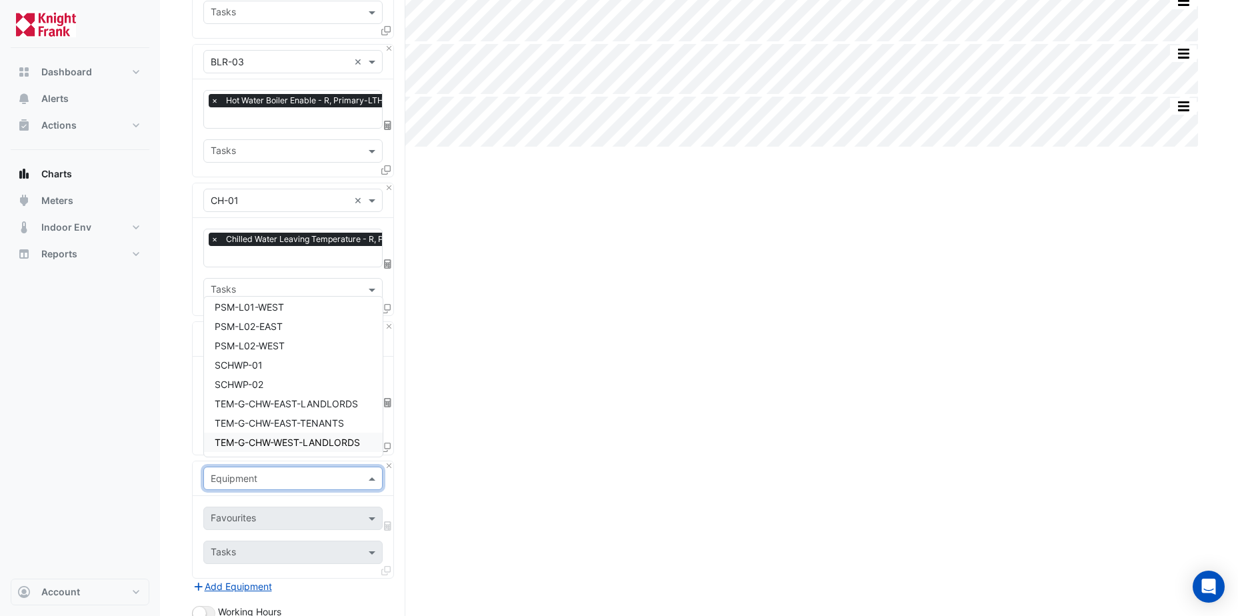
scroll to position [1866, 0]
click at [237, 401] on span "SCHWP-01" at bounding box center [239, 397] width 48 height 11
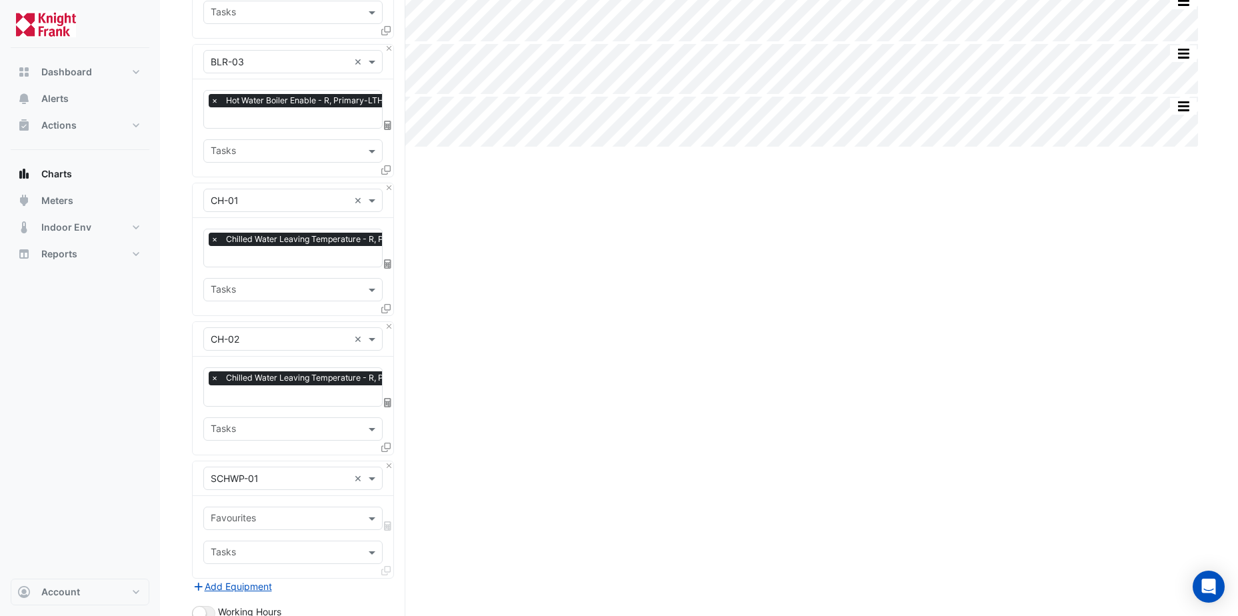
click at [386, 442] on icon at bounding box center [385, 446] width 9 height 9
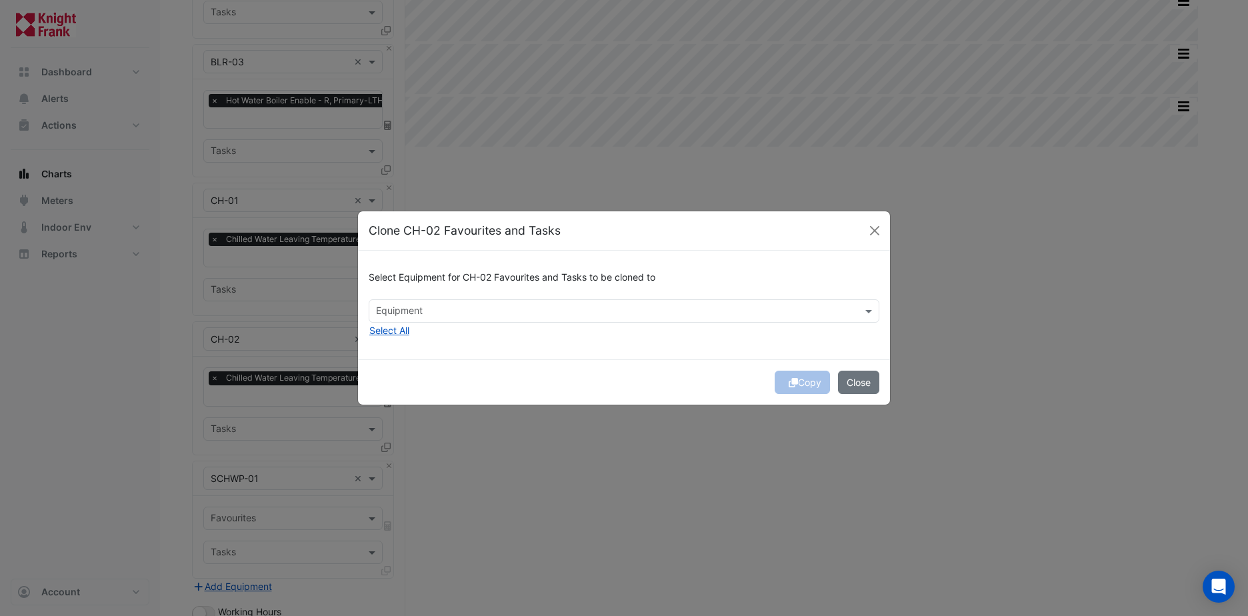
click at [291, 391] on ngb-modal-window "Clone CH-02 Favourites and Tasks Select Equipment for CH-02 Favourites and Task…" at bounding box center [624, 308] width 1248 height 616
click at [850, 384] on button "Close" at bounding box center [858, 382] width 41 height 23
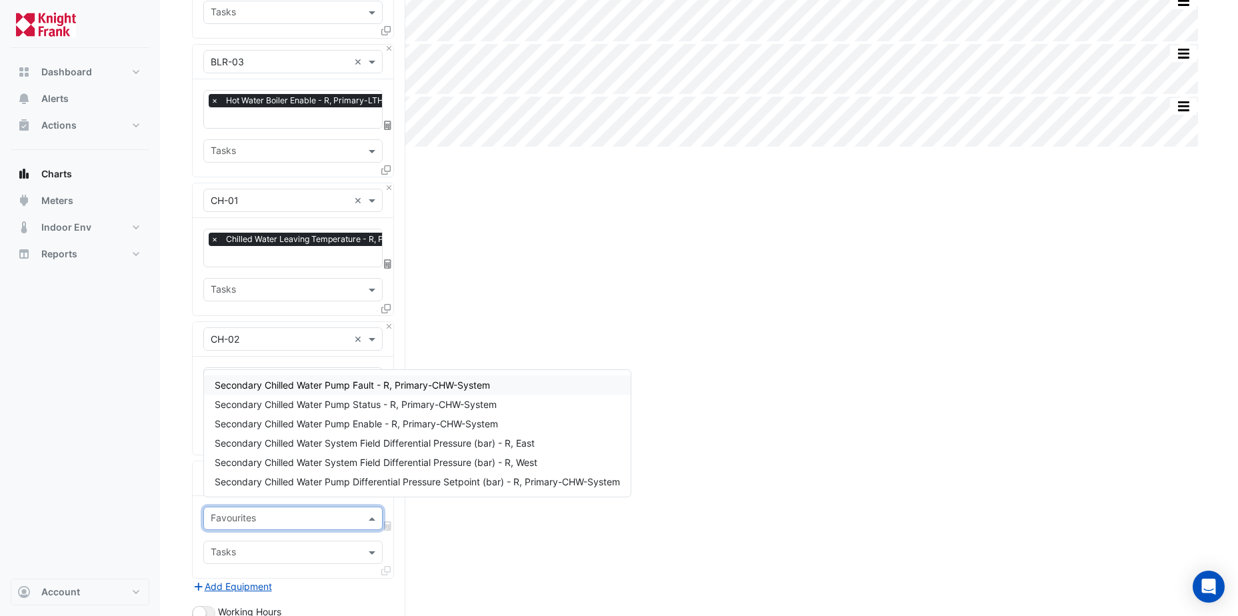
click at [303, 512] on input "text" at bounding box center [285, 519] width 149 height 14
click at [289, 405] on span "Secondary Chilled Water Pump Status - R, Primary-CHW-System" at bounding box center [356, 404] width 282 height 11
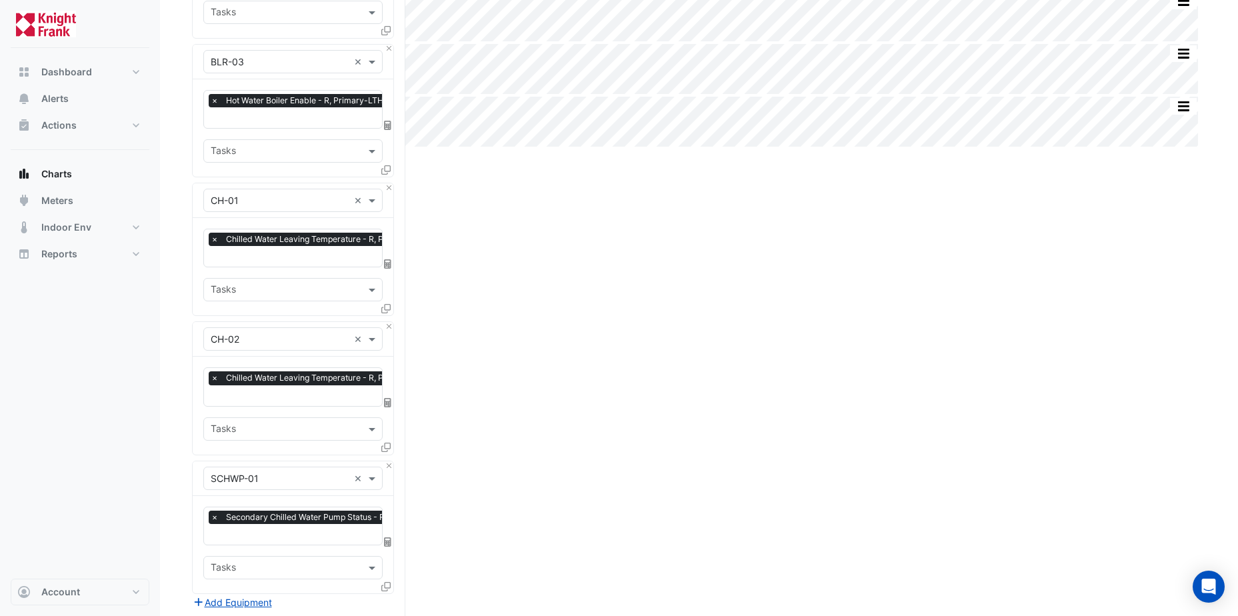
click at [387, 582] on icon at bounding box center [385, 586] width 9 height 9
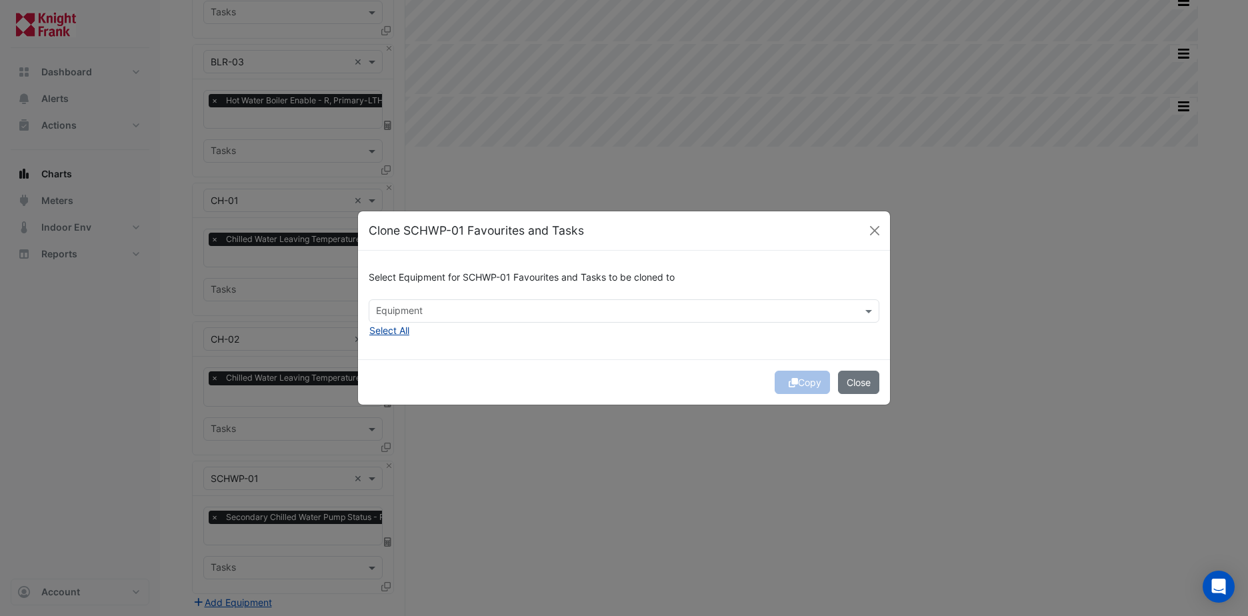
click at [380, 332] on button "Select All" at bounding box center [389, 330] width 41 height 15
click at [788, 385] on icon "submit" at bounding box center [792, 382] width 9 height 9
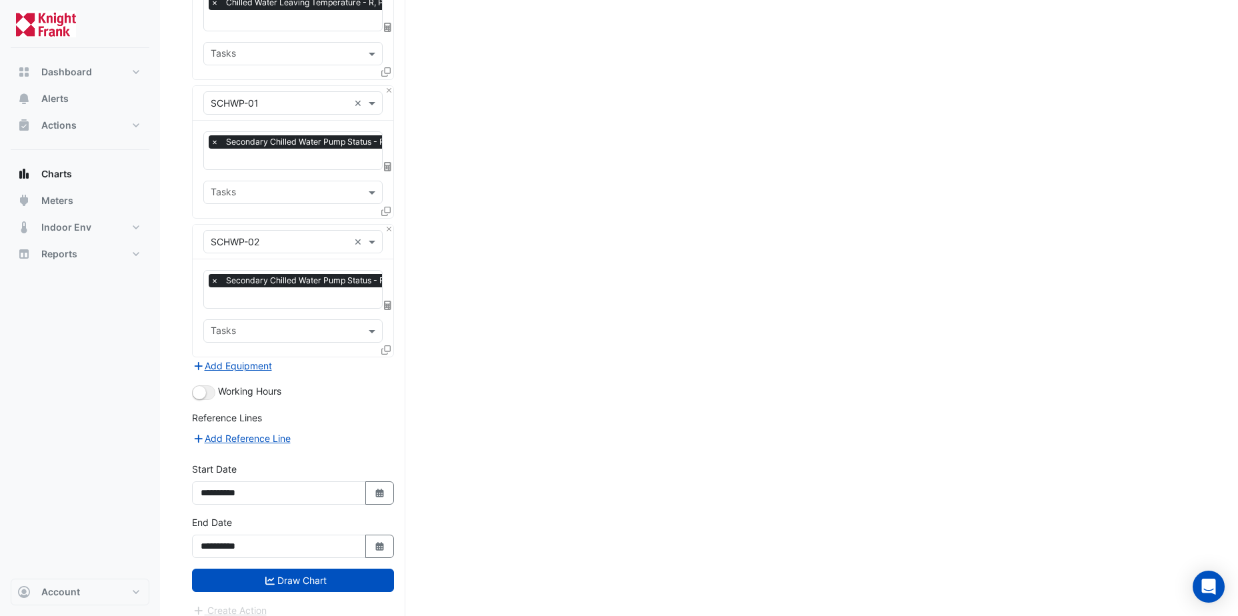
scroll to position [910, 0]
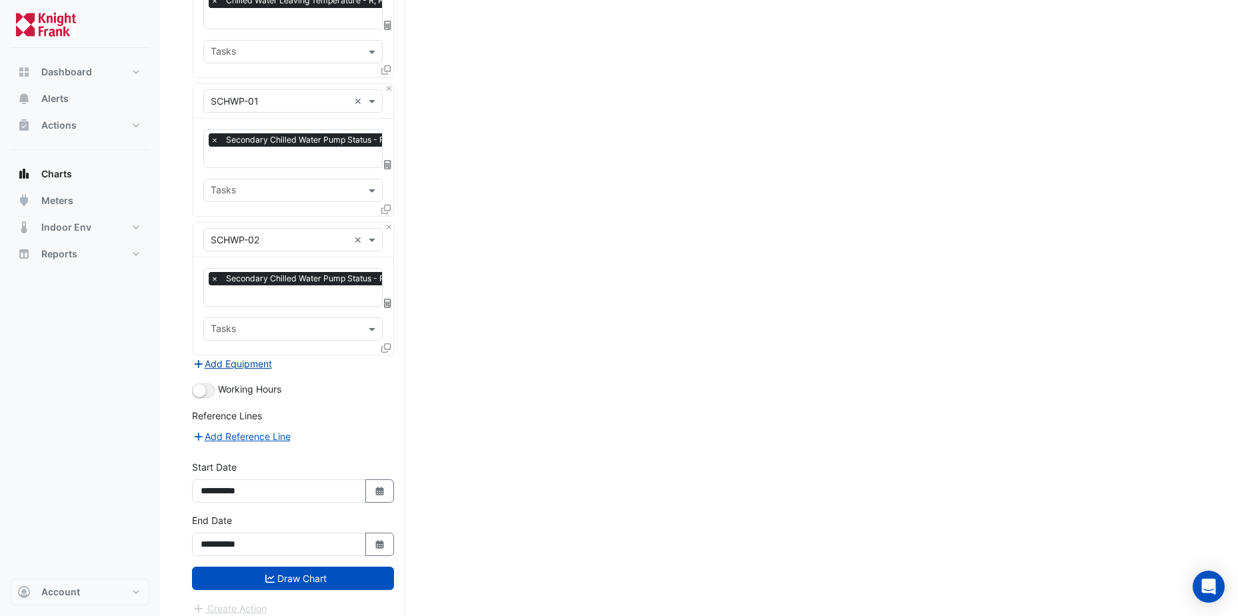
click at [241, 356] on button "Add Equipment" at bounding box center [232, 363] width 81 height 15
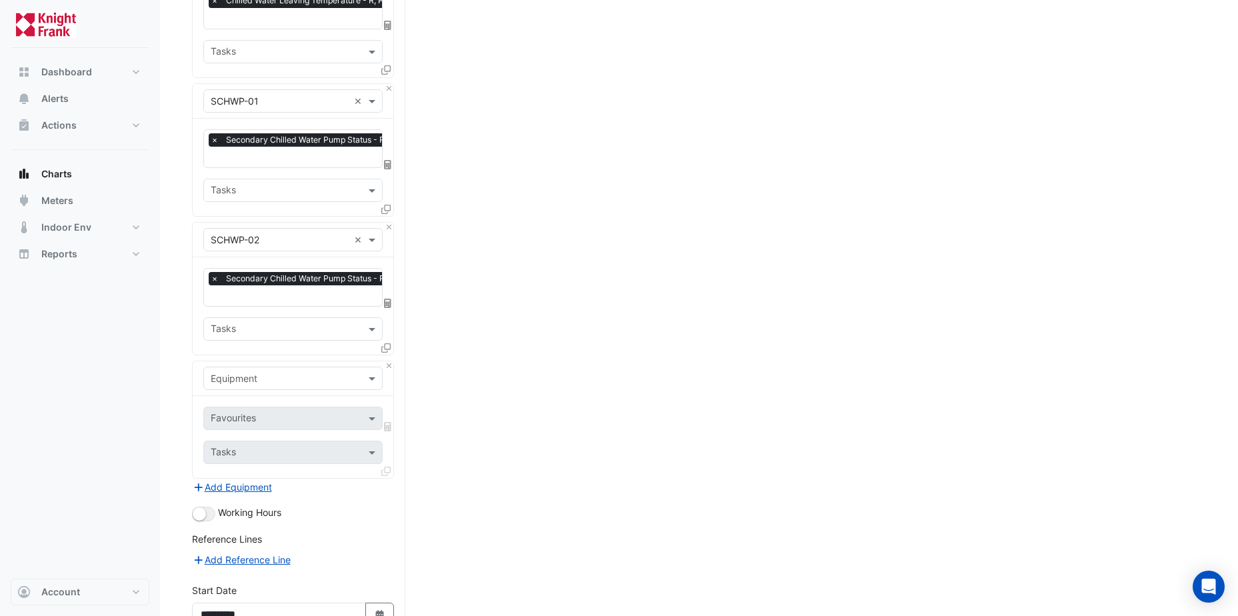
click at [362, 371] on div at bounding box center [293, 378] width 178 height 15
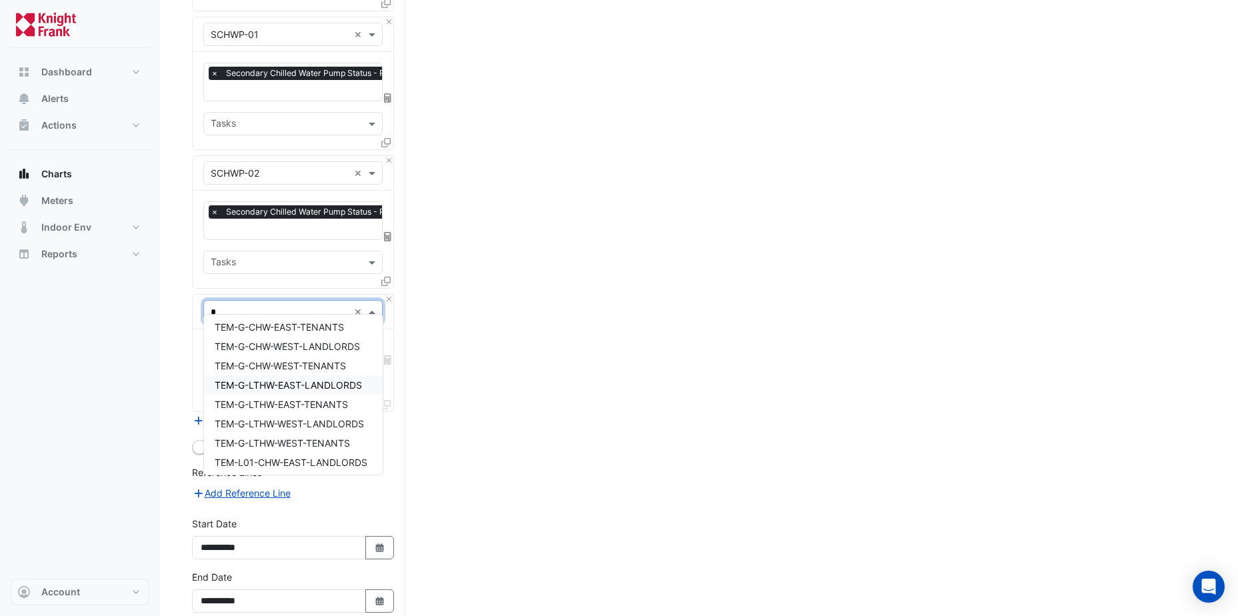
scroll to position [200, 0]
type input "*"
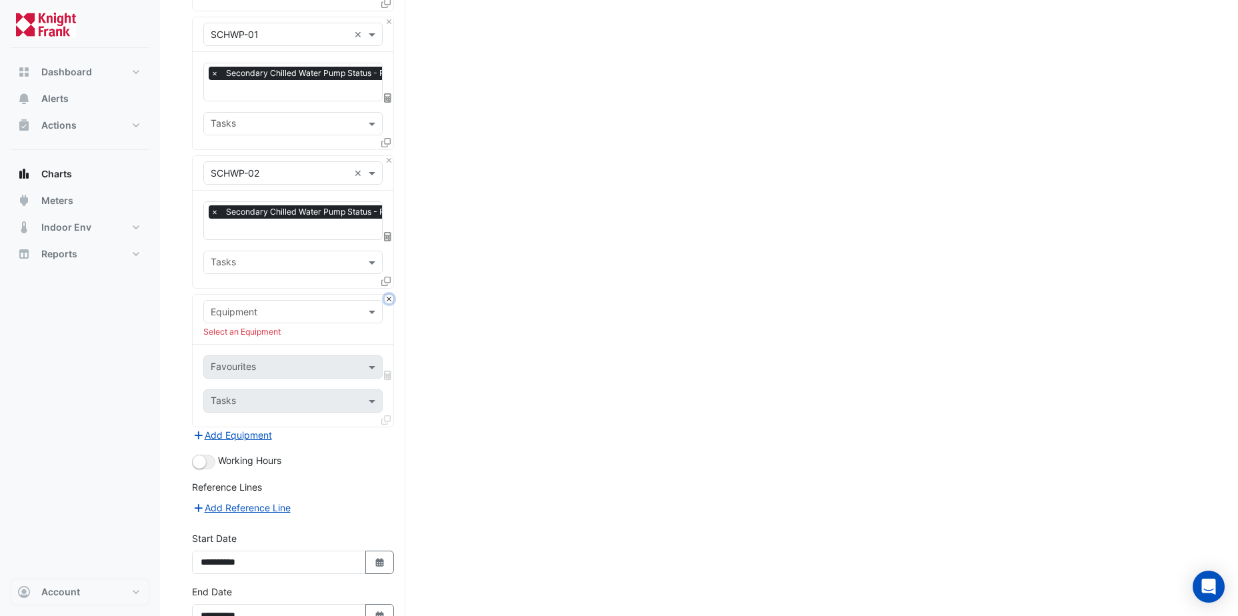
click at [386, 295] on button "Close" at bounding box center [389, 299] width 9 height 9
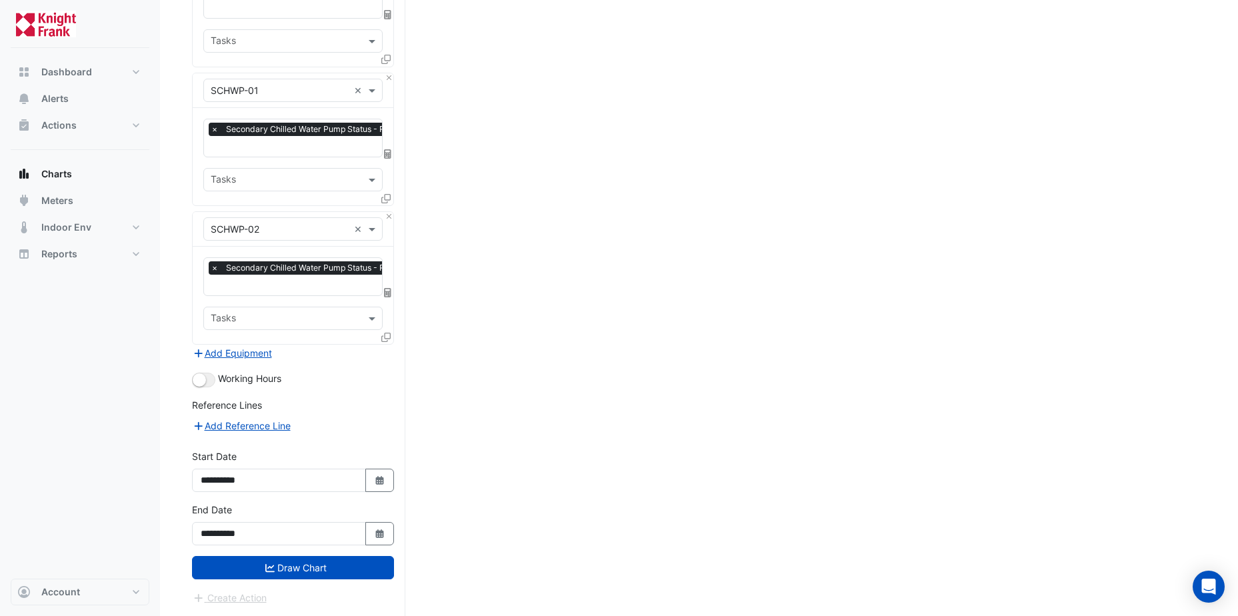
scroll to position [910, 0]
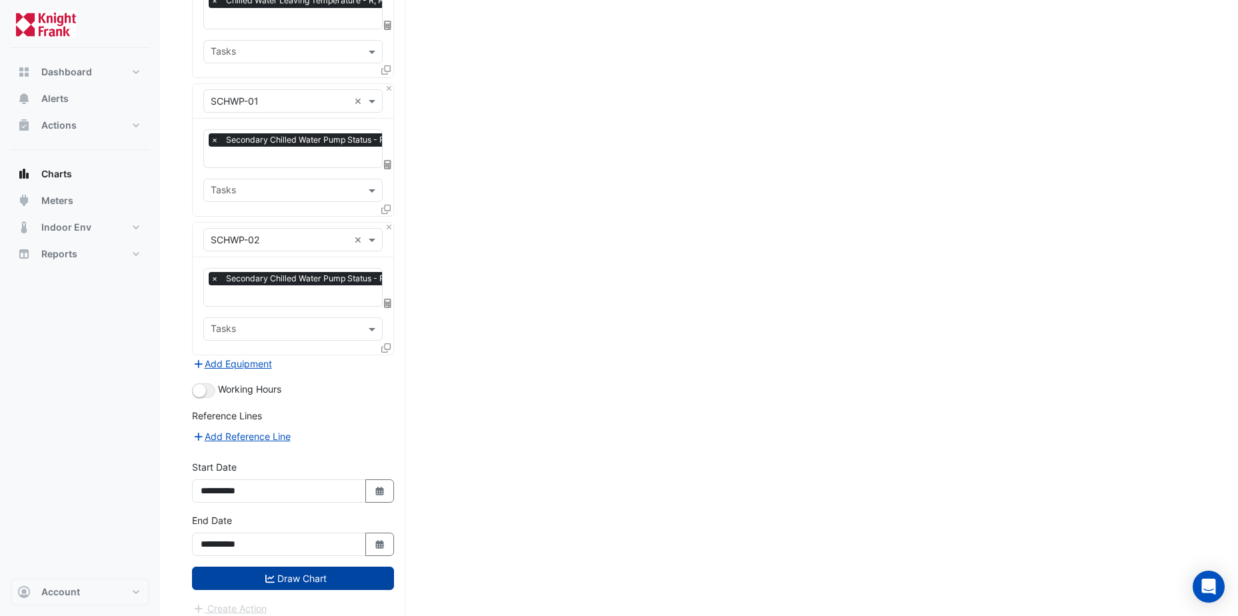
click at [303, 566] on button "Draw Chart" at bounding box center [293, 577] width 202 height 23
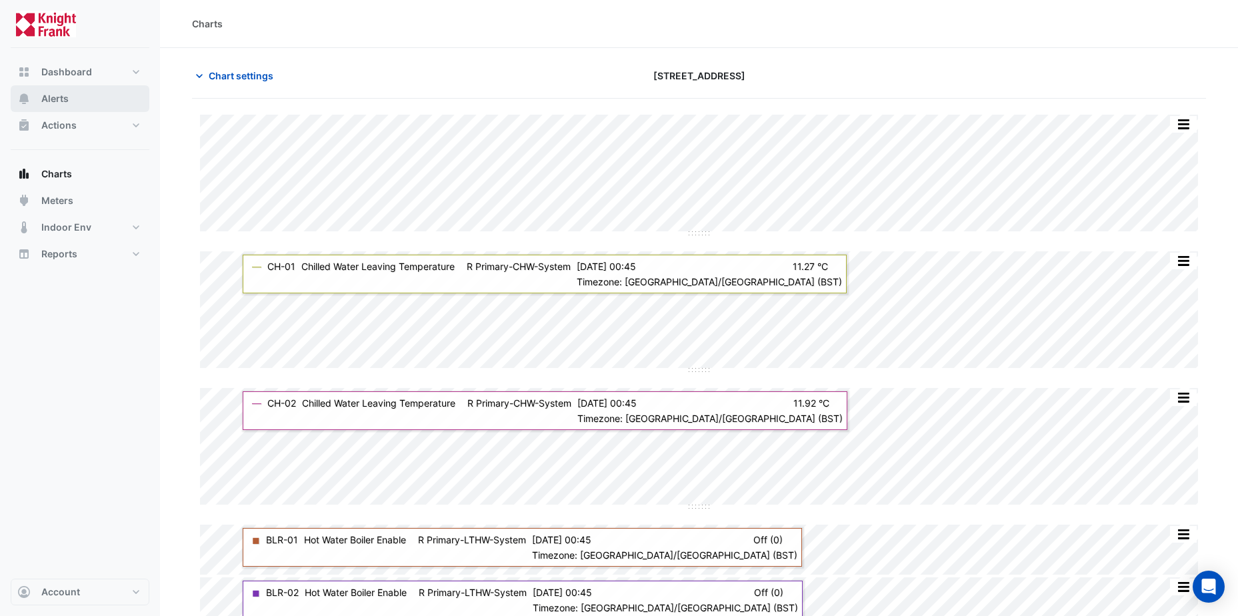
click at [51, 97] on span "Alerts" at bounding box center [54, 98] width 27 height 13
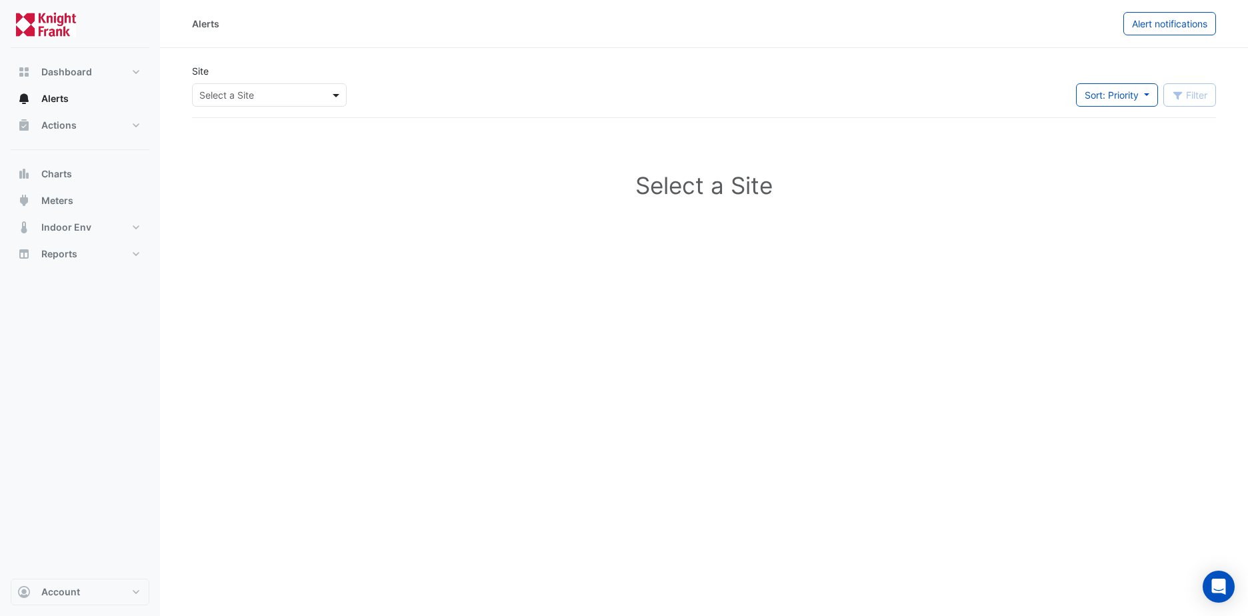
click at [336, 91] on span at bounding box center [337, 95] width 17 height 14
click at [283, 122] on span "[STREET_ADDRESS]" at bounding box center [246, 123] width 87 height 11
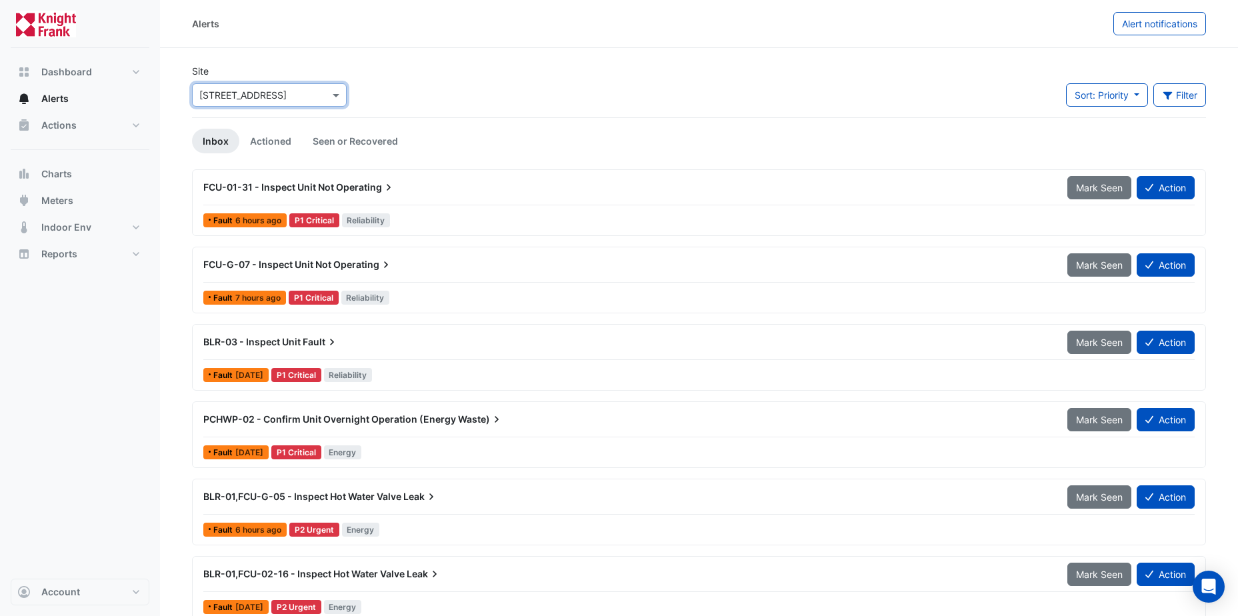
click at [288, 344] on span "BLR-03 - Inspect Unit" at bounding box center [251, 341] width 97 height 11
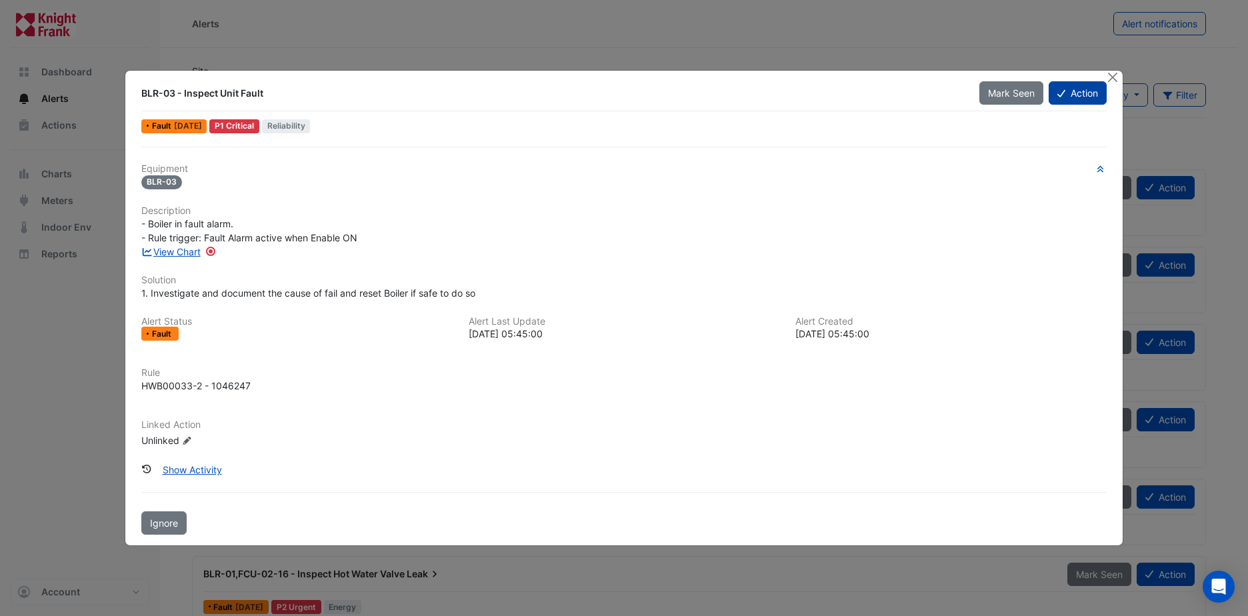
click at [1077, 95] on button "Action" at bounding box center [1077, 92] width 58 height 23
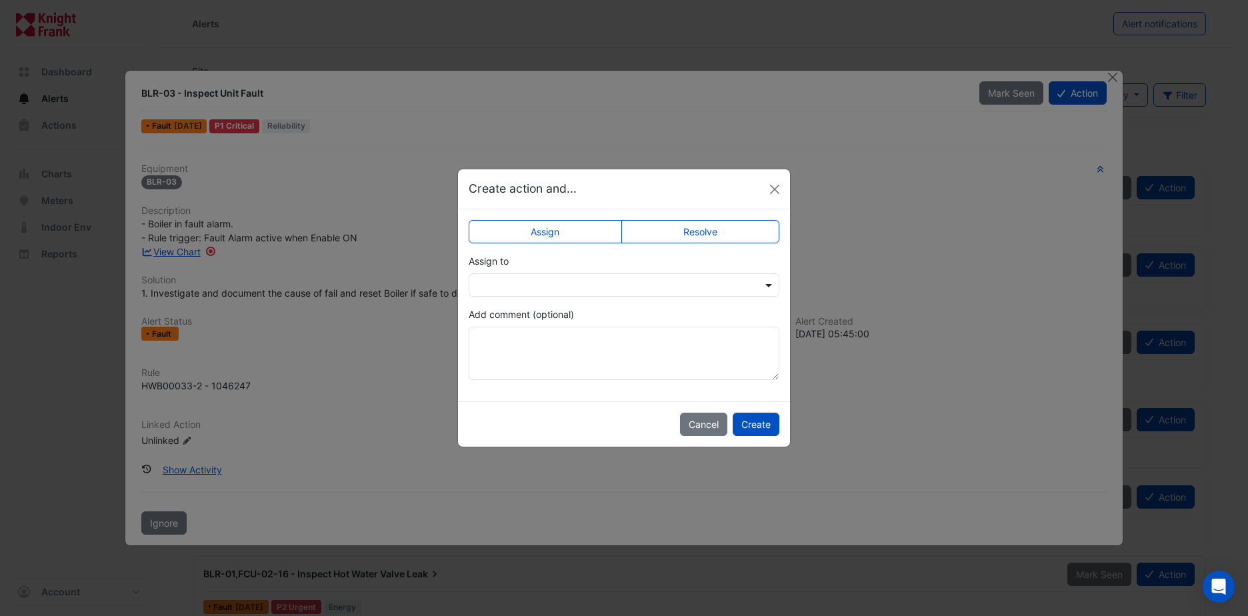
click at [769, 288] on span at bounding box center [770, 285] width 17 height 14
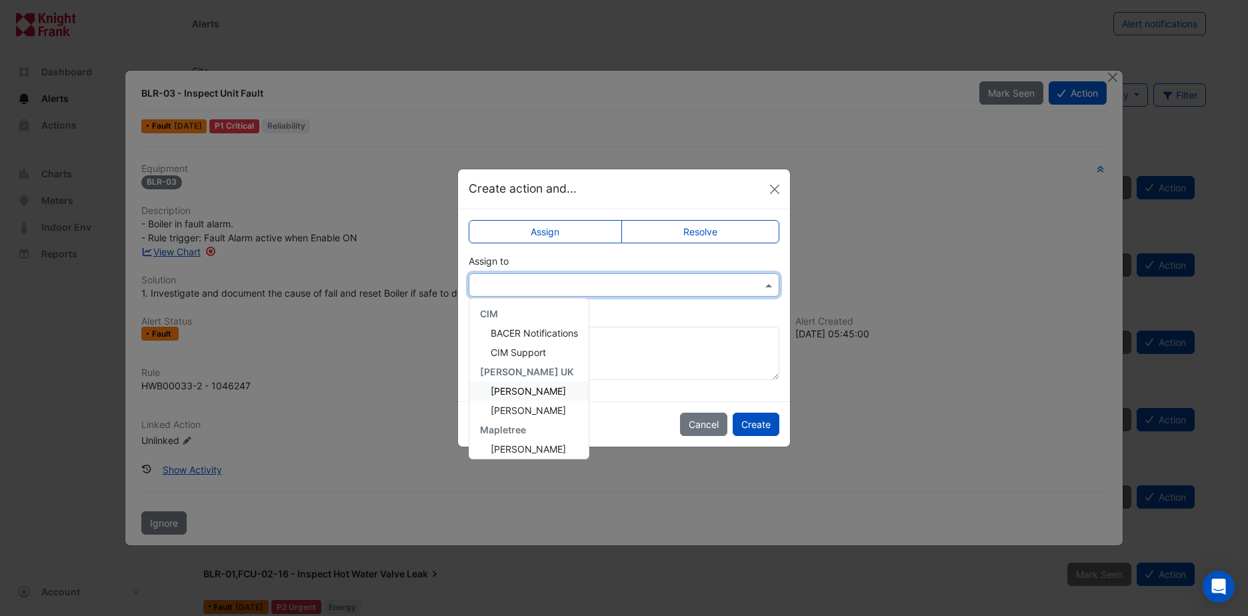
click at [560, 391] on span "Callum McGreevy" at bounding box center [527, 390] width 75 height 11
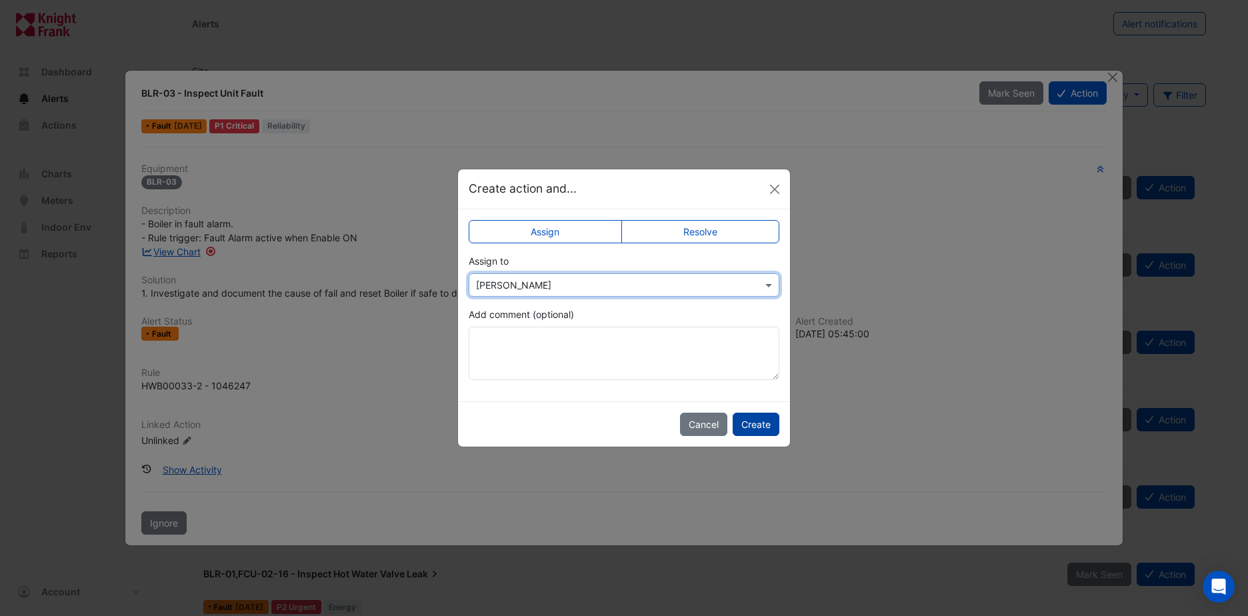
click at [740, 425] on button "Create" at bounding box center [755, 424] width 47 height 23
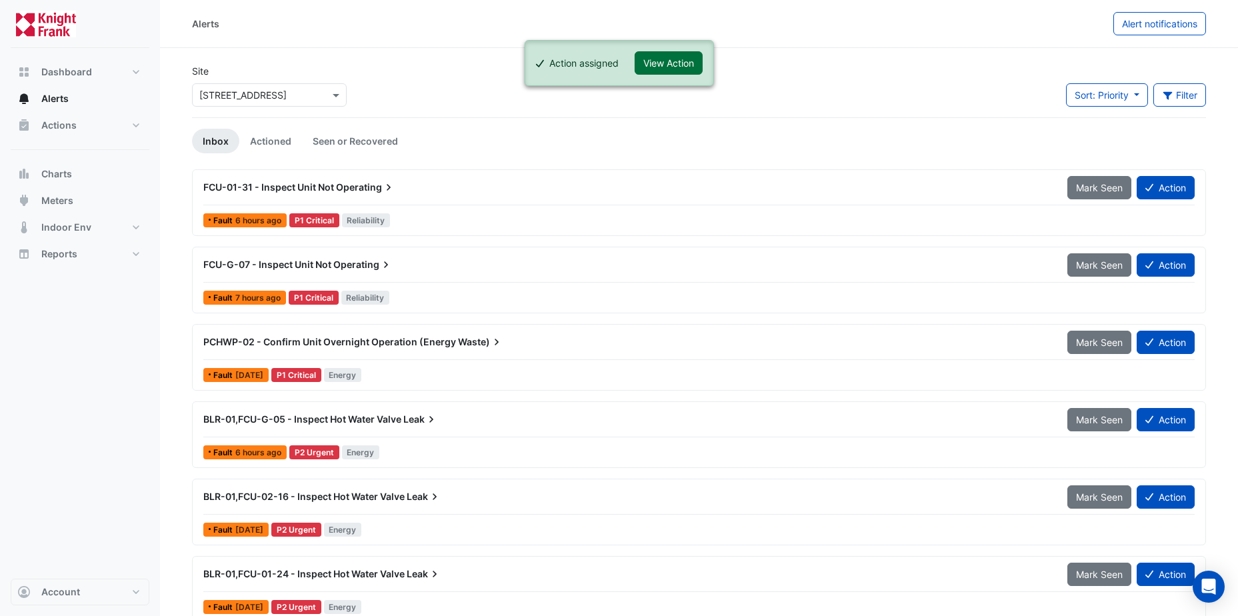
click at [674, 66] on button "View Action" at bounding box center [668, 62] width 68 height 23
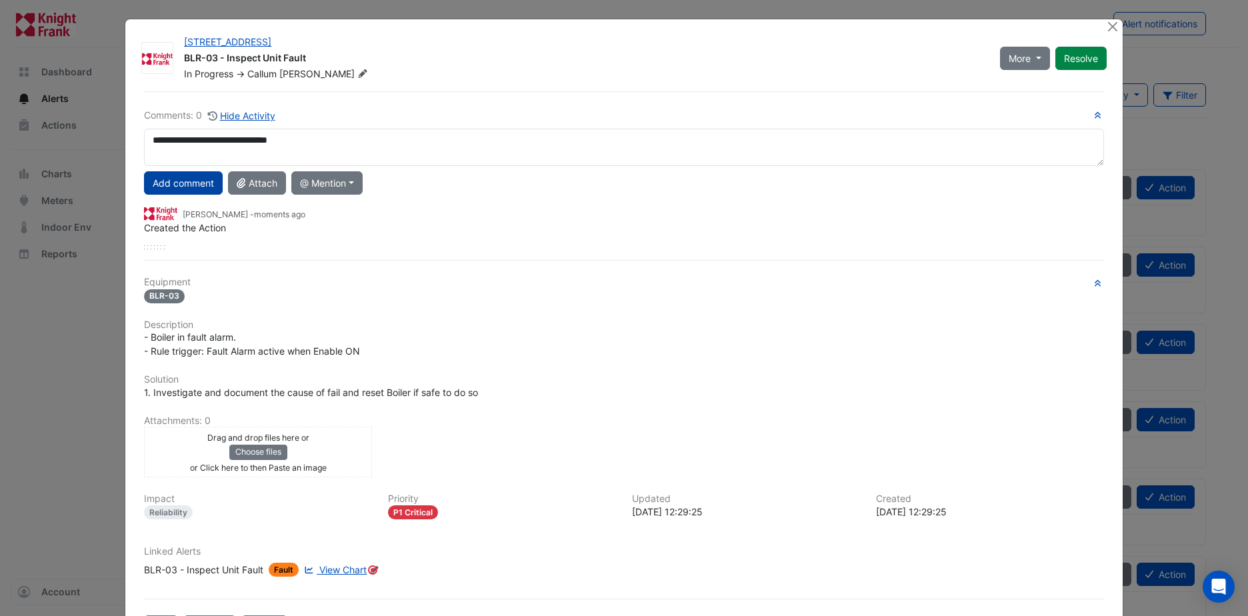
type textarea "**********"
click at [199, 185] on button "Add comment" at bounding box center [183, 182] width 79 height 23
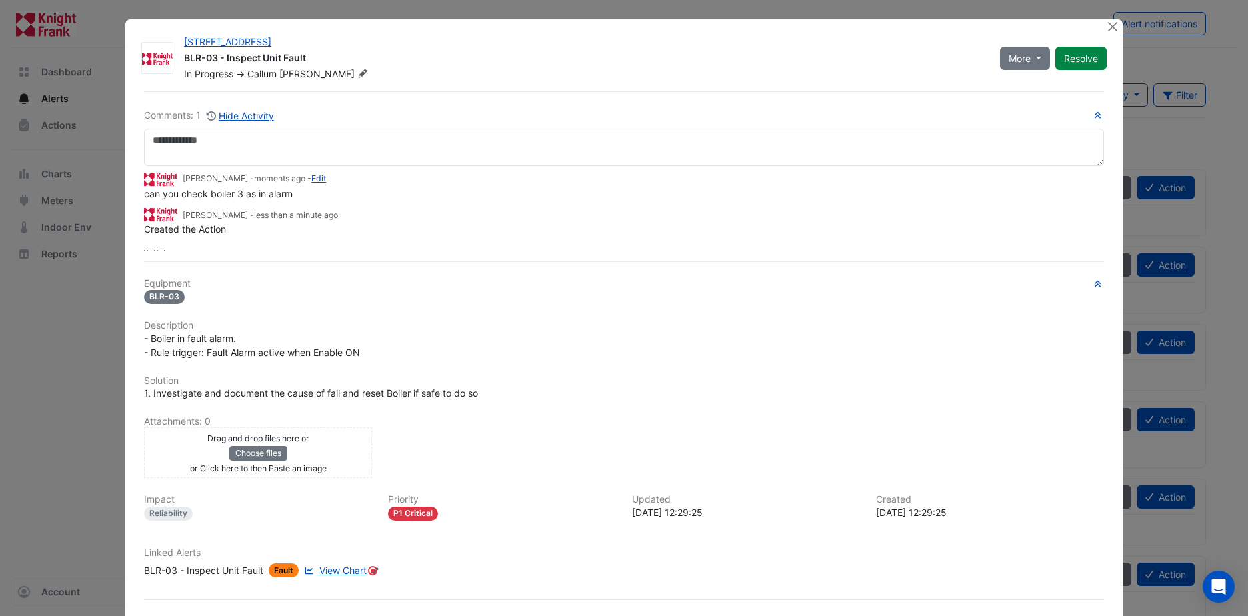
click at [590, 252] on div "Comments: 1 Hide Activity Ross Munro - moments ago - Edit can you check boiler …" at bounding box center [624, 365] width 976 height 548
click at [1106, 27] on button "Close" at bounding box center [1113, 26] width 14 height 14
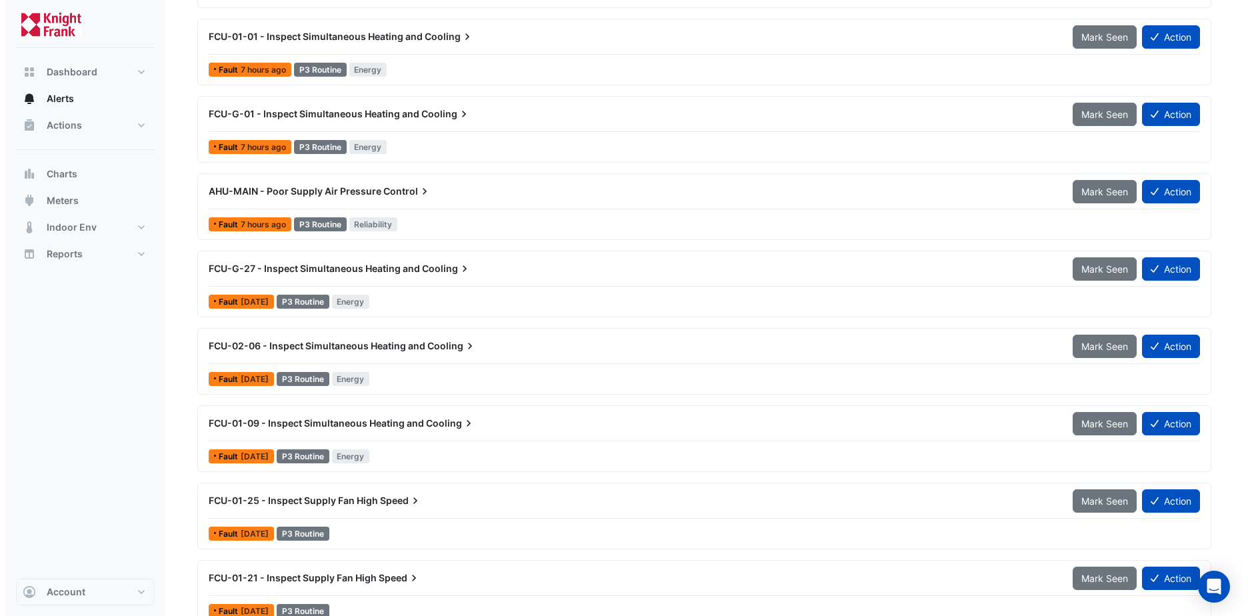
scroll to position [1399, 0]
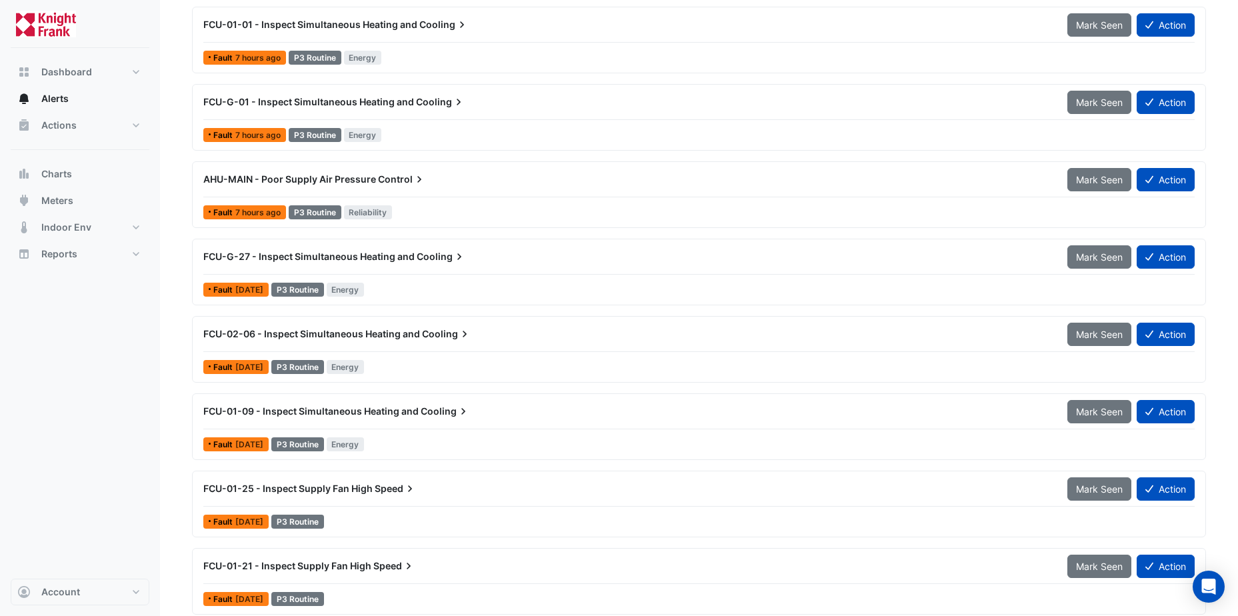
click at [374, 181] on div "AHU-MAIN - Poor Supply Air Pressure Control" at bounding box center [627, 179] width 848 height 13
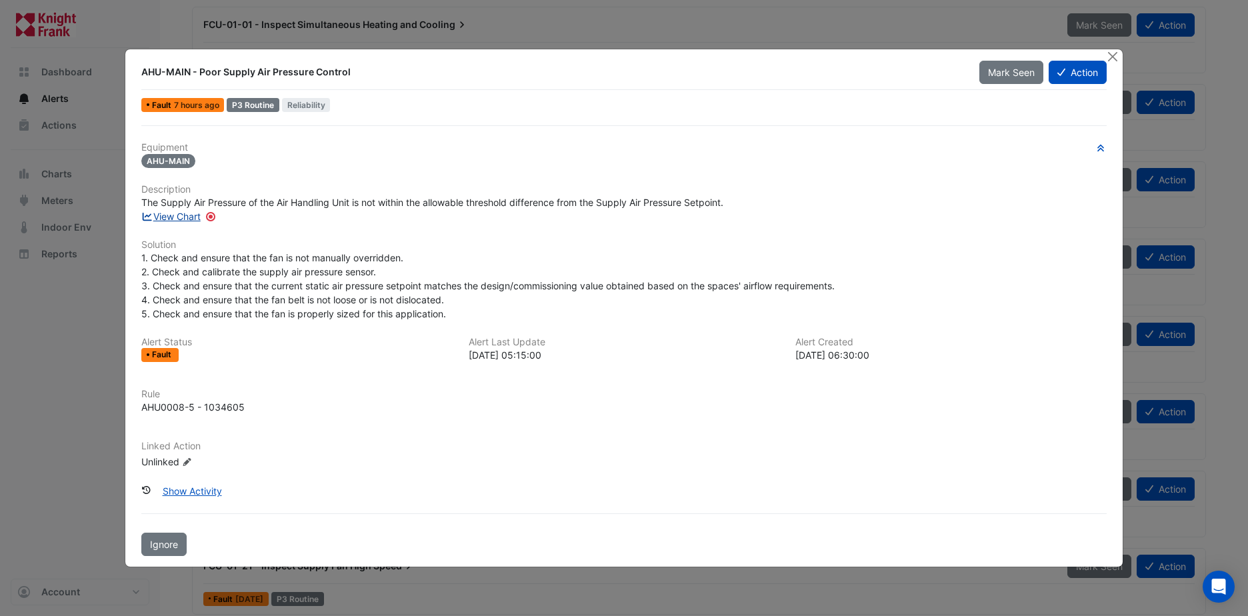
click at [186, 216] on link "View Chart" at bounding box center [170, 216] width 59 height 11
click at [1079, 73] on button "Action" at bounding box center [1077, 72] width 58 height 23
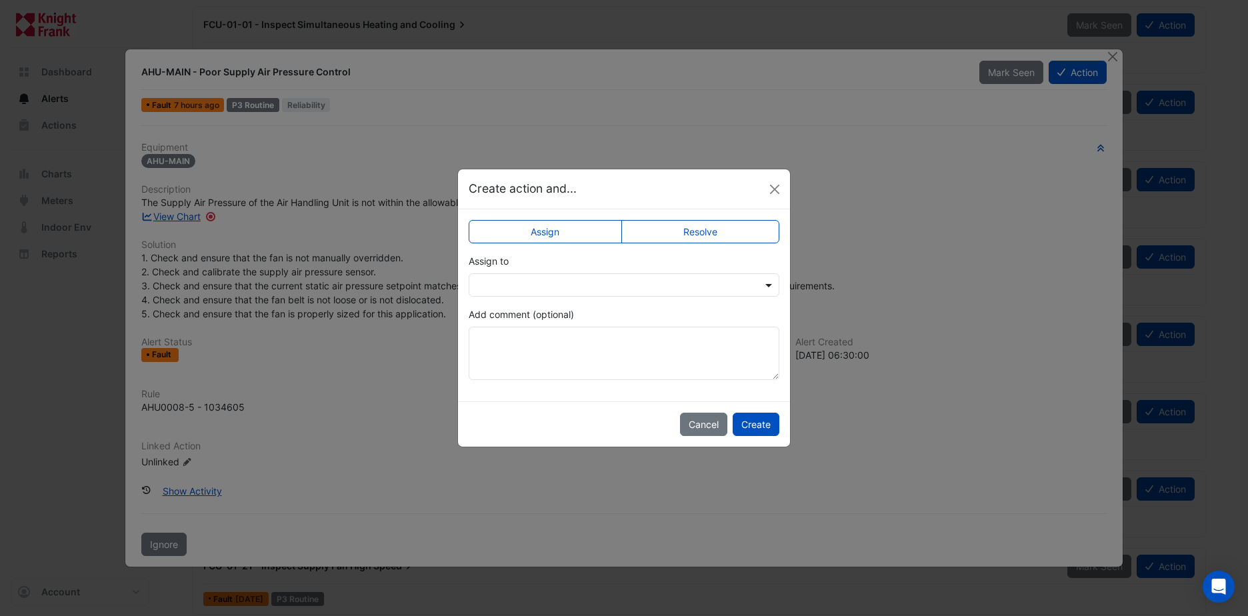
click at [768, 283] on span at bounding box center [770, 285] width 17 height 14
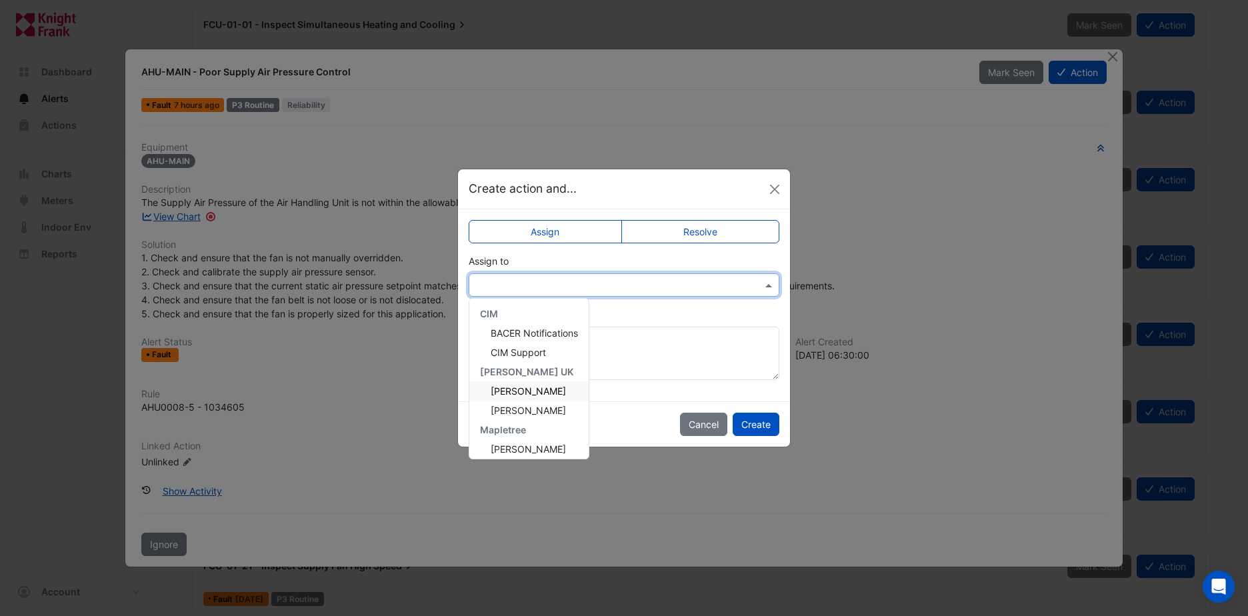
click at [519, 393] on span "Callum McGreevy" at bounding box center [527, 390] width 75 height 11
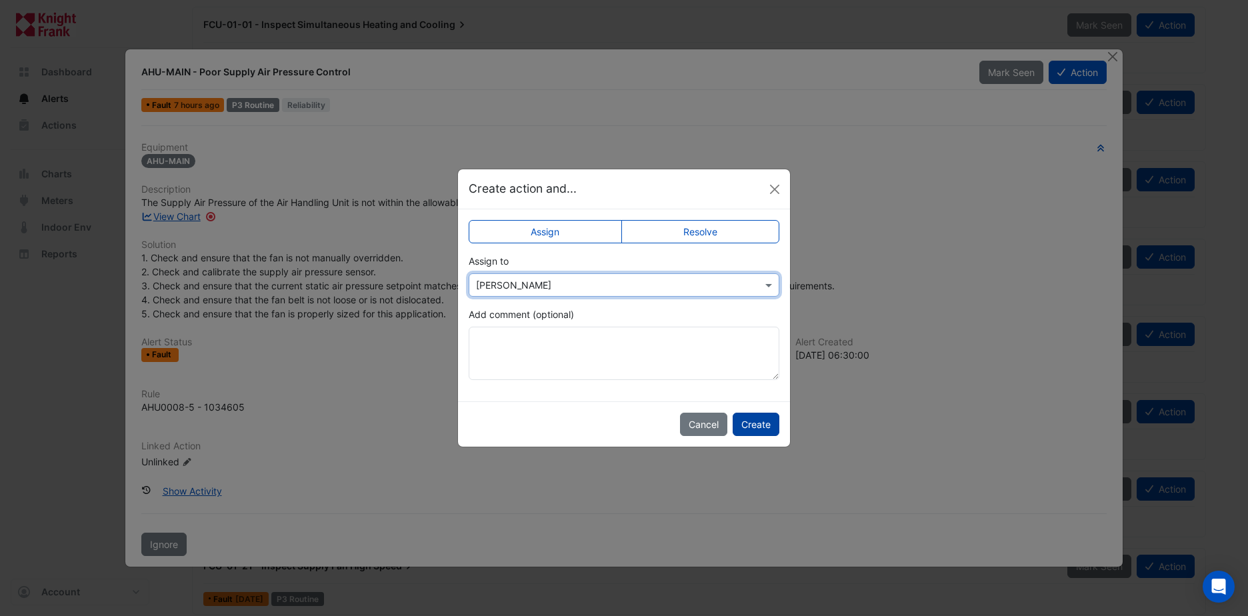
click at [767, 426] on button "Create" at bounding box center [755, 424] width 47 height 23
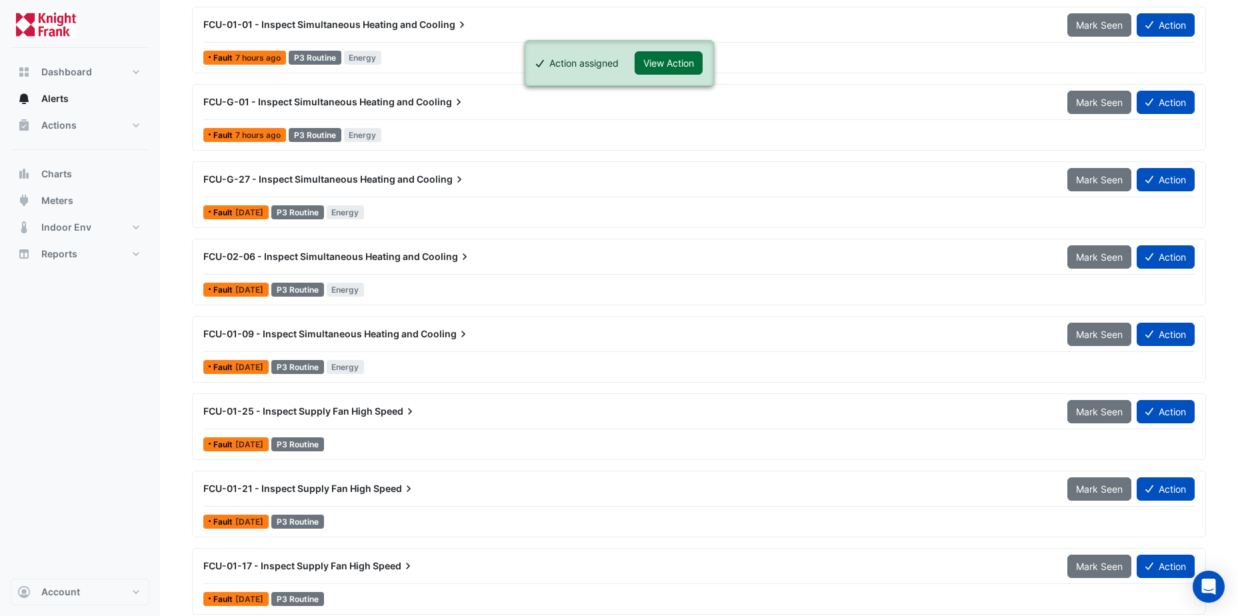
click at [664, 65] on button "View Action" at bounding box center [668, 62] width 68 height 23
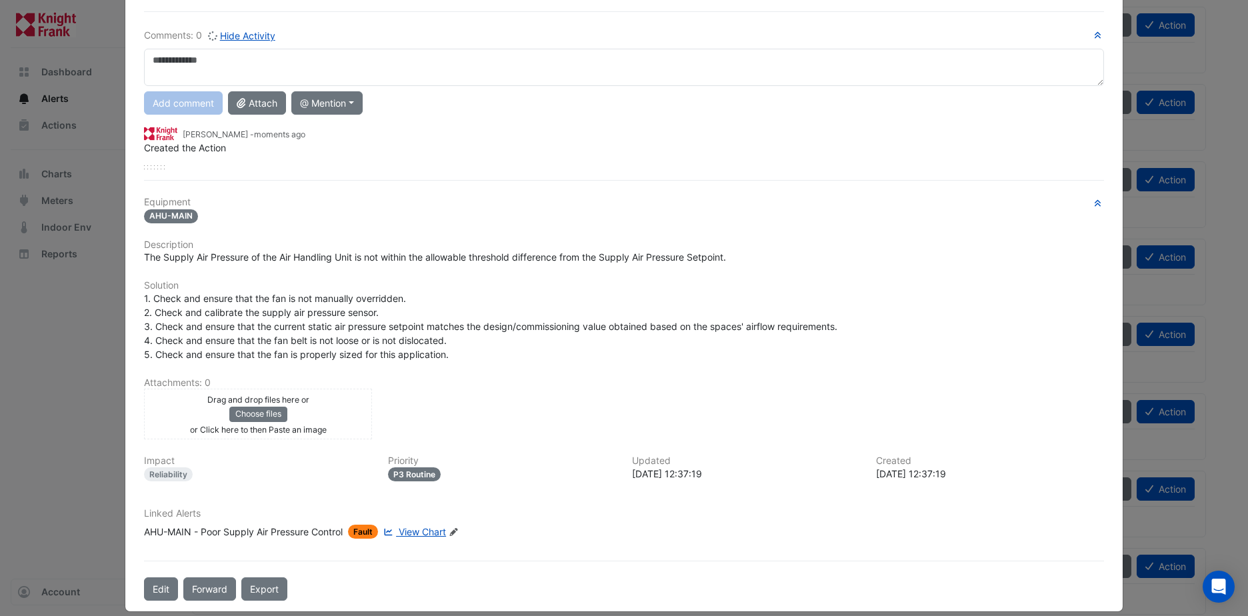
scroll to position [95, 0]
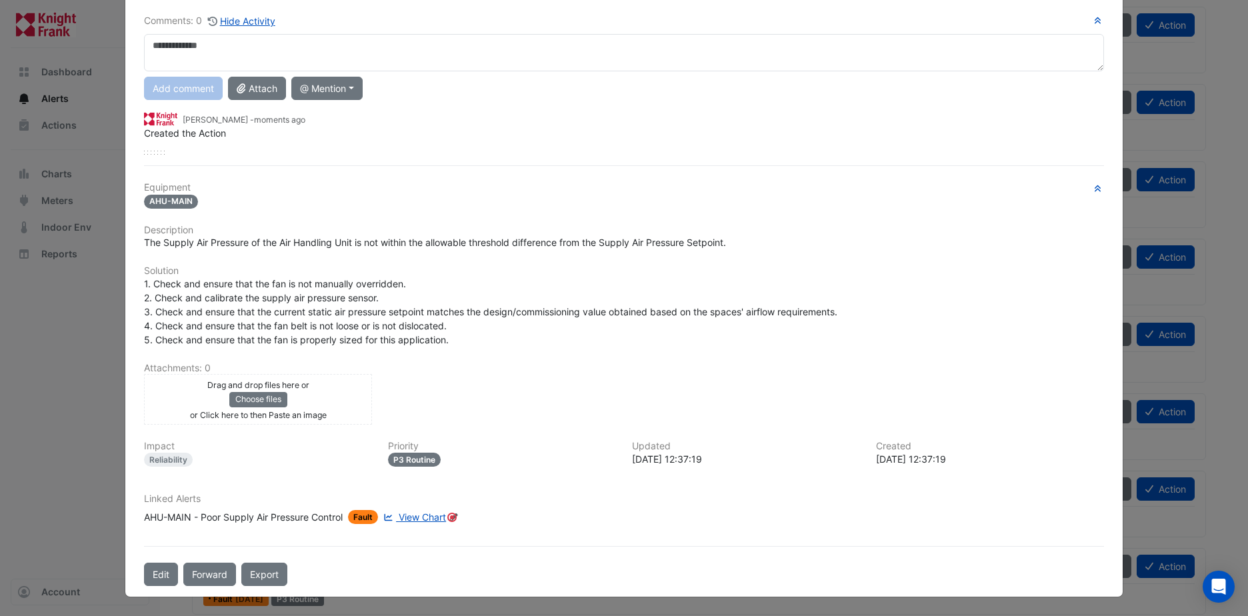
click at [347, 397] on div "Drag and drop files here or Choose files or Click here to then Paste an image" at bounding box center [257, 399] width 221 height 44
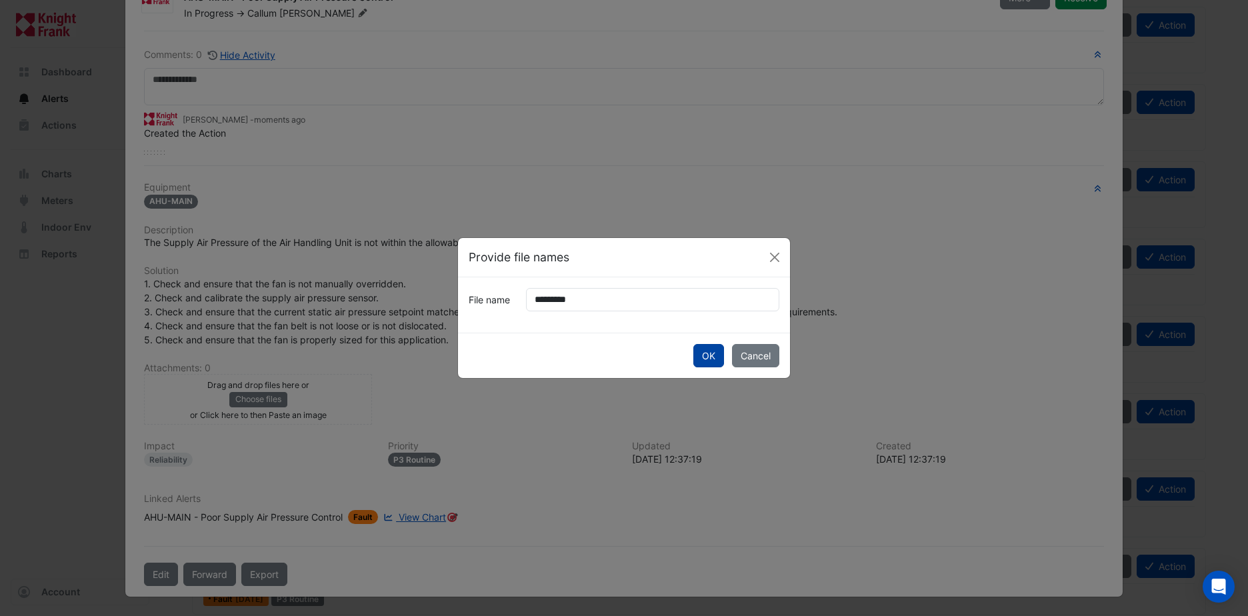
click at [698, 359] on button "OK" at bounding box center [708, 355] width 31 height 23
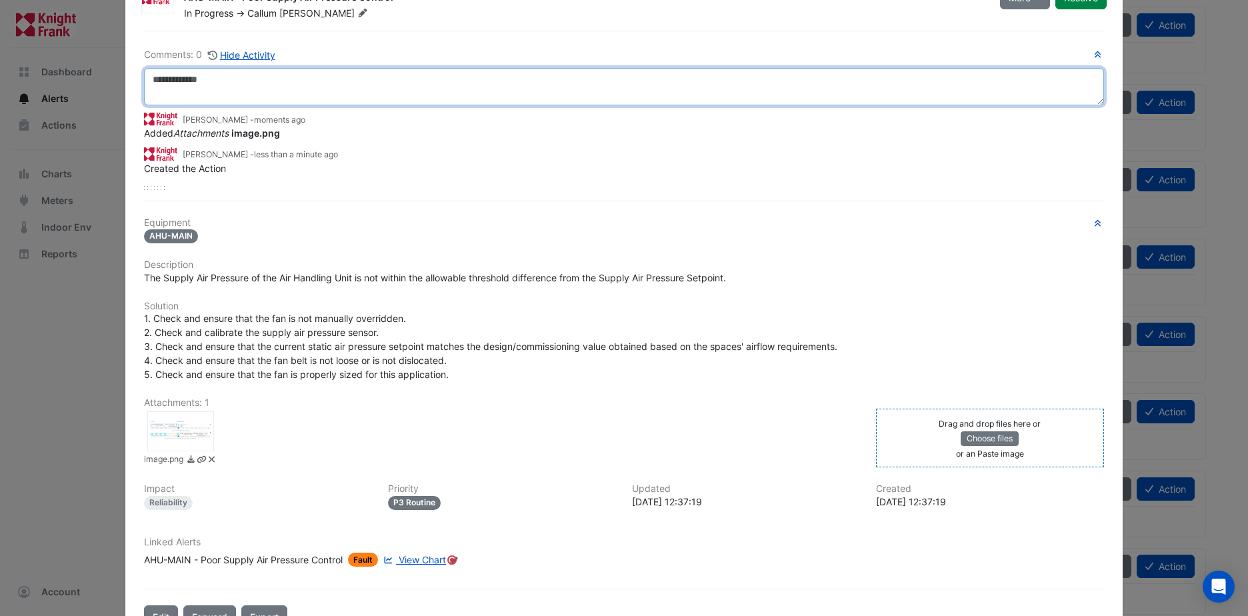
click at [178, 81] on textarea at bounding box center [624, 86] width 960 height 37
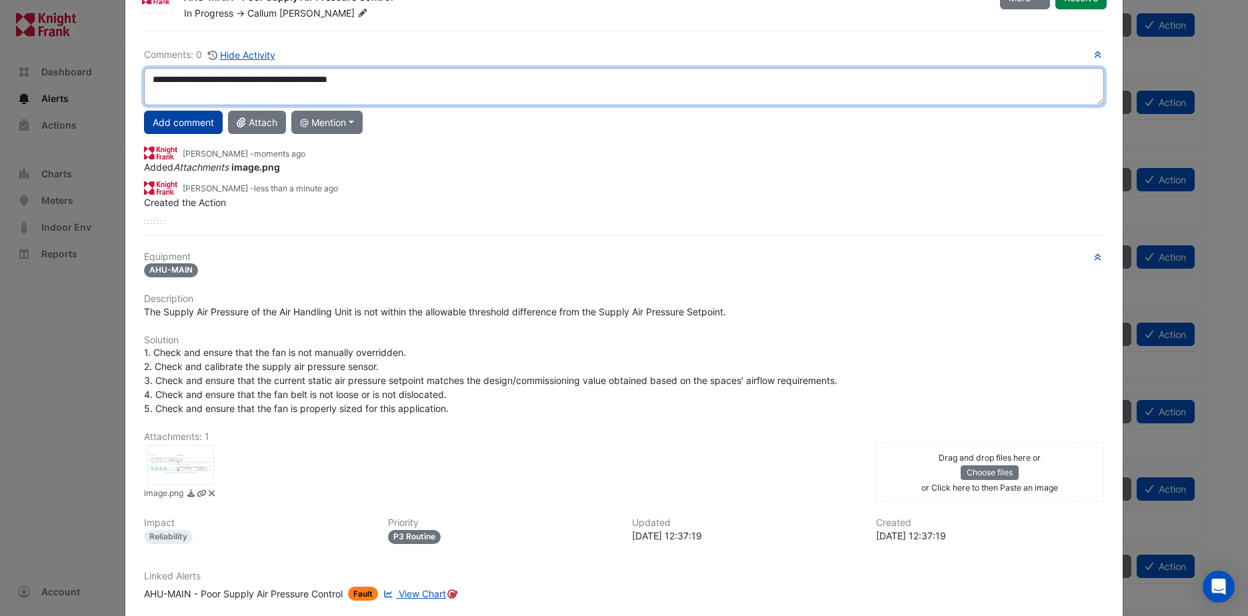
type textarea "**********"
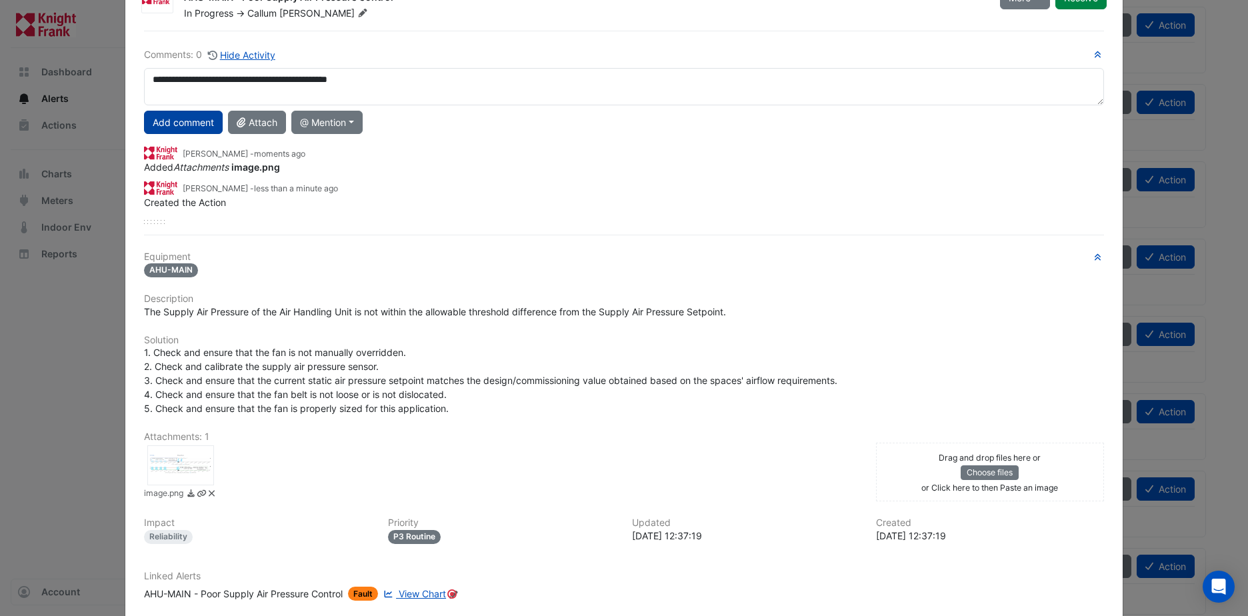
click at [165, 122] on button "Add comment" at bounding box center [183, 122] width 79 height 23
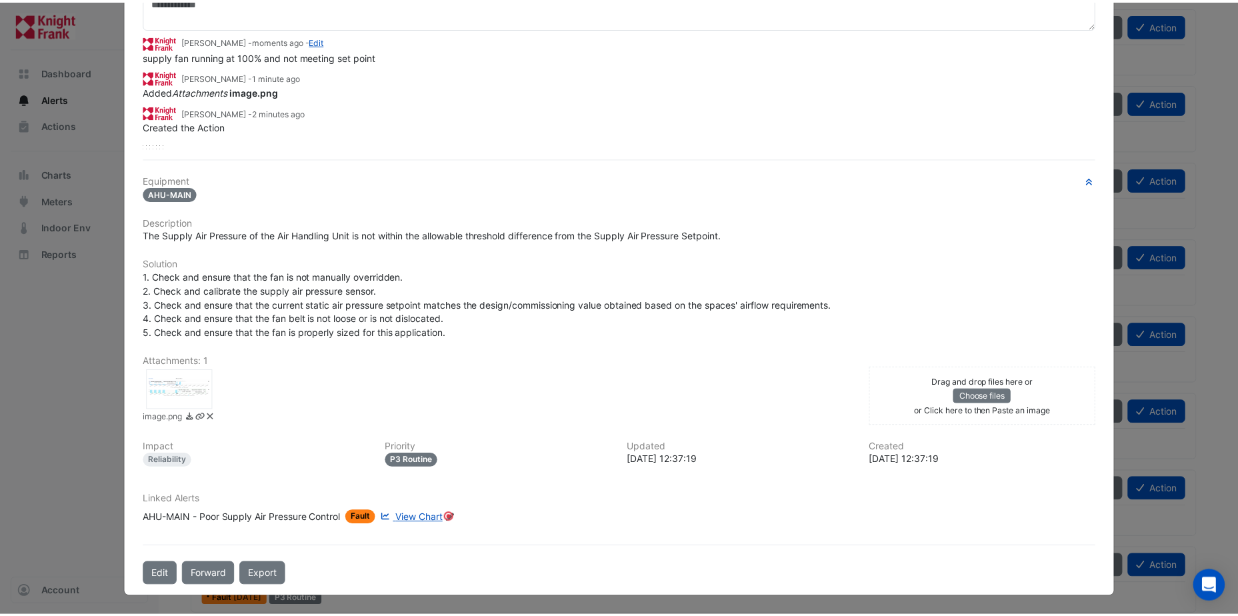
scroll to position [0, 0]
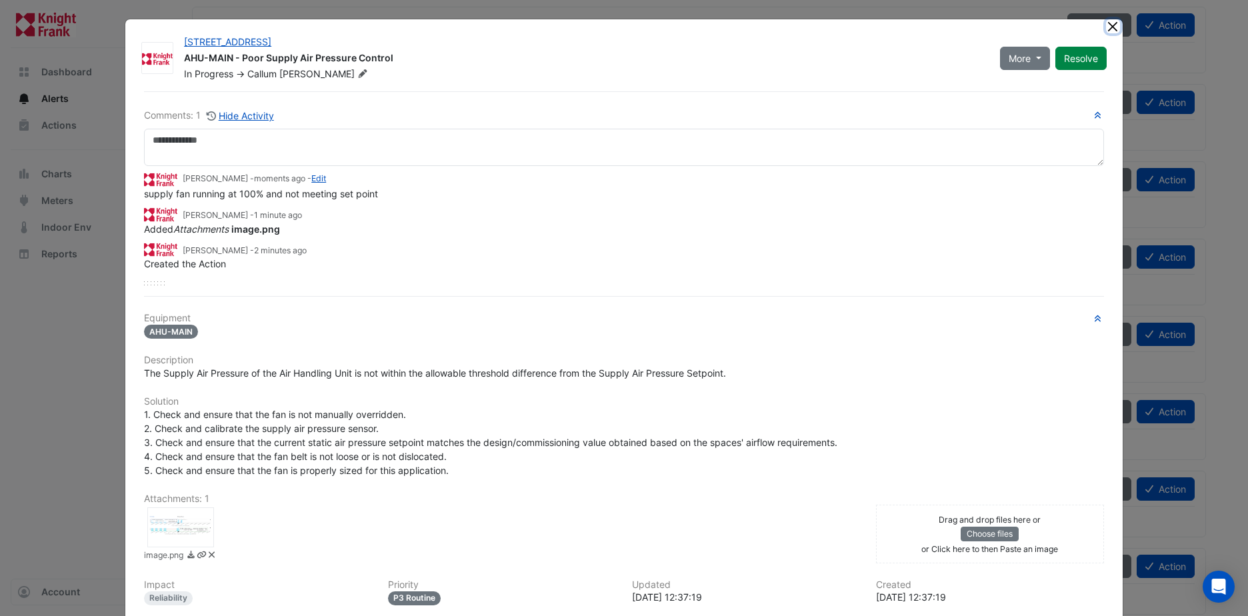
click at [1109, 27] on button "Close" at bounding box center [1113, 26] width 14 height 14
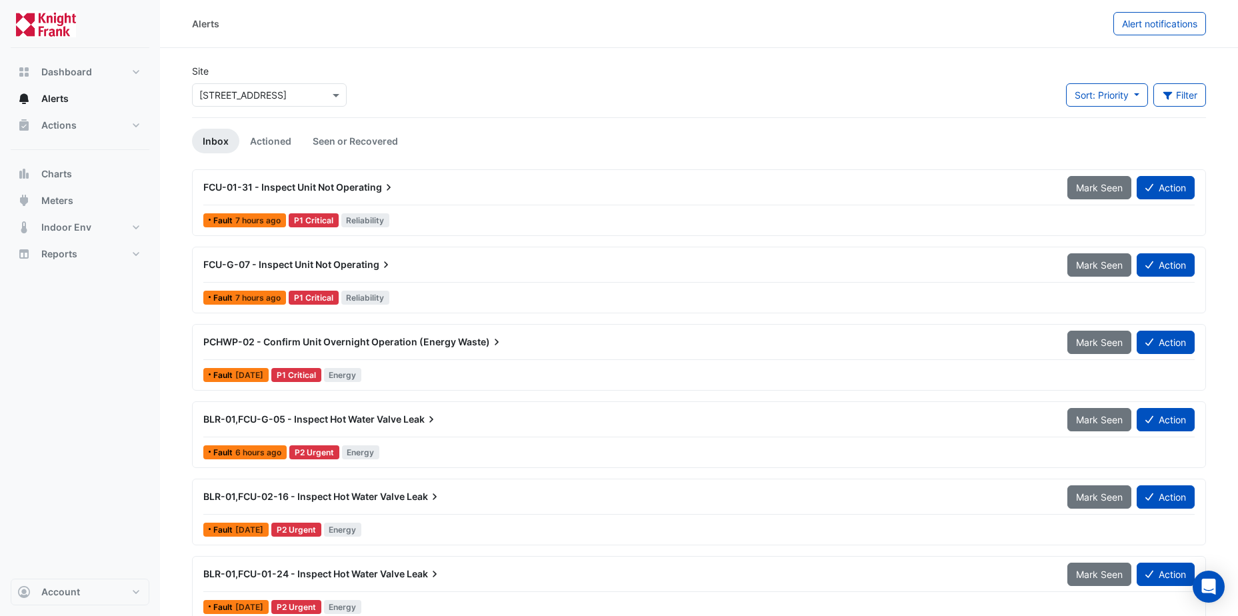
click at [288, 417] on span "BLR-01,FCU-G-05 - Inspect Hot Water Valve" at bounding box center [302, 418] width 198 height 11
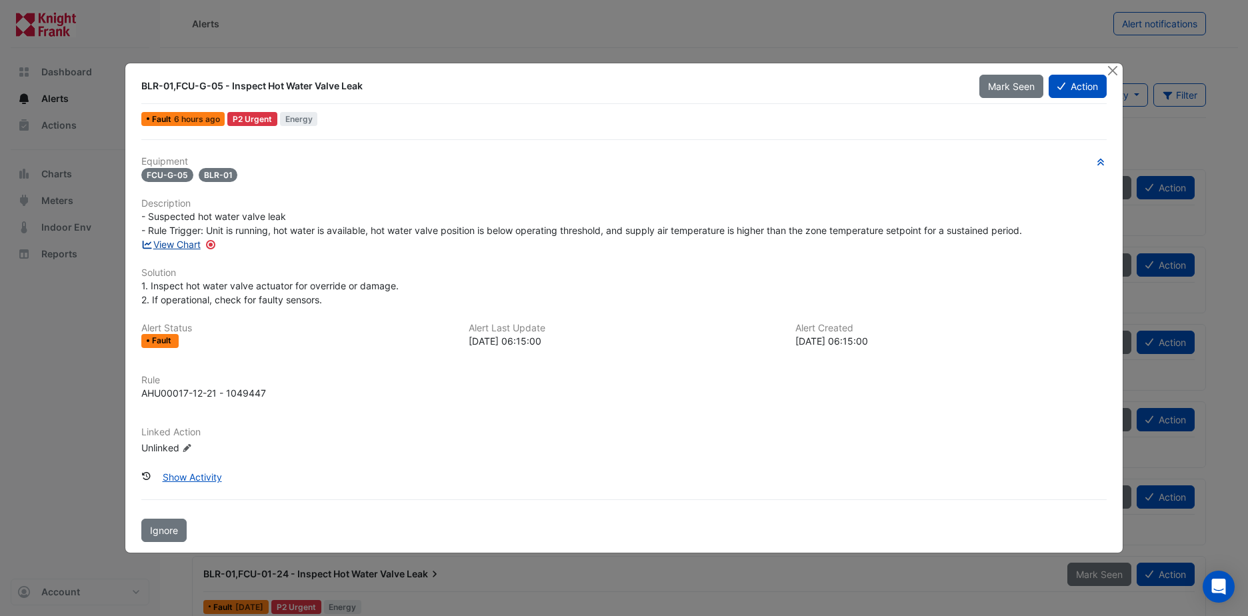
click at [182, 243] on link "View Chart" at bounding box center [170, 244] width 59 height 11
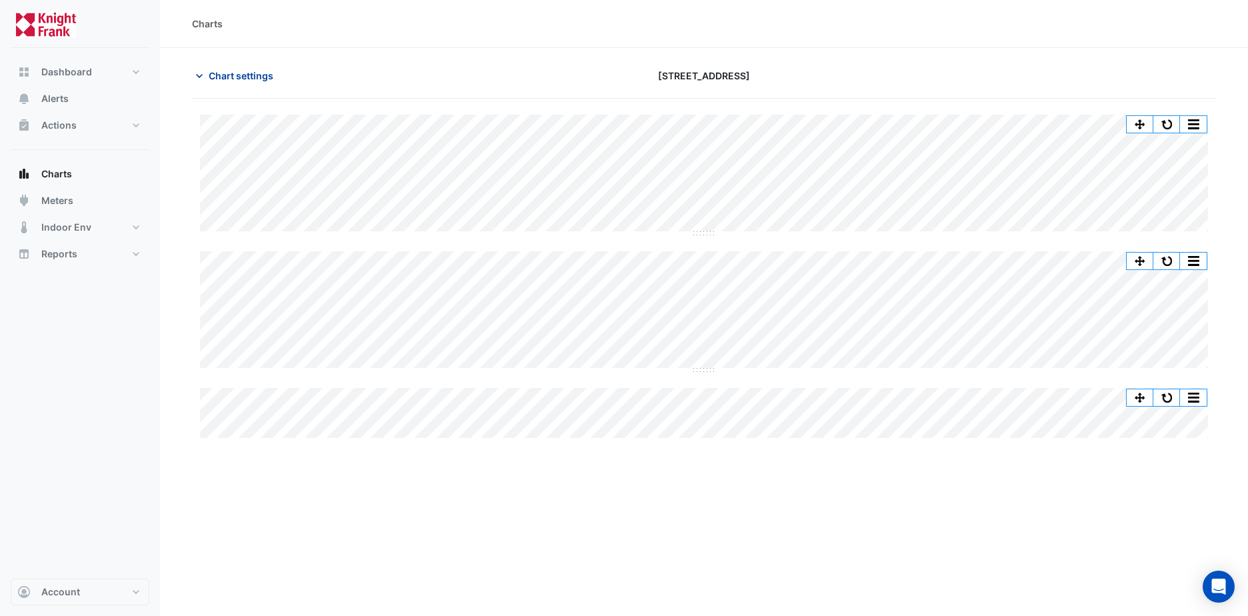
click at [225, 75] on span "Chart settings" at bounding box center [241, 76] width 65 height 14
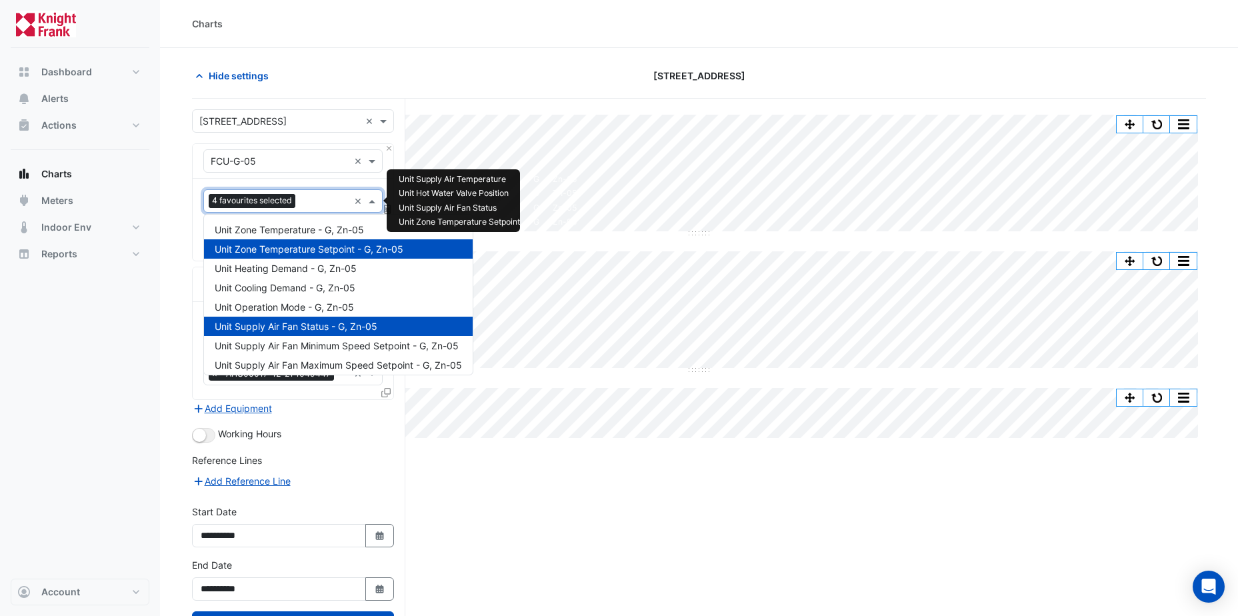
click at [325, 202] on input "text" at bounding box center [325, 202] width 48 height 14
click at [303, 229] on span "Unit Zone Temperature - G, Zn-05" at bounding box center [289, 229] width 149 height 11
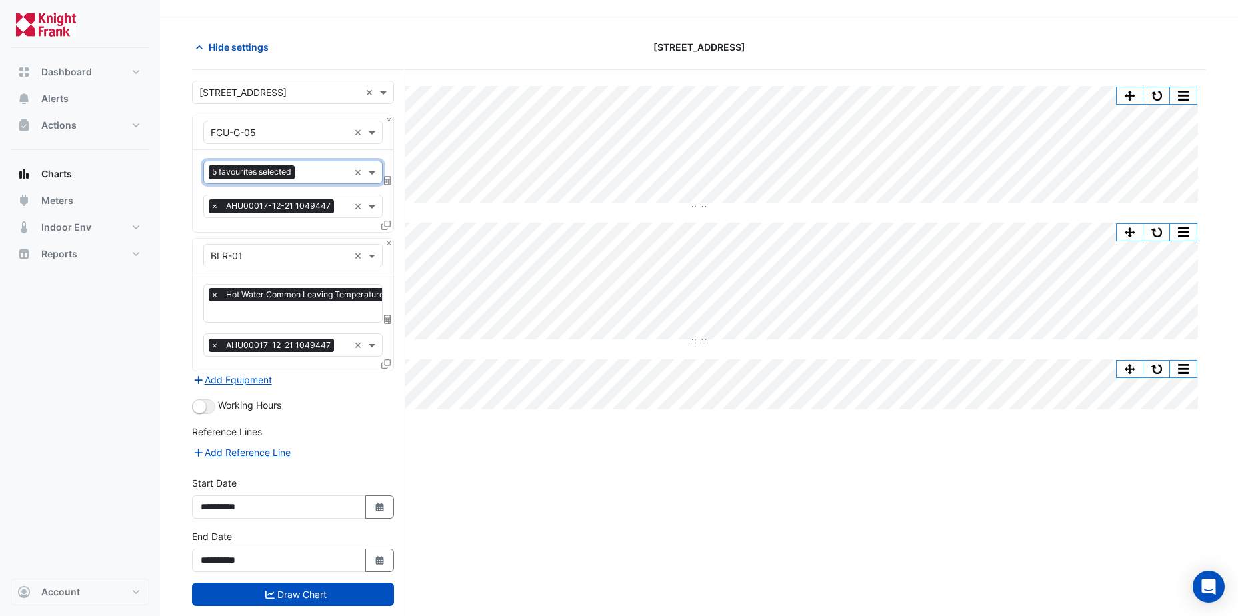
scroll to position [54, 0]
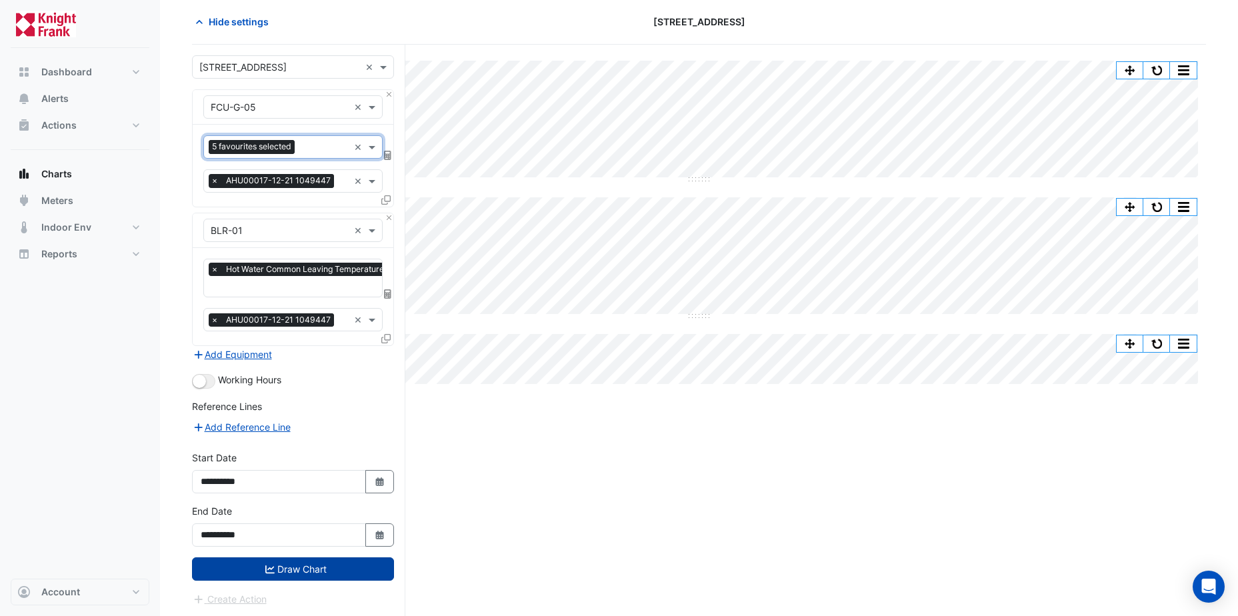
click at [327, 564] on button "Draw Chart" at bounding box center [293, 568] width 202 height 23
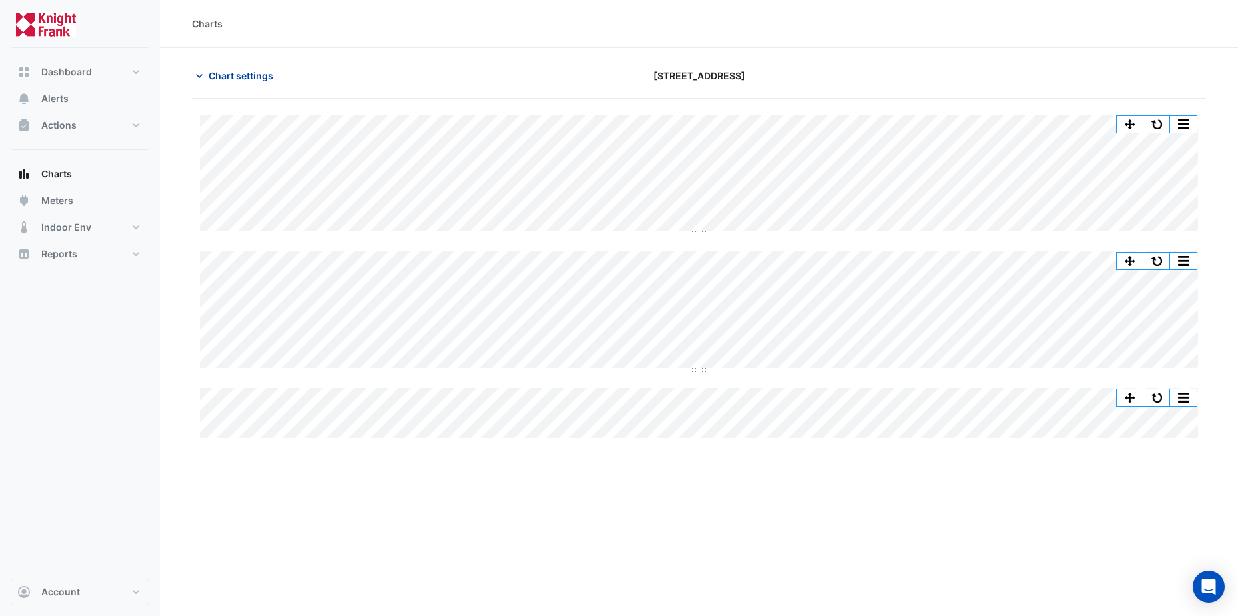
click at [245, 74] on span "Chart settings" at bounding box center [241, 76] width 65 height 14
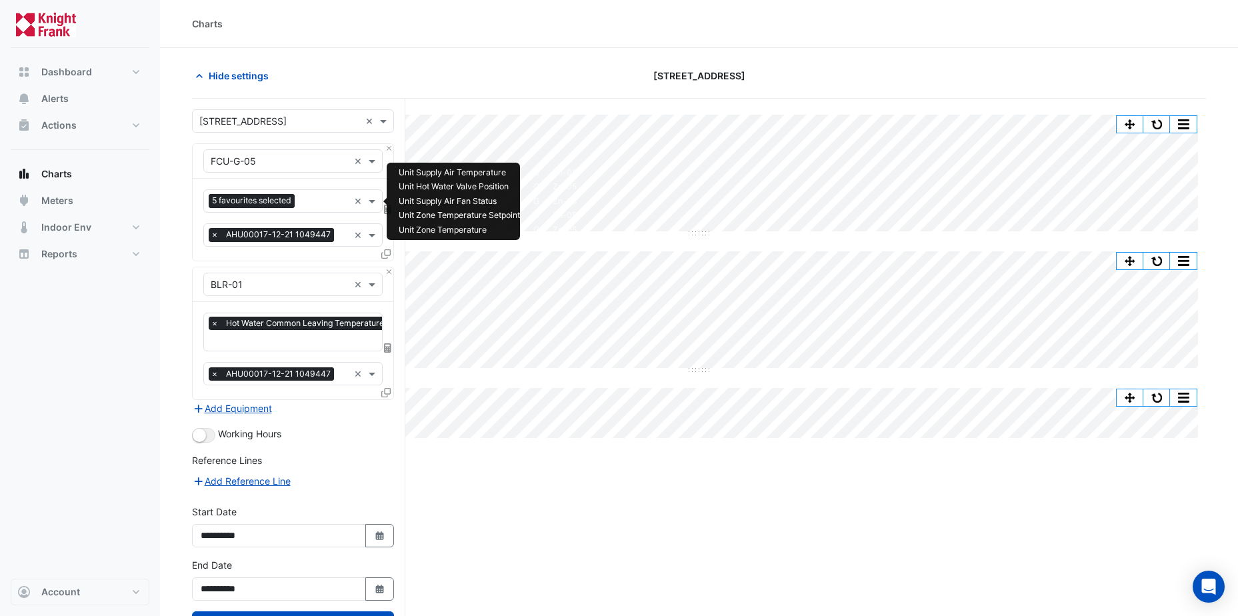
click at [320, 203] on input "text" at bounding box center [324, 202] width 49 height 14
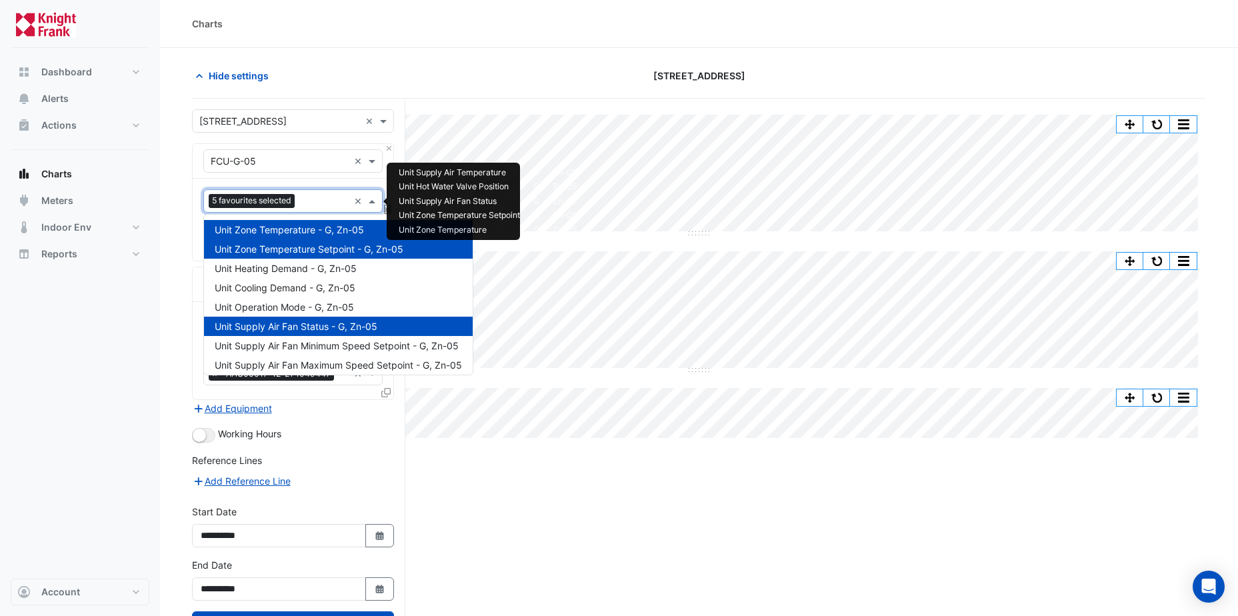
type input "*"
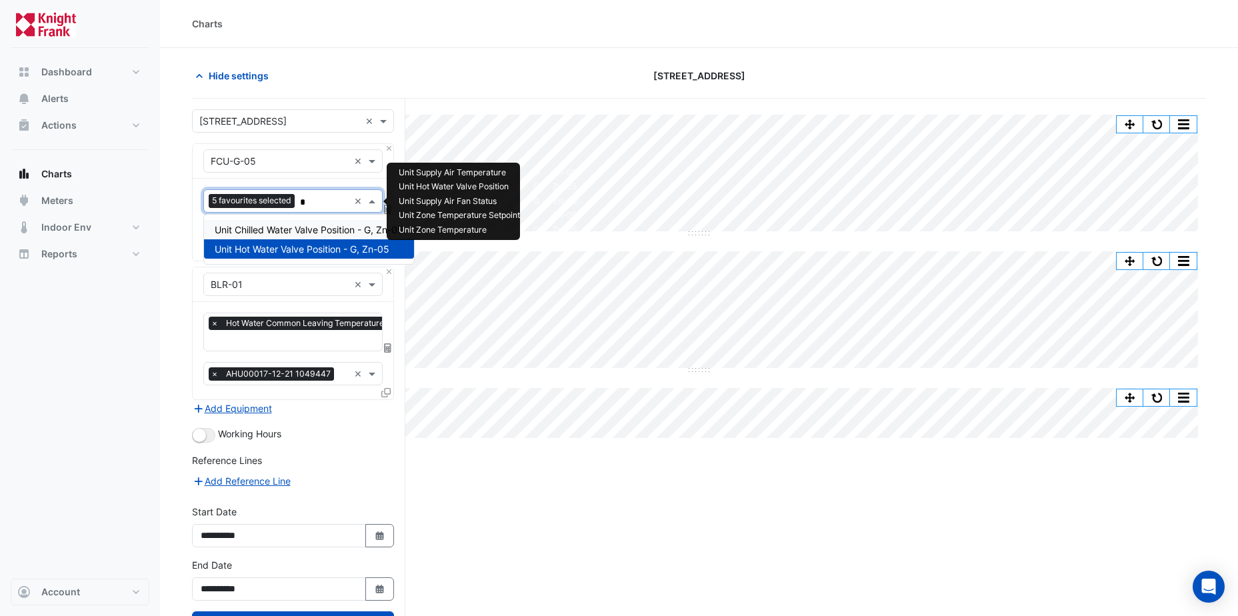
click at [308, 231] on span "Unit Chilled Water Valve Position - G, Zn-05" at bounding box center [309, 229] width 189 height 11
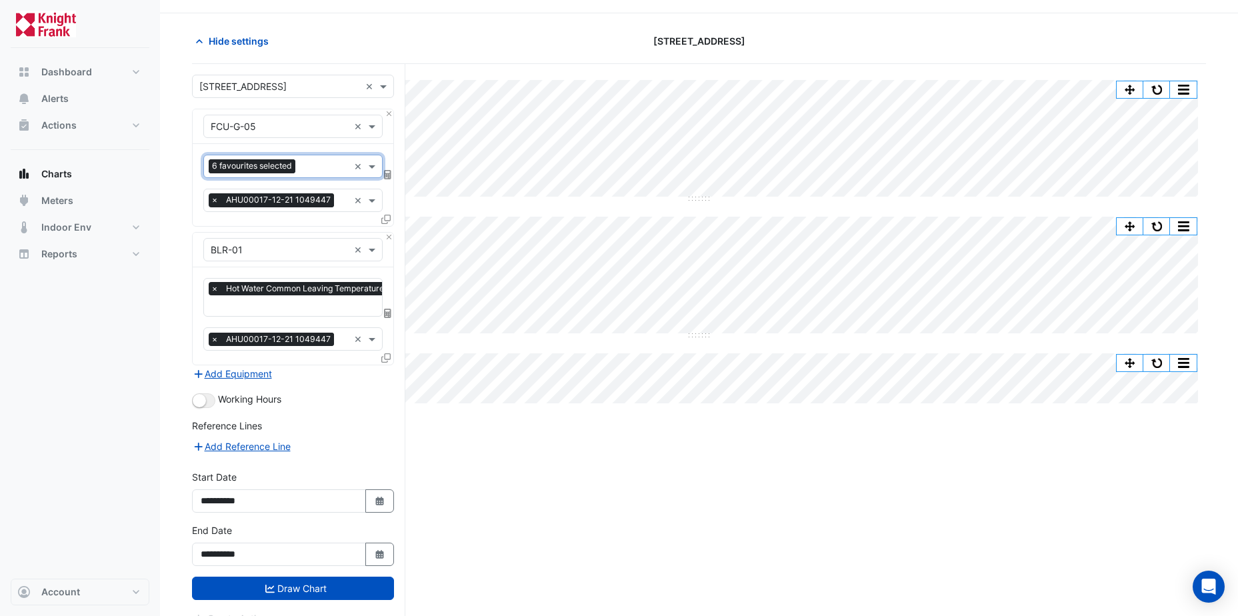
scroll to position [54, 0]
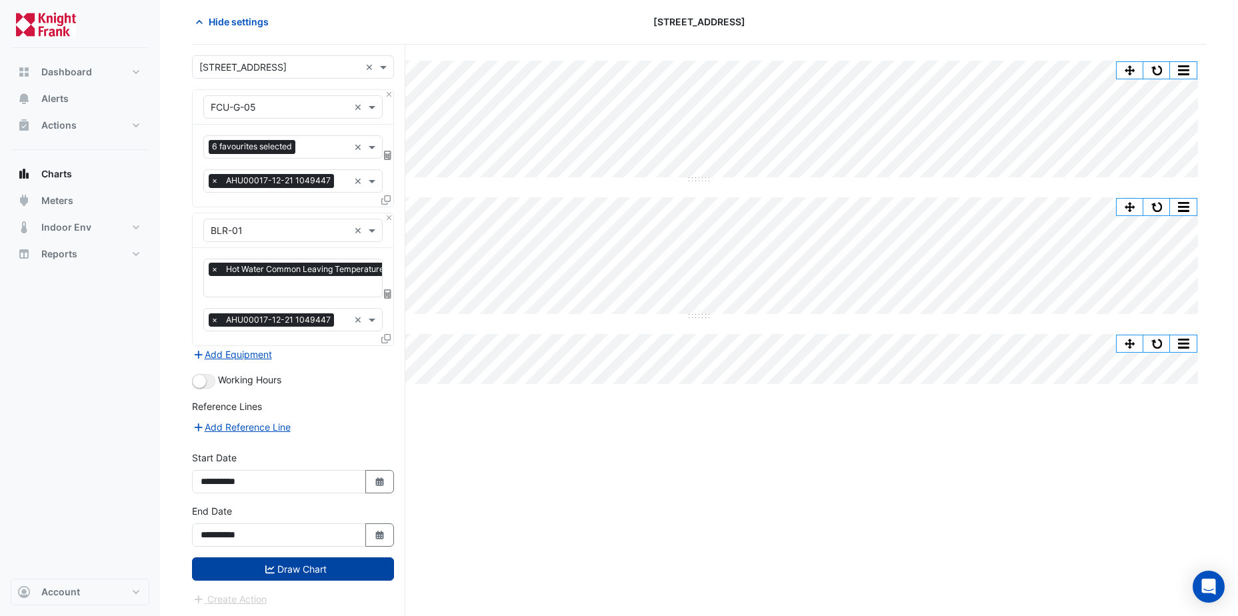
click at [299, 562] on button "Draw Chart" at bounding box center [293, 568] width 202 height 23
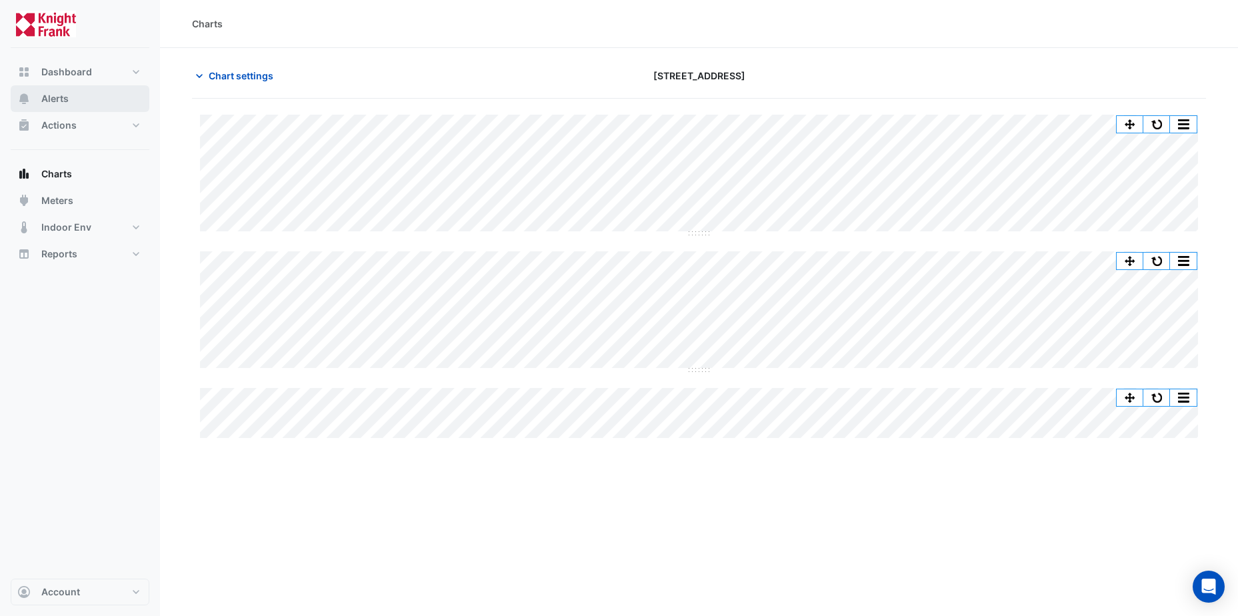
drag, startPoint x: 59, startPoint y: 99, endPoint x: 67, endPoint y: 101, distance: 8.8
click at [59, 99] on span "Alerts" at bounding box center [54, 98] width 27 height 13
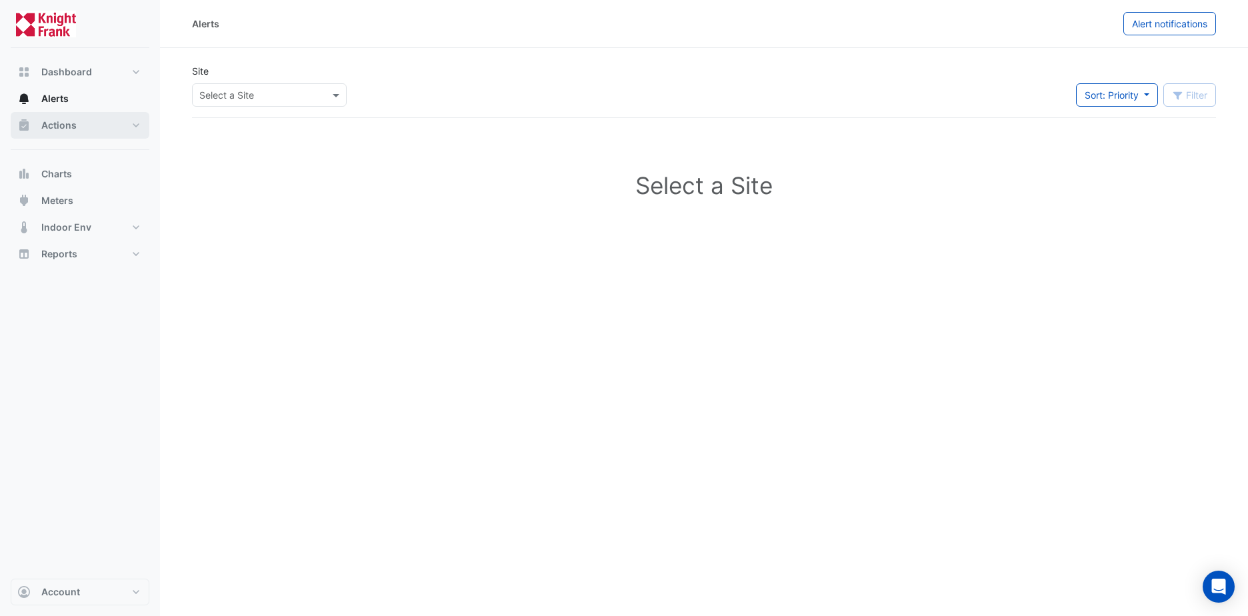
click at [55, 126] on span "Actions" at bounding box center [58, 125] width 35 height 13
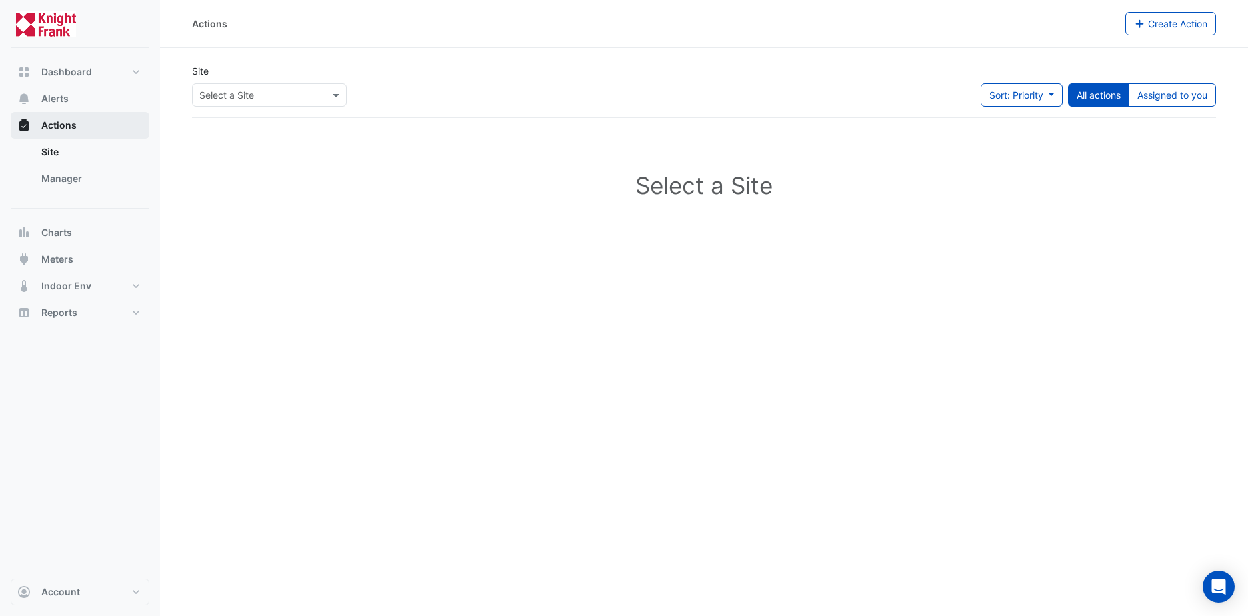
click at [63, 126] on span "Actions" at bounding box center [58, 125] width 35 height 13
click at [61, 180] on link "Manager" at bounding box center [90, 178] width 119 height 27
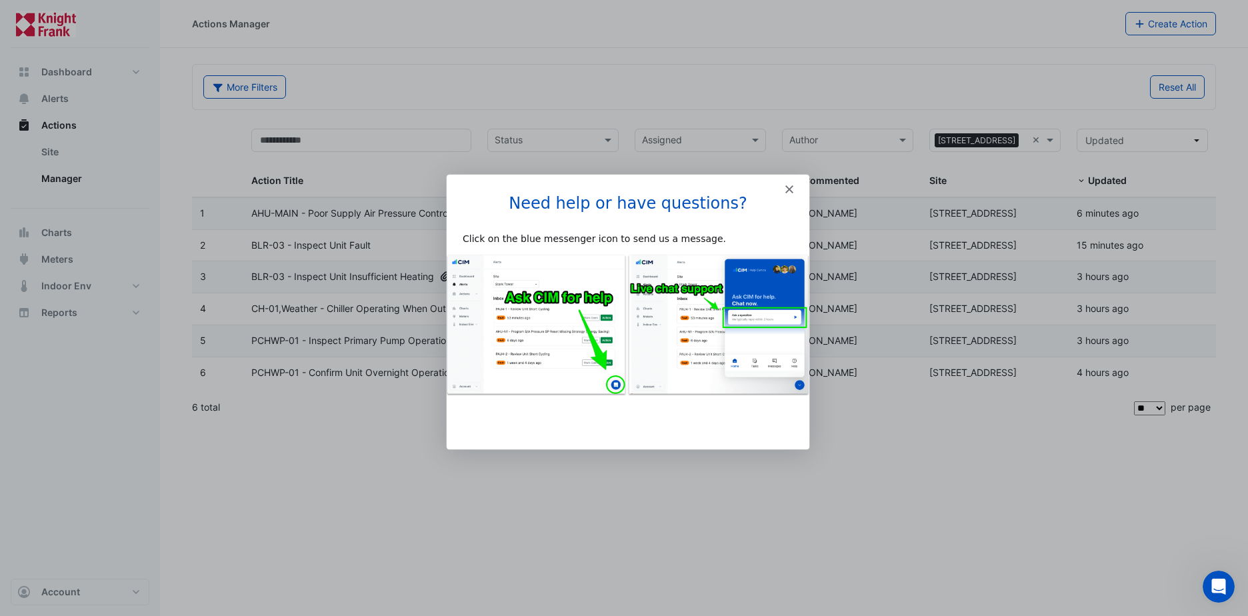
click at [792, 187] on icon "Close" at bounding box center [788, 188] width 8 height 8
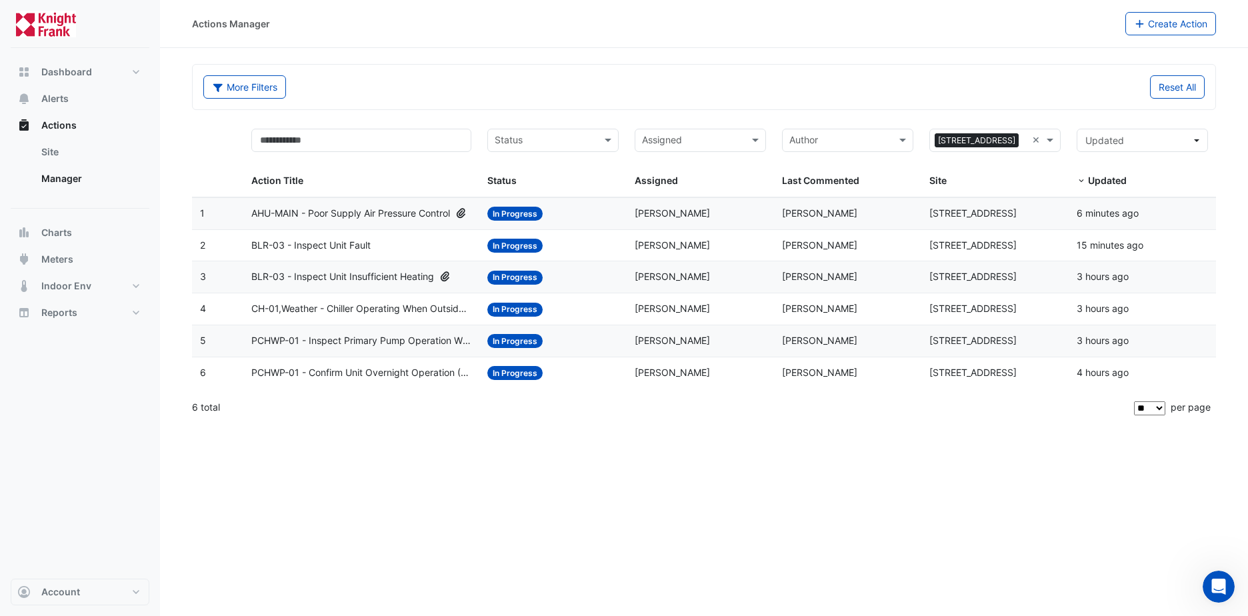
click at [309, 310] on span "CH-01,Weather - Chiller Operating When Outside Air Temperature Is Low" at bounding box center [361, 308] width 220 height 15
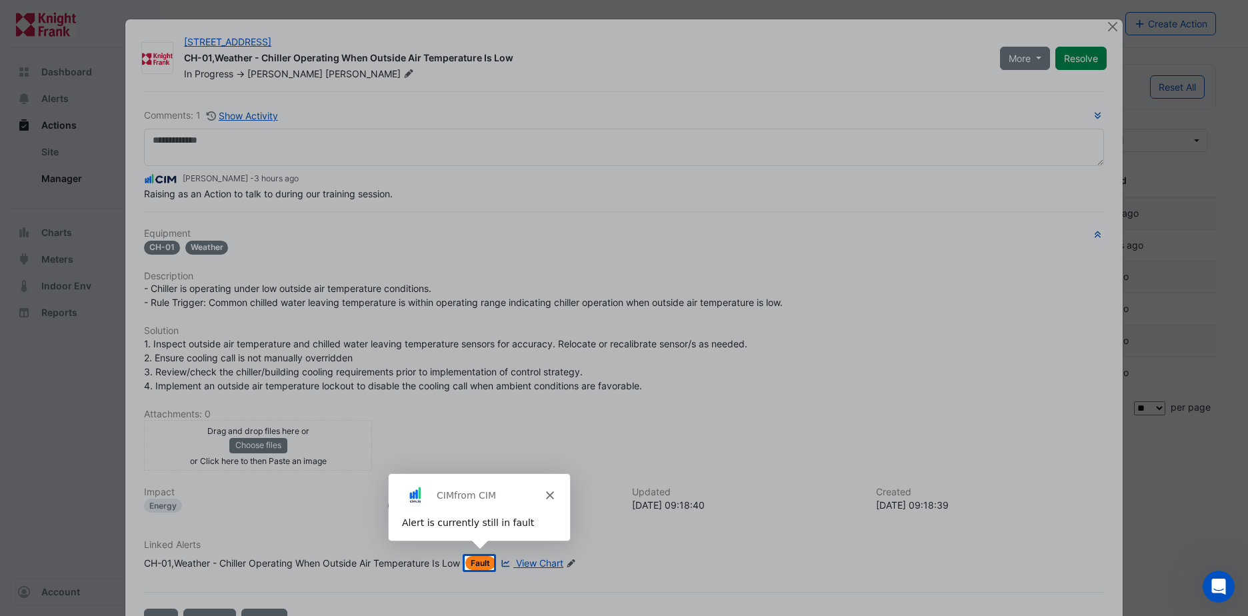
click at [481, 238] on div "Product tour overlay" at bounding box center [624, 308] width 1248 height 616
click at [209, 137] on div "Product tour overlay" at bounding box center [624, 308] width 1248 height 616
click at [548, 493] on polygon "Close" at bounding box center [549, 494] width 8 height 8
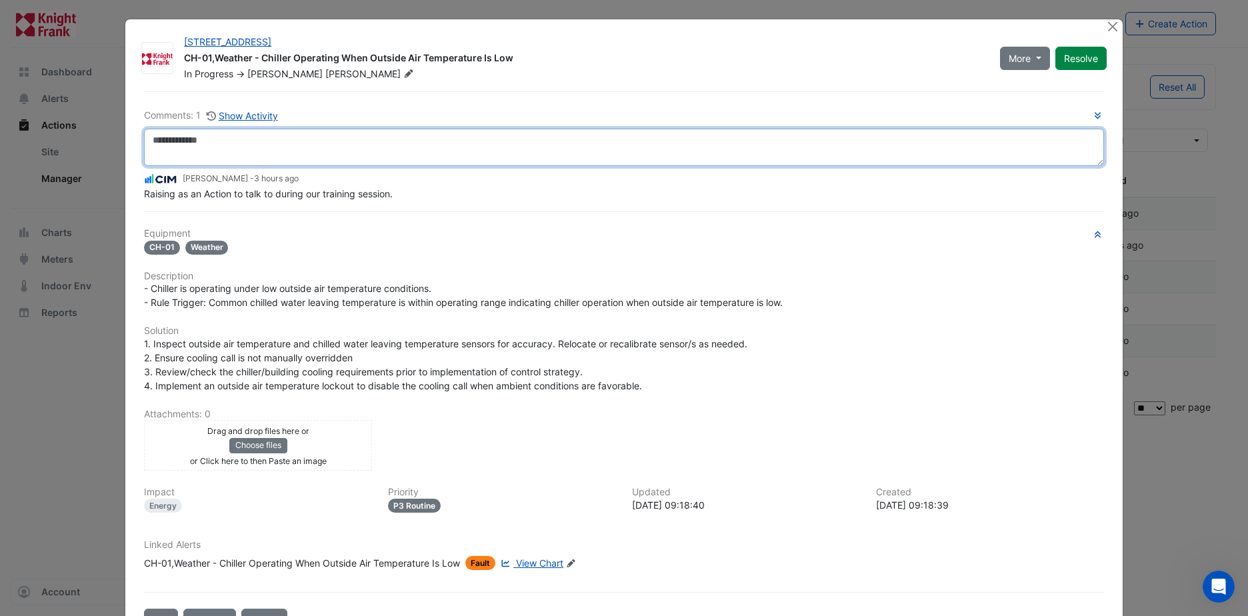
drag, startPoint x: 172, startPoint y: 140, endPoint x: 179, endPoint y: 147, distance: 9.9
click at [172, 143] on textarea at bounding box center [624, 147] width 960 height 37
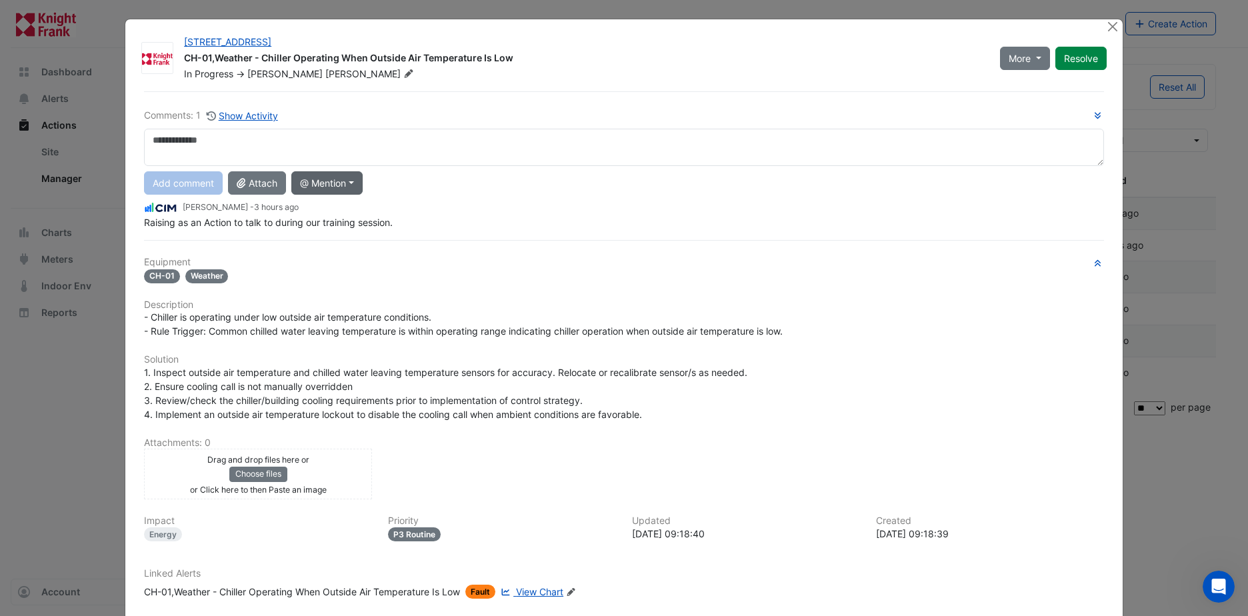
click at [339, 183] on button "@ Mention" at bounding box center [326, 182] width 71 height 23
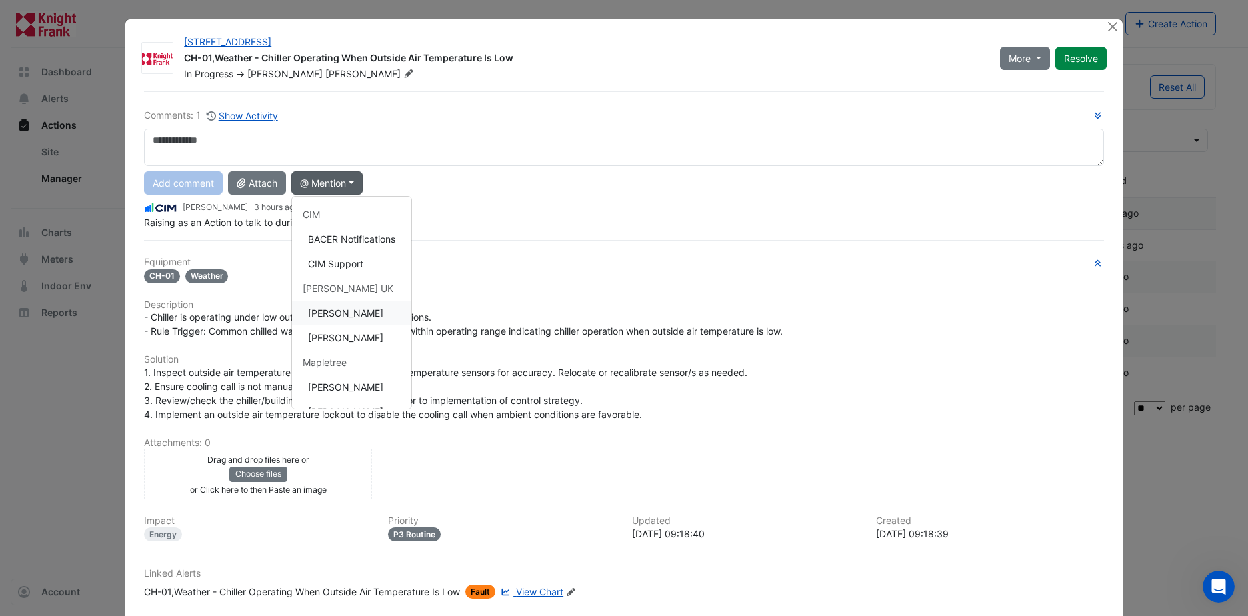
click at [346, 314] on button "Callum McGreevy" at bounding box center [351, 313] width 119 height 25
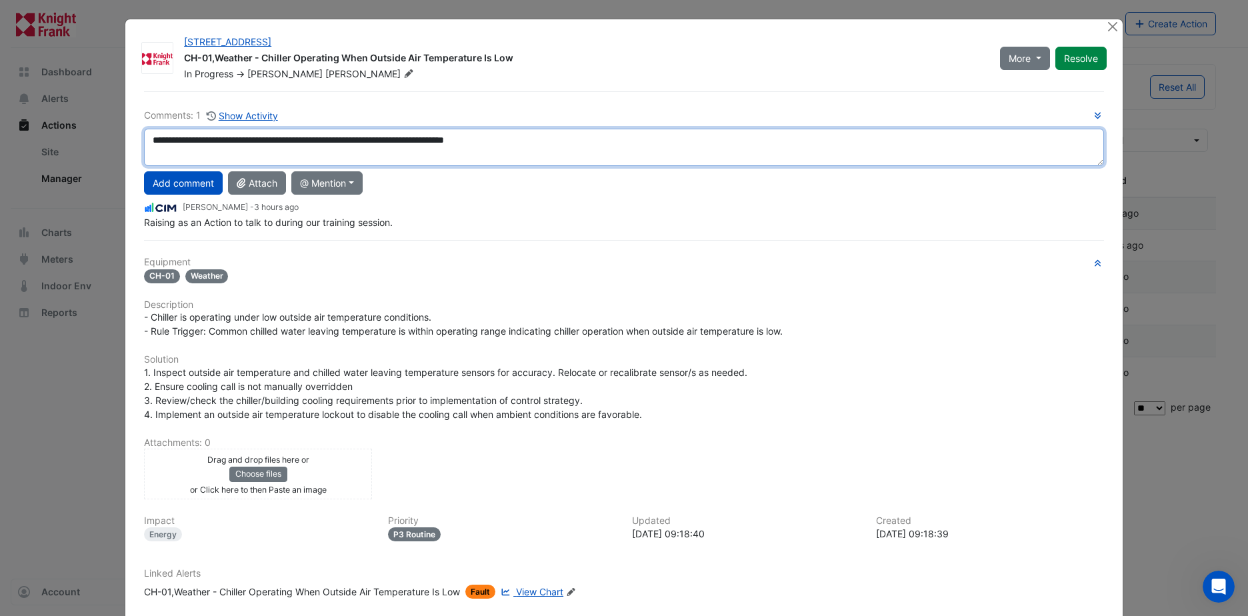
click at [484, 141] on textarea "**********" at bounding box center [624, 147] width 960 height 37
type textarea "**********"
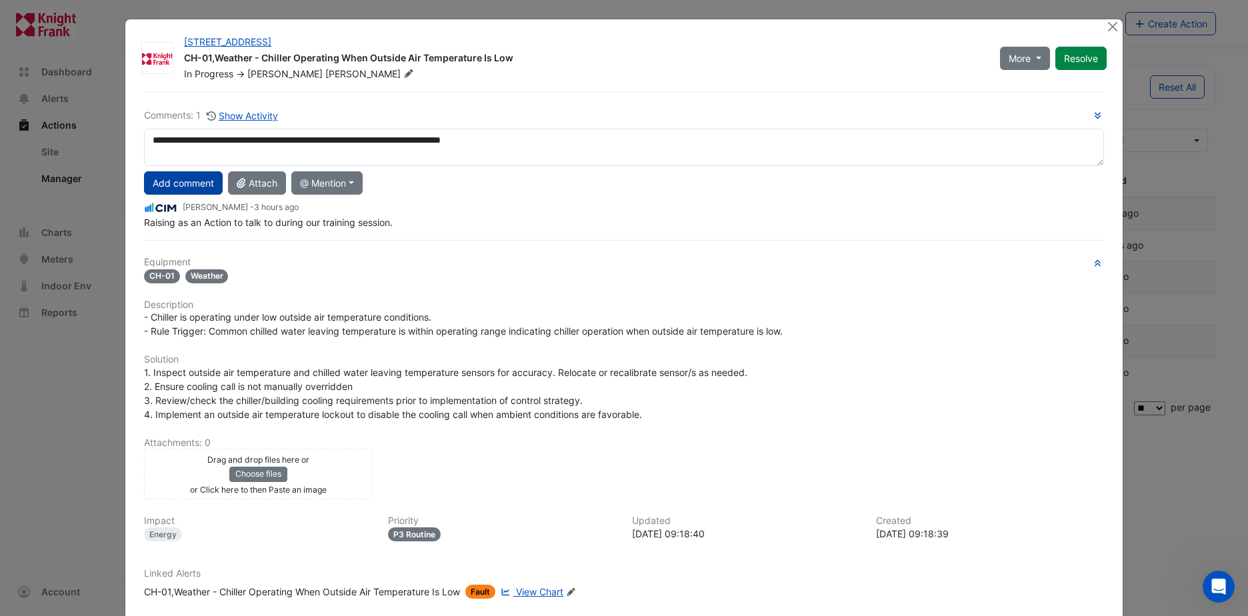
click at [178, 185] on button "Add comment" at bounding box center [183, 182] width 79 height 23
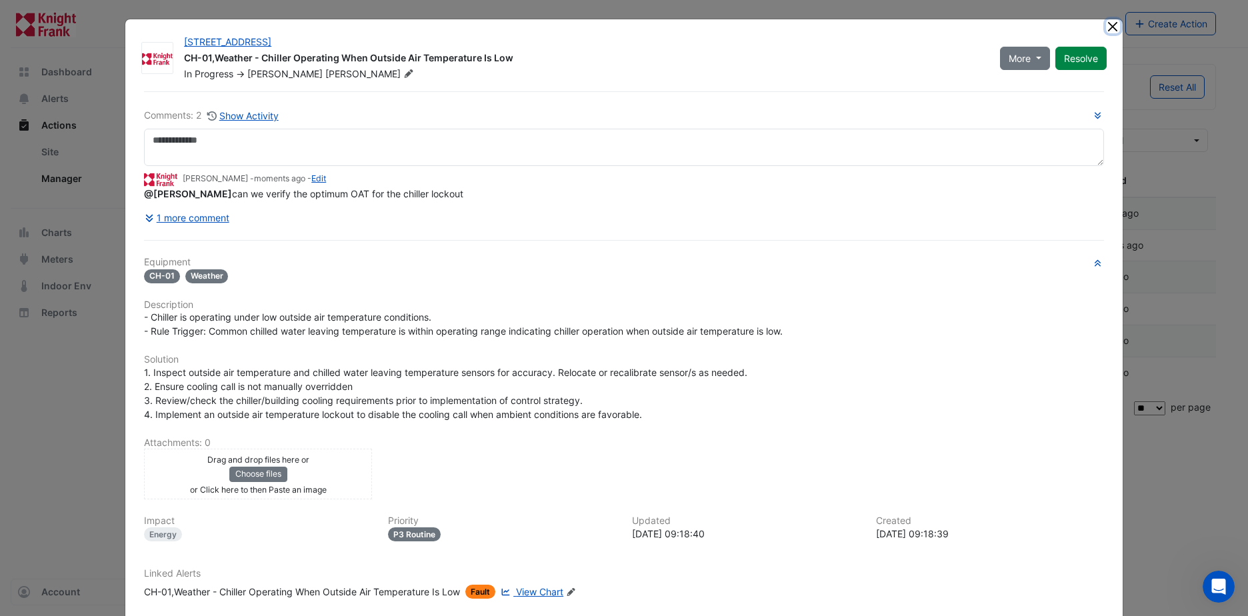
click at [1111, 27] on button "Close" at bounding box center [1113, 26] width 14 height 14
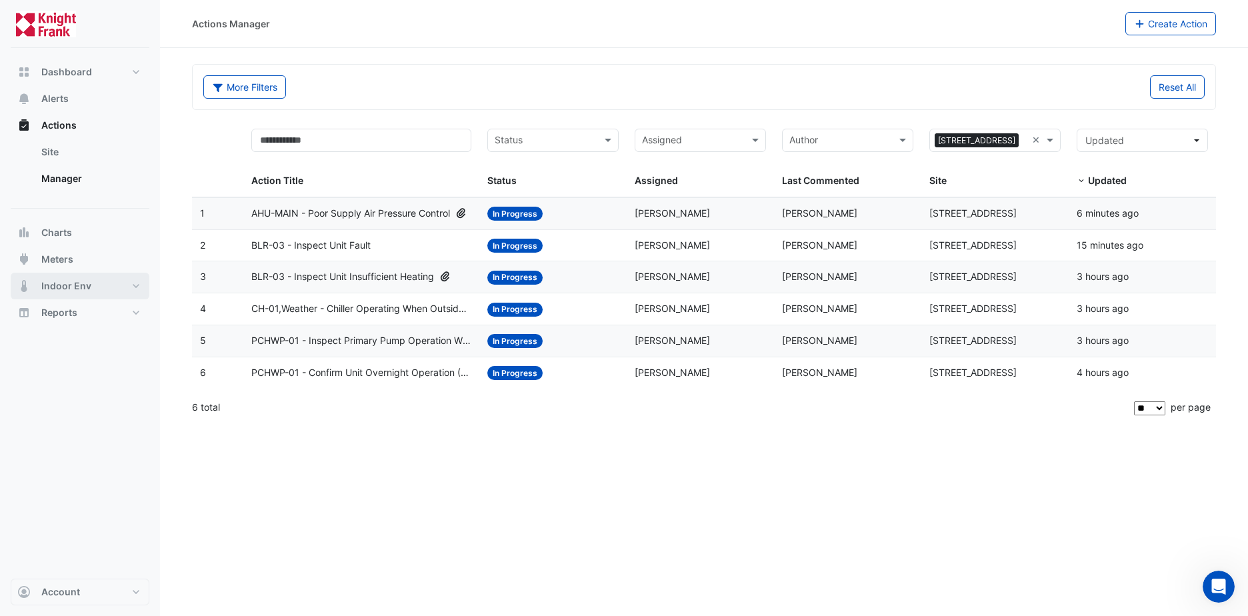
click at [97, 285] on button "Indoor Env" at bounding box center [80, 286] width 139 height 27
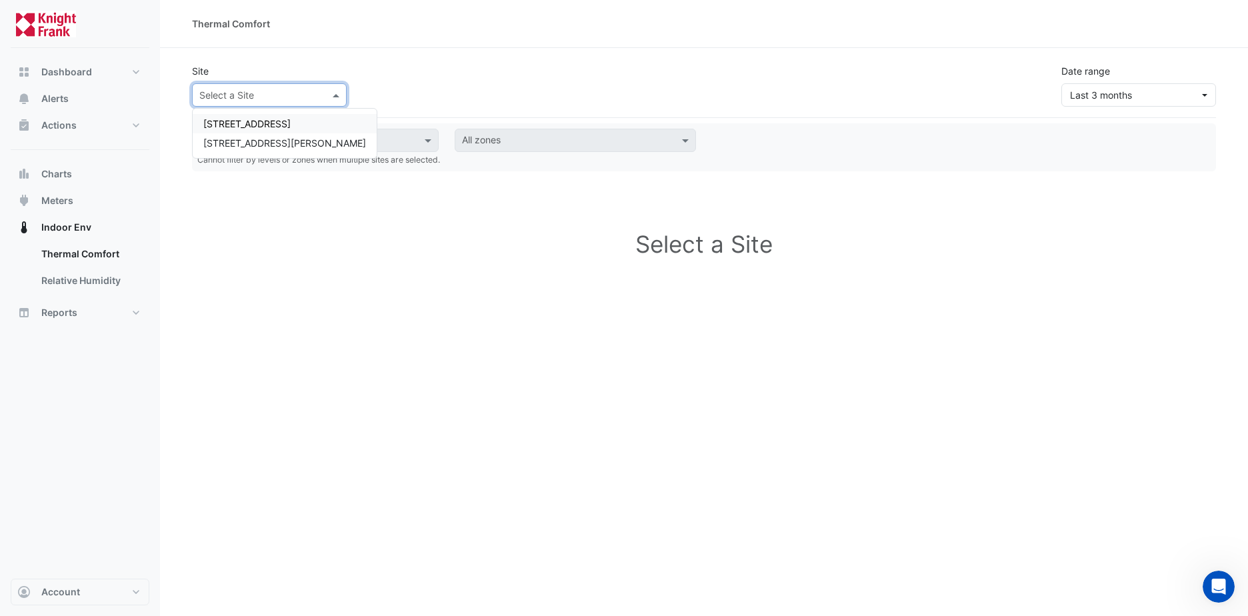
click at [338, 99] on span at bounding box center [337, 95] width 17 height 14
click at [283, 122] on span "[STREET_ADDRESS]" at bounding box center [246, 123] width 87 height 11
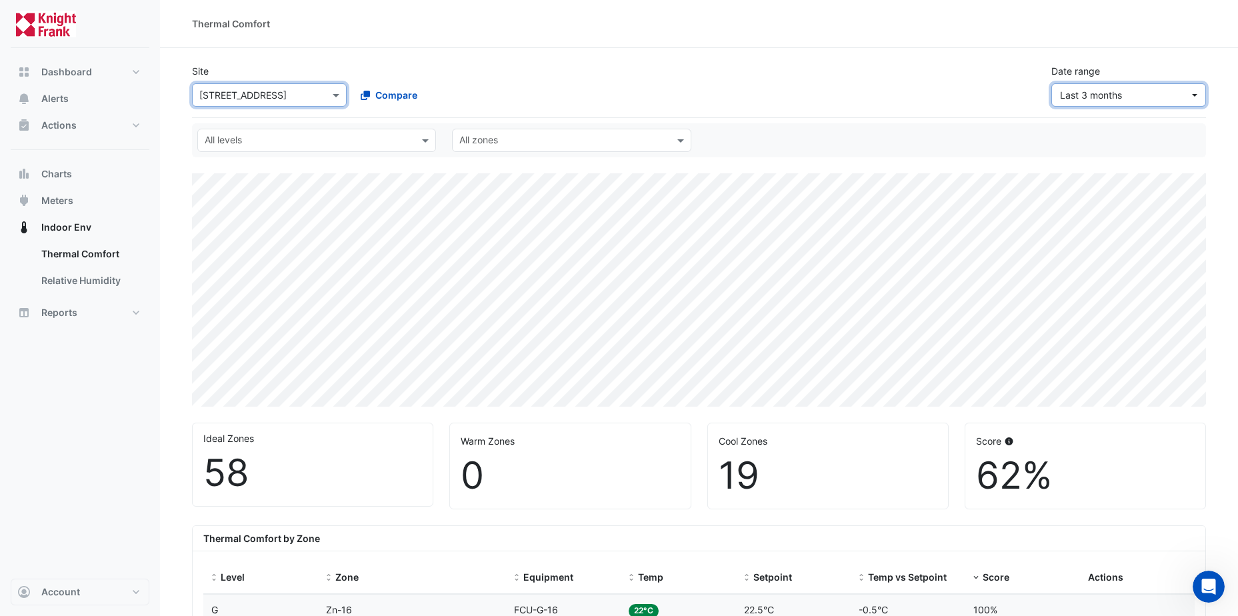
click at [1194, 96] on button "Last 3 months" at bounding box center [1128, 94] width 155 height 23
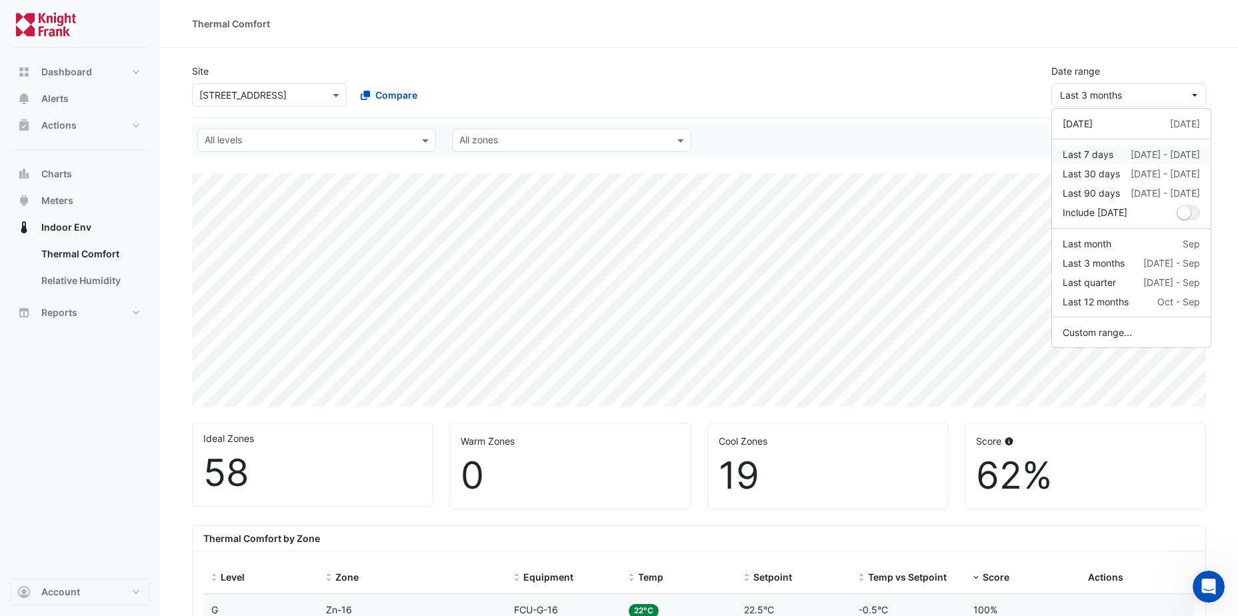
click at [1079, 155] on div "Last 7 days" at bounding box center [1087, 154] width 51 height 14
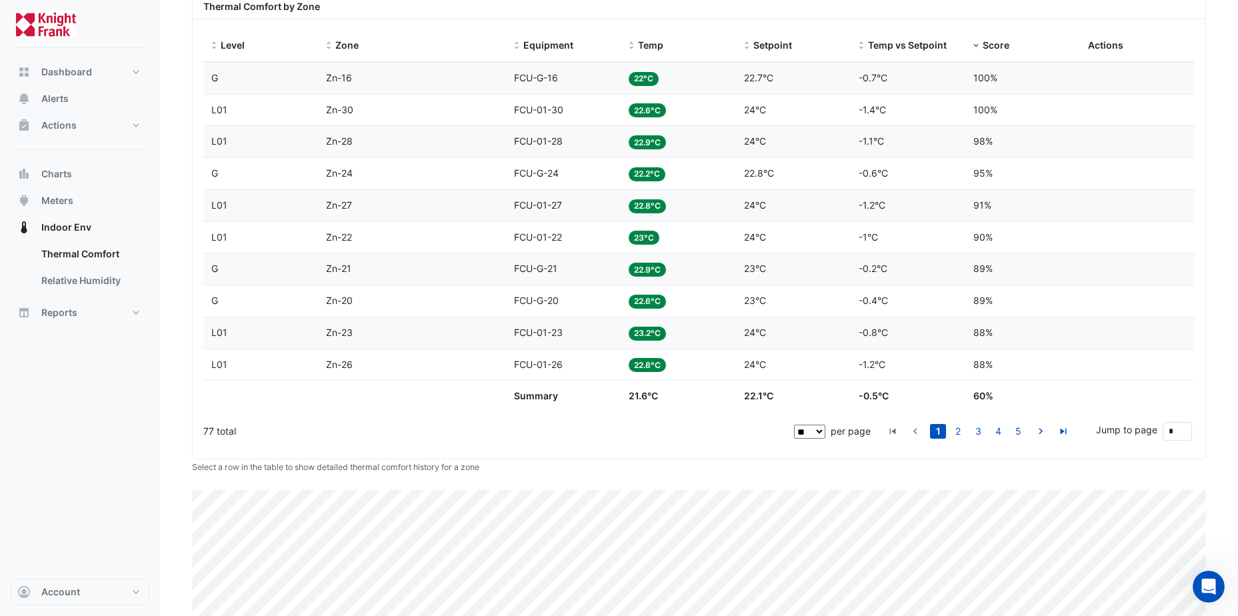
scroll to position [533, 0]
click at [822, 431] on select "** ** ** ***" at bounding box center [809, 430] width 31 height 14
select select "**"
click at [825, 423] on select "** ** ** ***" at bounding box center [809, 430] width 31 height 14
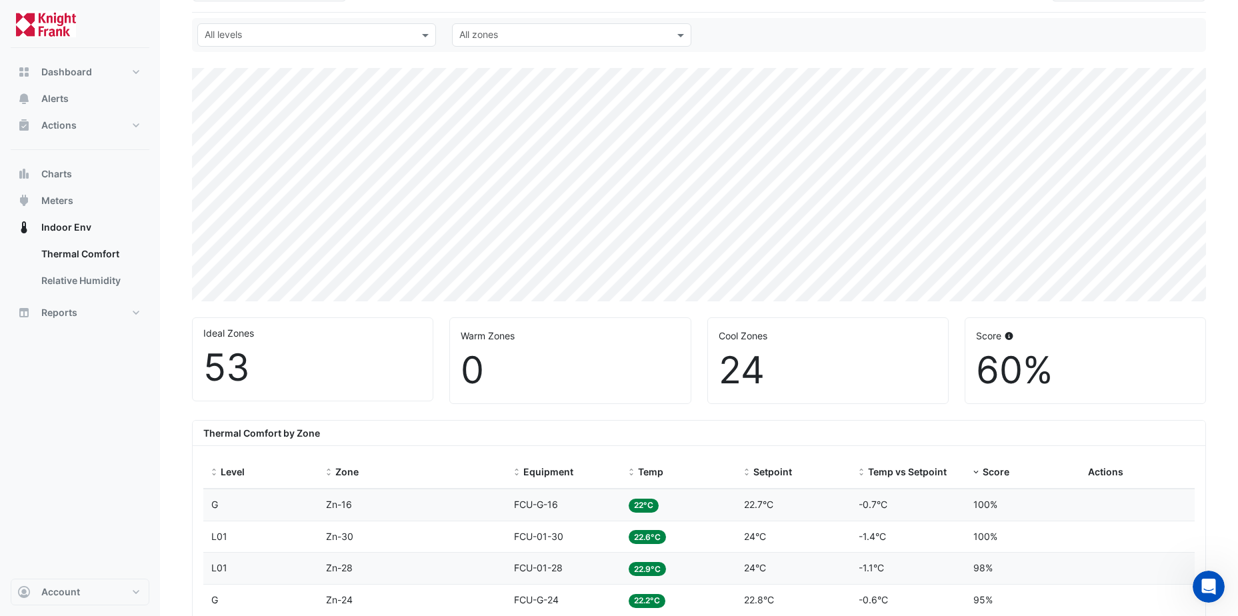
scroll to position [200, 0]
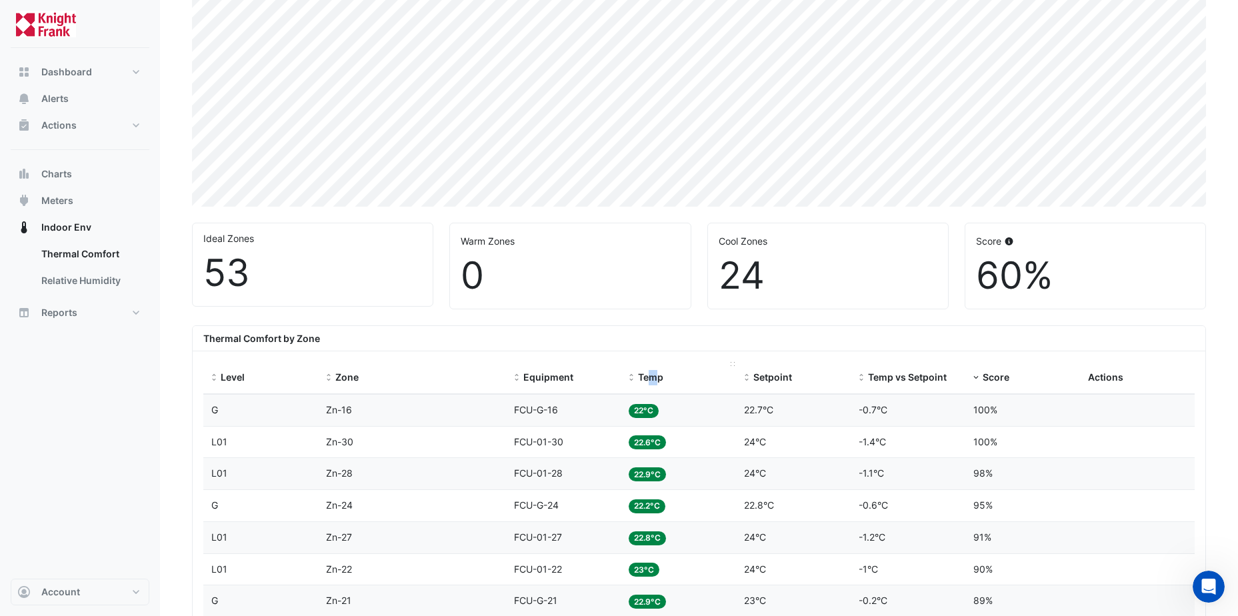
click at [653, 379] on span "Temp" at bounding box center [650, 376] width 25 height 11
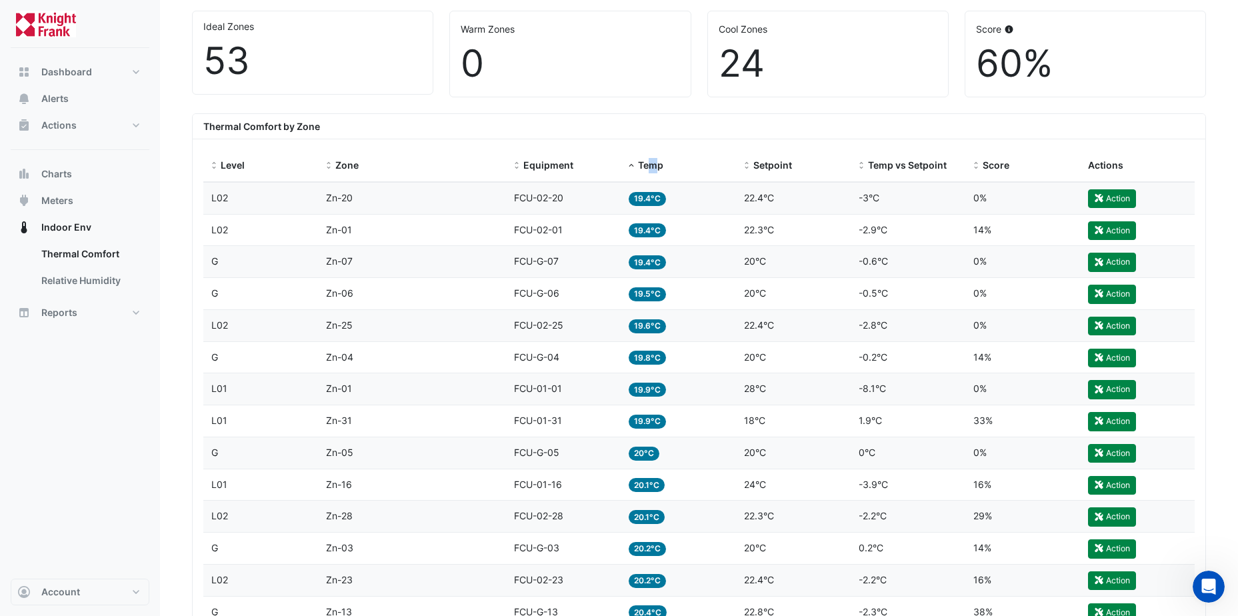
scroll to position [400, 0]
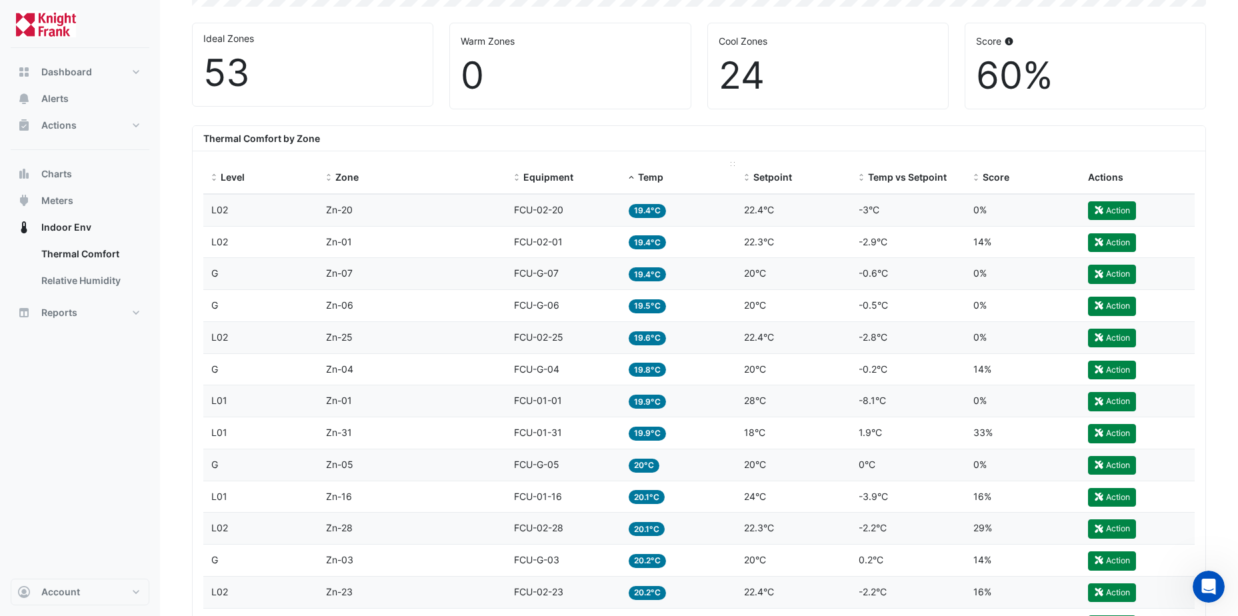
click at [646, 179] on span "Temp" at bounding box center [650, 176] width 25 height 11
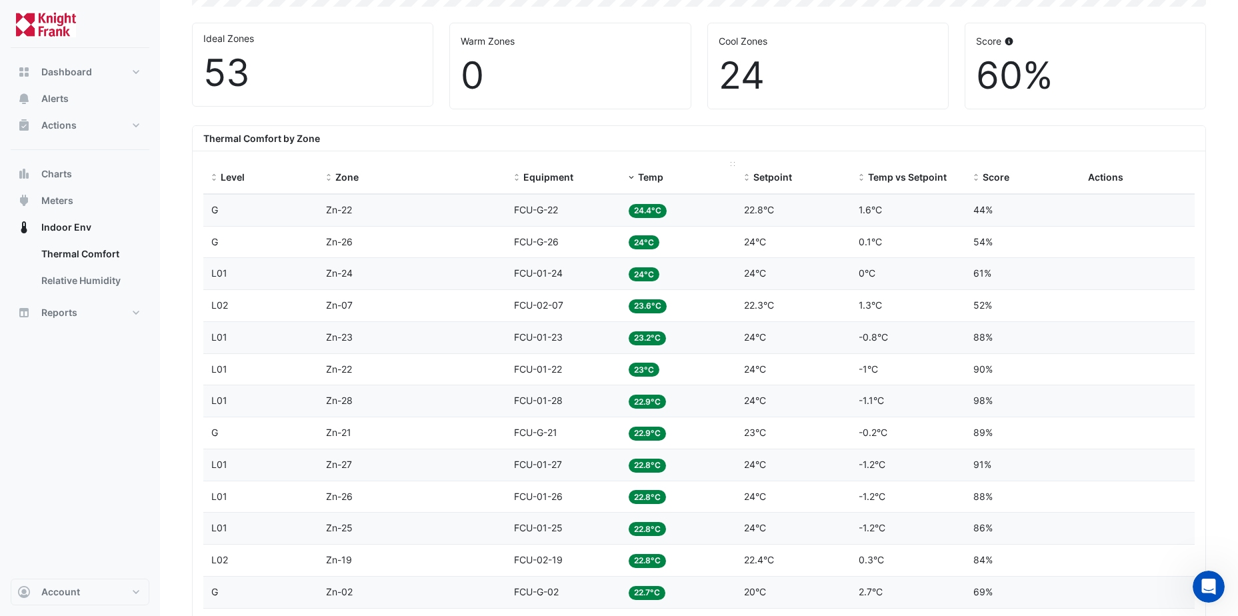
click at [654, 179] on span "Temp" at bounding box center [650, 176] width 25 height 11
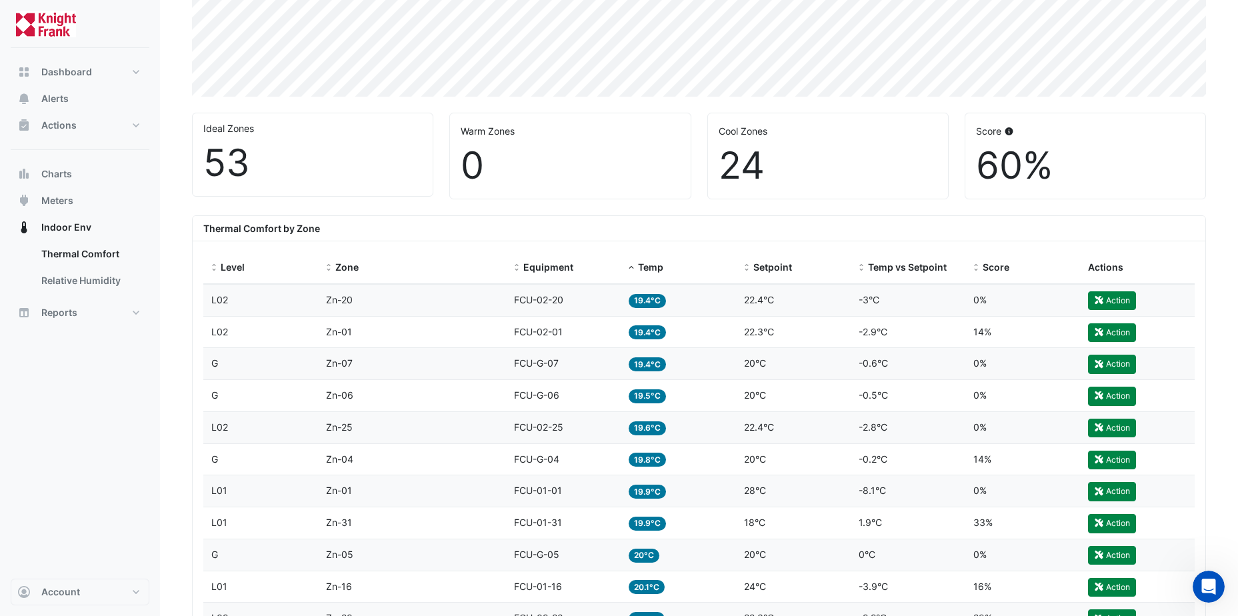
scroll to position [333, 0]
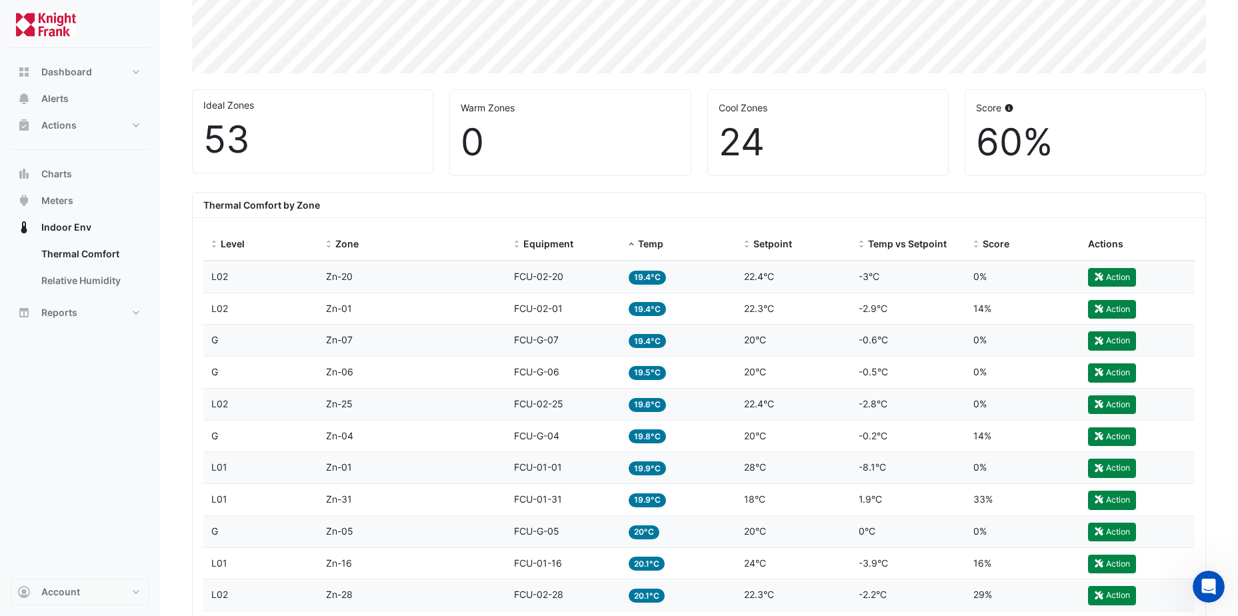
click at [544, 309] on span "FCU-02-01" at bounding box center [538, 308] width 49 height 11
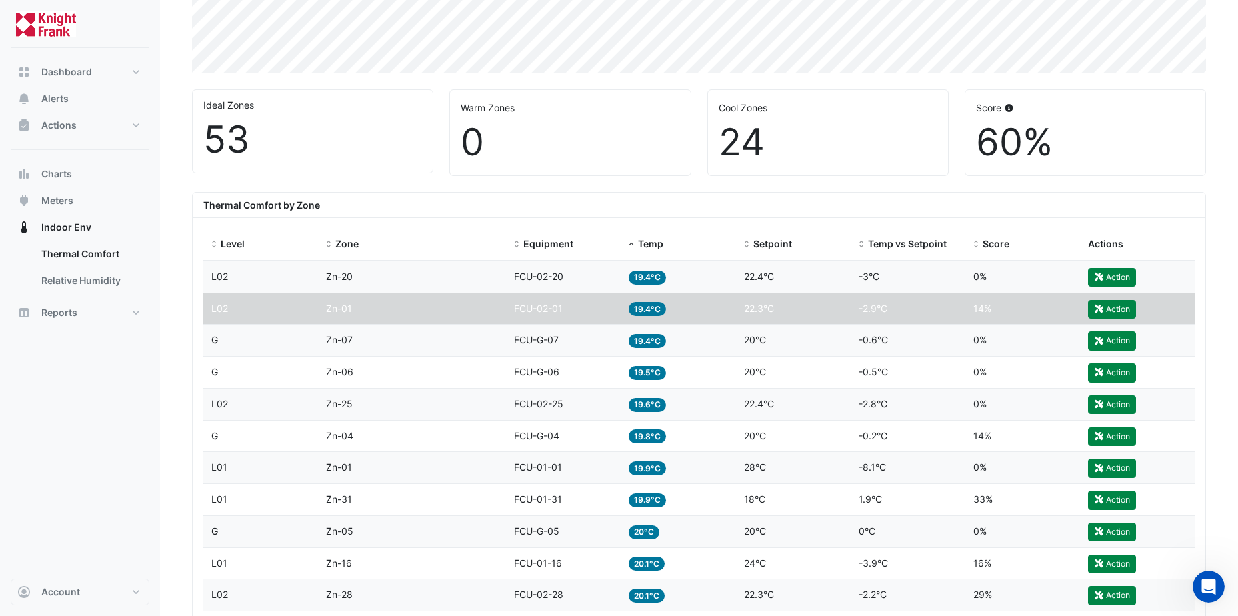
click at [761, 308] on span "22.3°C" at bounding box center [759, 308] width 30 height 11
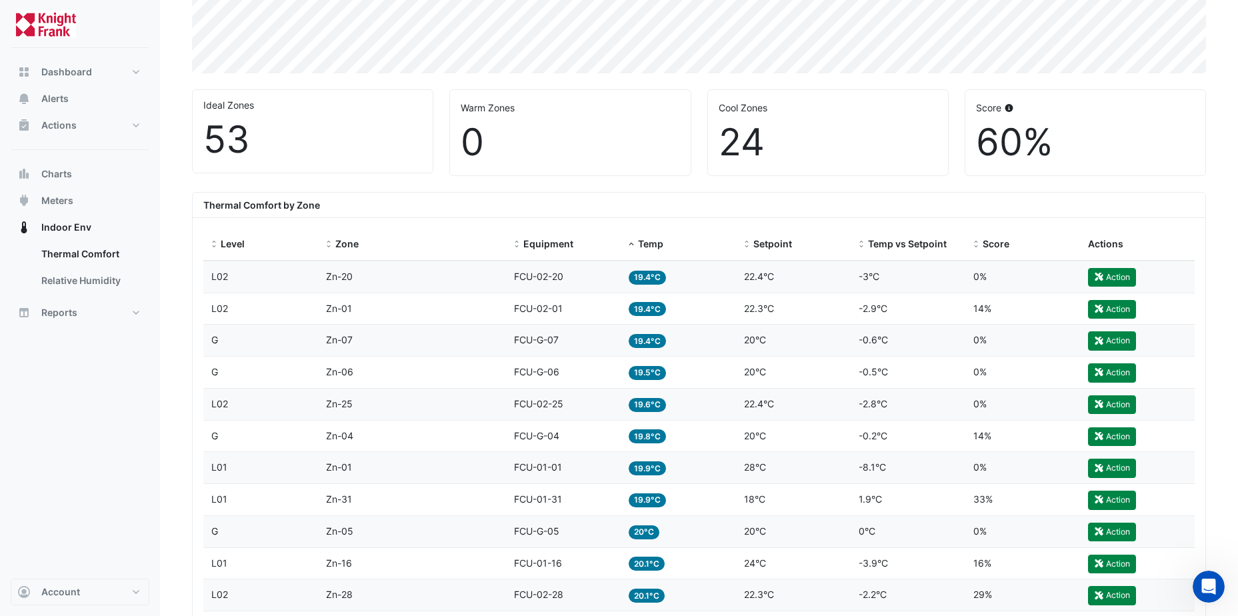
click at [654, 310] on span "19.4°C" at bounding box center [646, 309] width 37 height 14
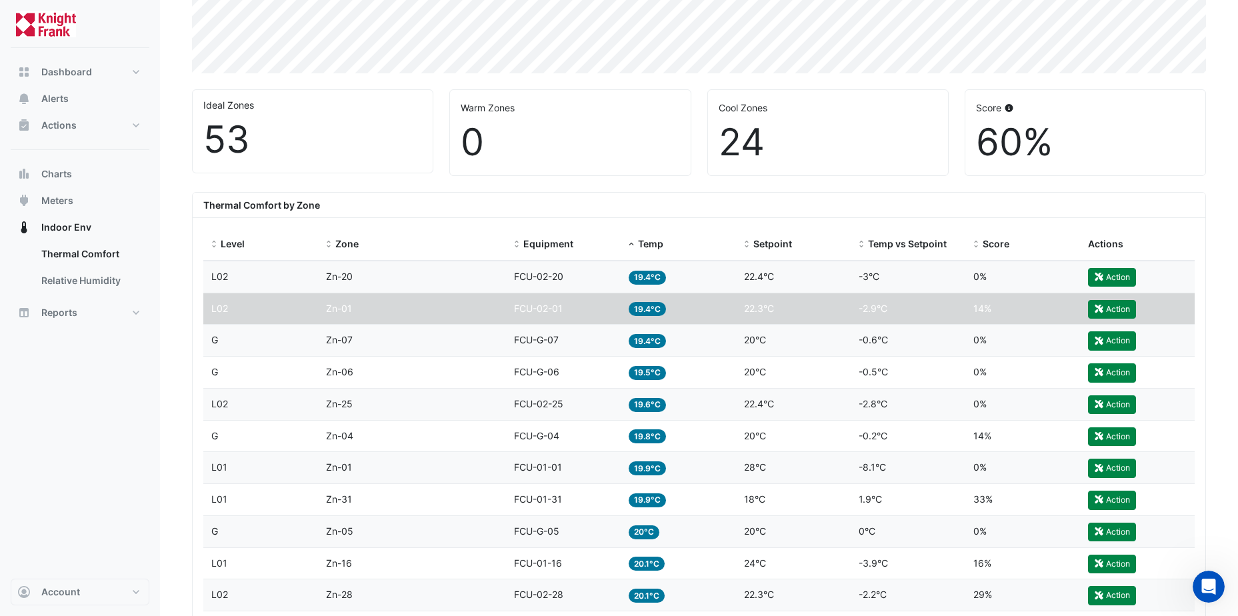
click at [747, 311] on span "22.3°C" at bounding box center [759, 308] width 30 height 11
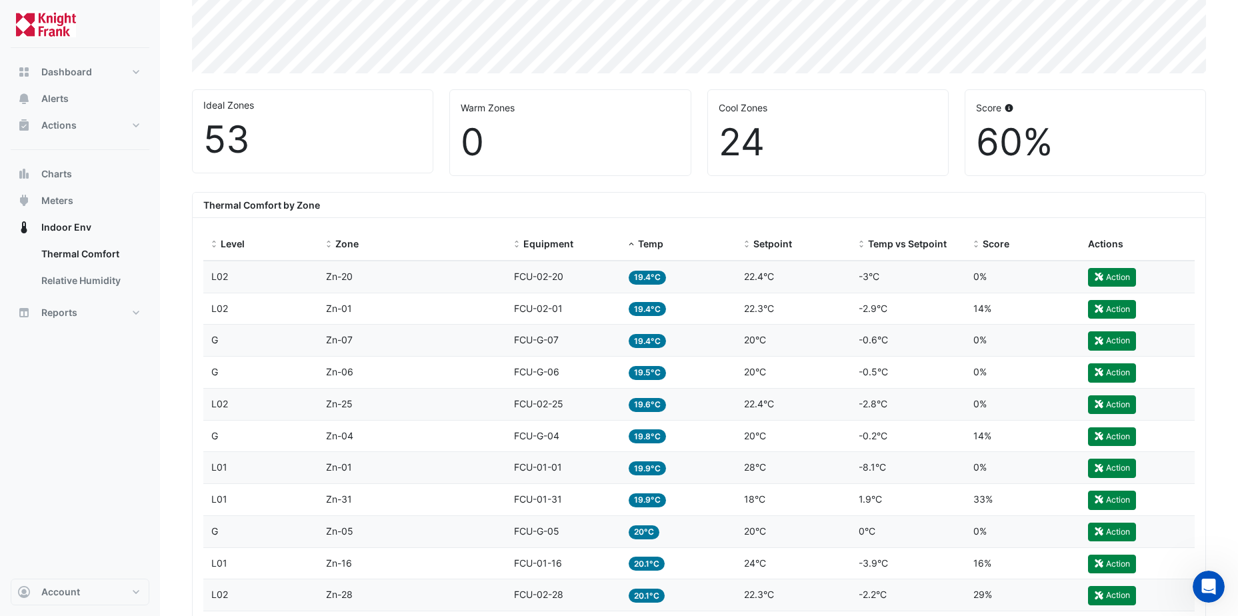
click at [747, 311] on span "22.3°C" at bounding box center [759, 308] width 30 height 11
drag, startPoint x: 747, startPoint y: 311, endPoint x: 704, endPoint y: 314, distance: 43.4
click at [704, 314] on div "Temp 19.4°C" at bounding box center [677, 308] width 99 height 15
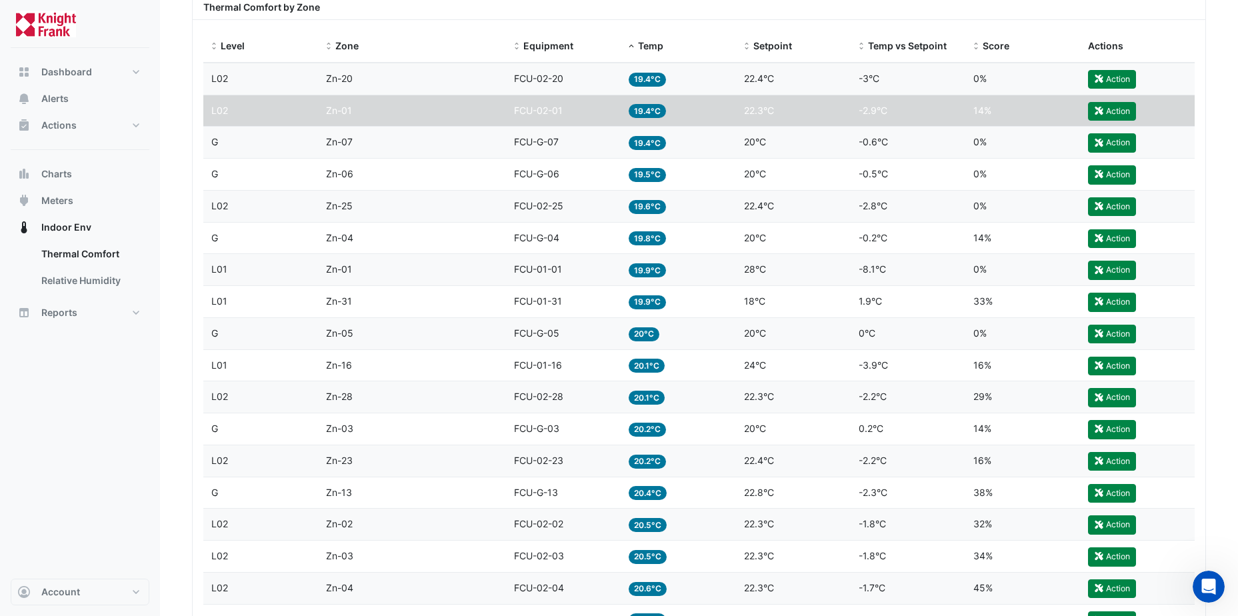
scroll to position [466, 0]
